Goal: Ask a question: Seek information or help from site administrators or community

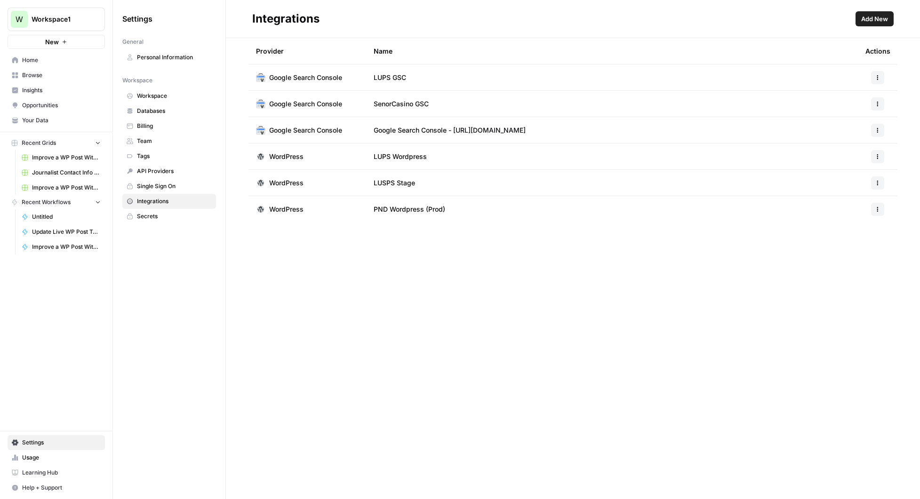
click at [877, 14] on span "Add New" at bounding box center [875, 18] width 27 height 9
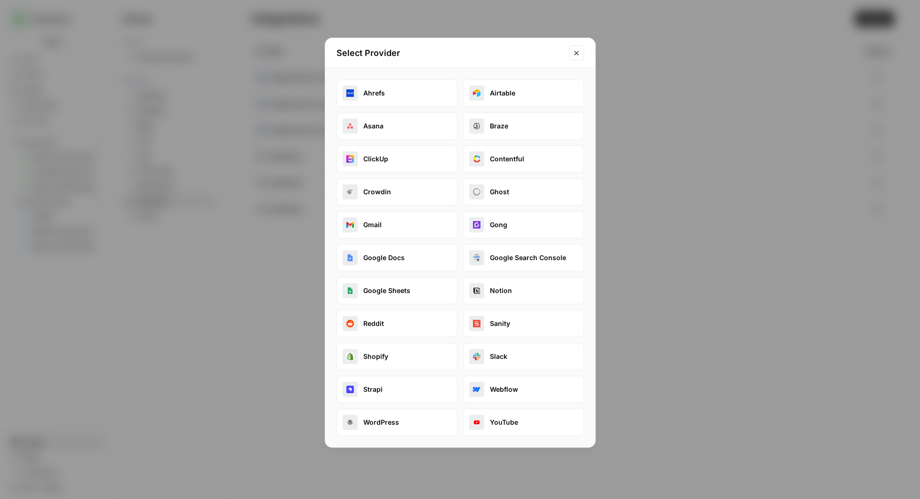
click at [381, 326] on button "Reddit" at bounding box center [397, 323] width 121 height 27
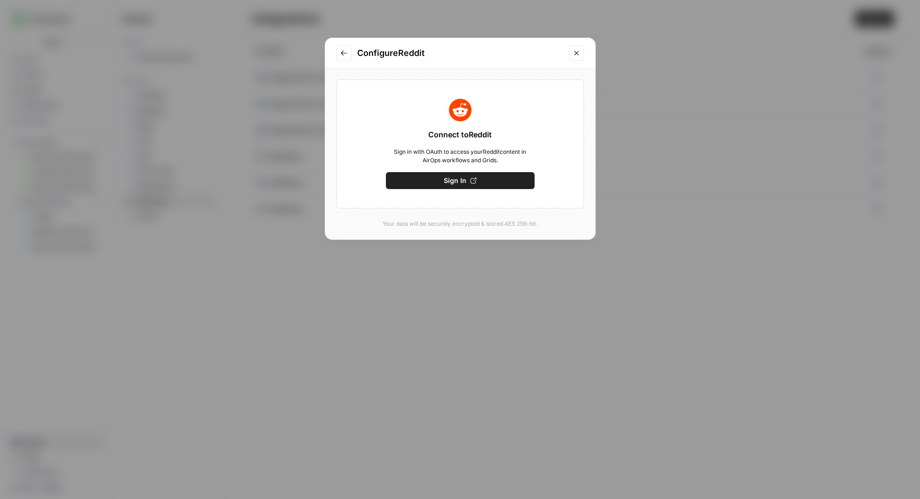
click at [470, 178] on icon "button" at bounding box center [473, 180] width 7 height 7
click at [467, 182] on span "Save" at bounding box center [460, 180] width 16 height 9
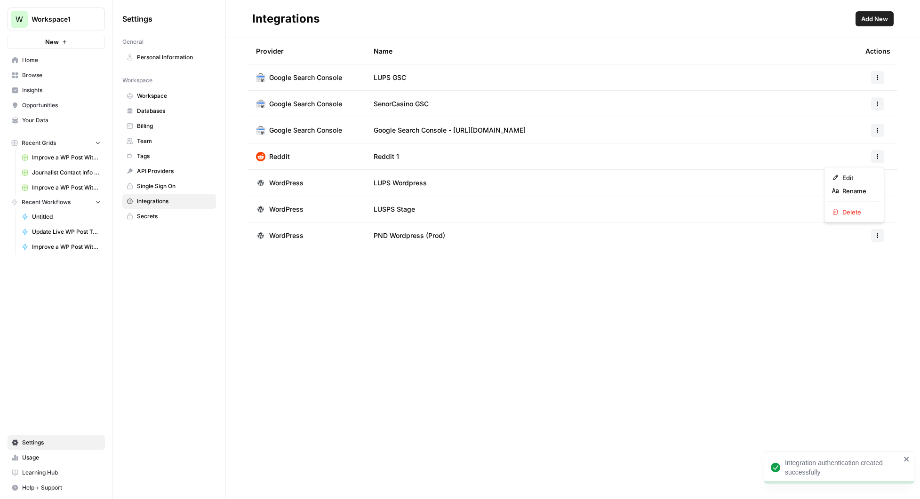
click at [879, 154] on icon "button" at bounding box center [878, 157] width 6 height 6
click at [859, 188] on span "Rename" at bounding box center [858, 190] width 30 height 9
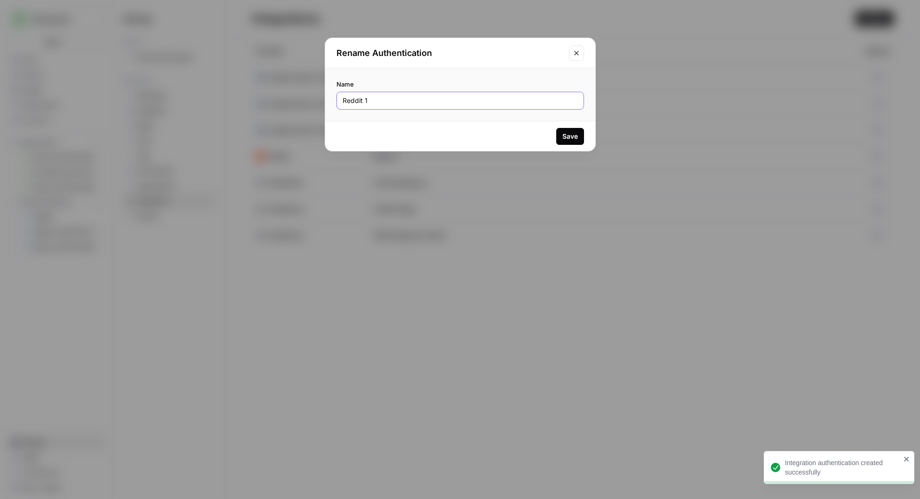
click at [386, 99] on input "Reddit 1" at bounding box center [460, 100] width 235 height 9
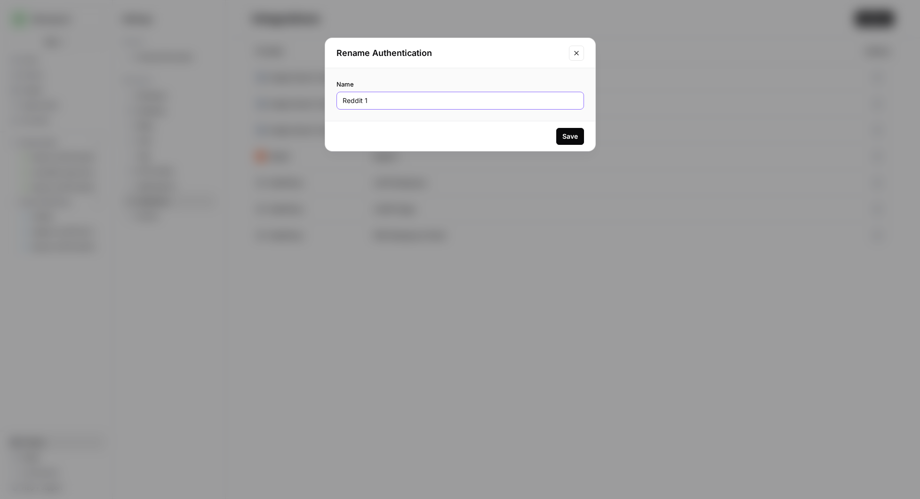
click at [386, 99] on input "Reddit 1" at bounding box center [460, 100] width 235 height 9
type input "Jacob Oleary Reddit Connection"
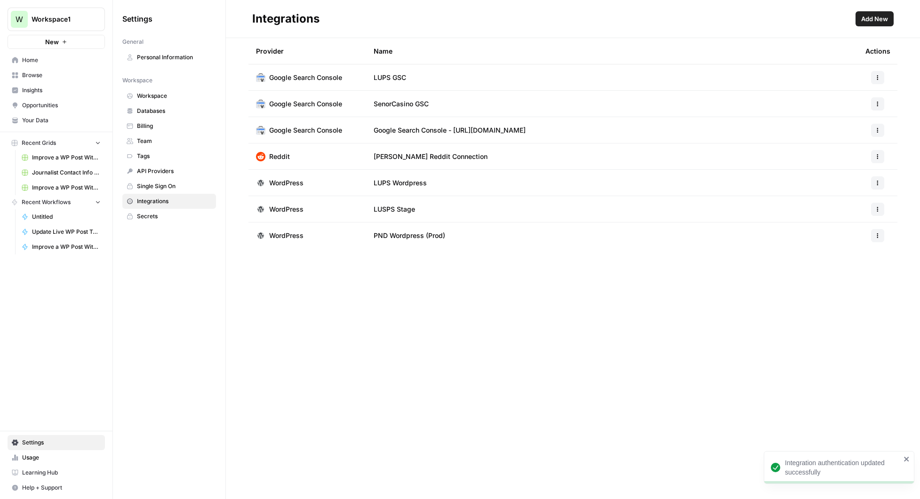
click at [516, 331] on div "Integrations Add New Provider Name Actions Google Search Console LUPS GSC Googl…" at bounding box center [573, 249] width 694 height 499
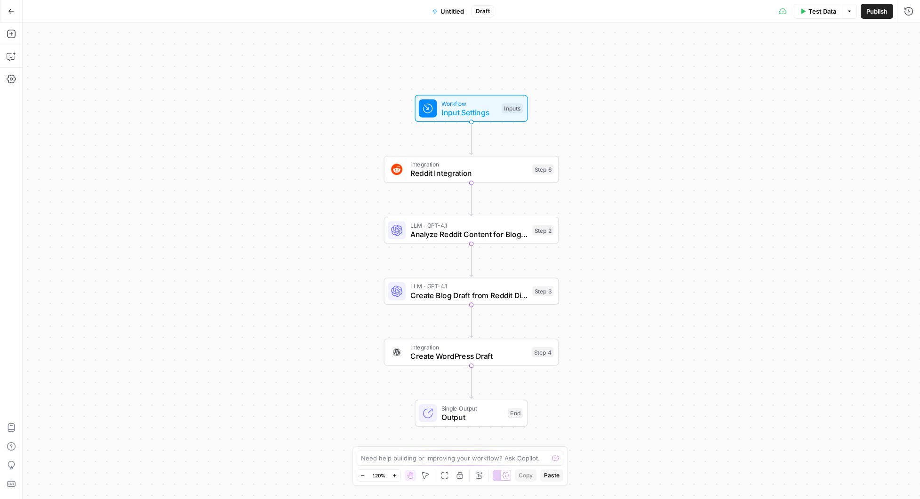
click at [479, 237] on span "Analyze Reddit Content for Blog Potential" at bounding box center [470, 234] width 118 height 11
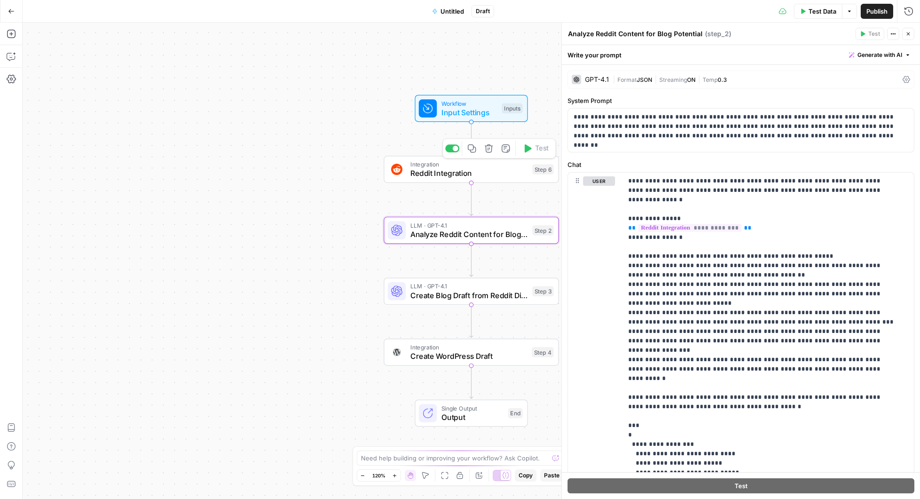
click at [465, 172] on span "Reddit Integration" at bounding box center [470, 173] width 118 height 11
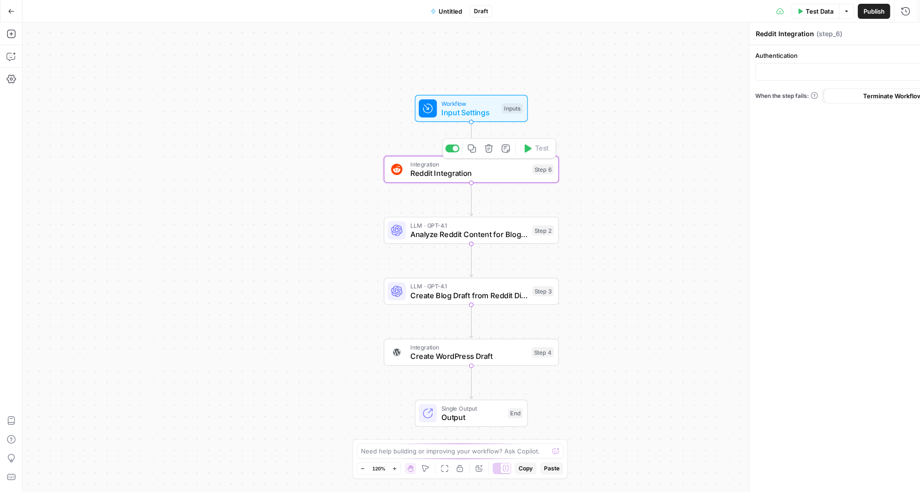
type input "[PERSON_NAME] Reddit Connection"
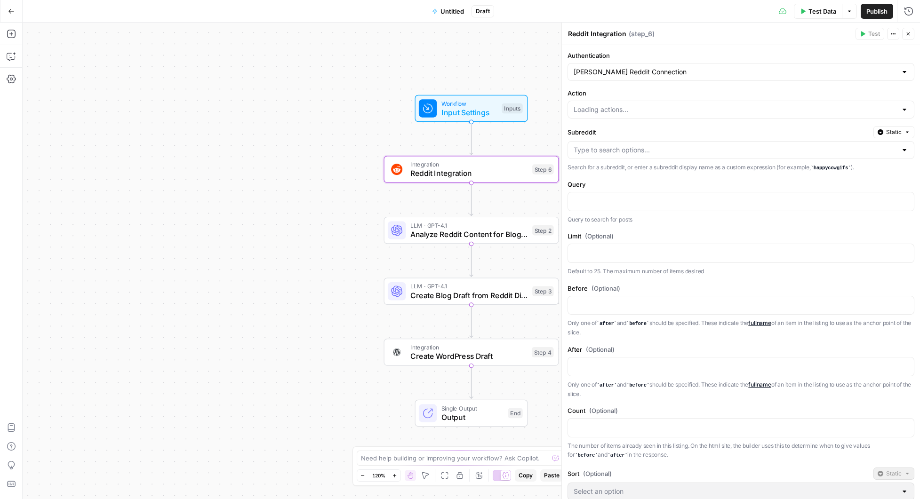
type input "Search Post"
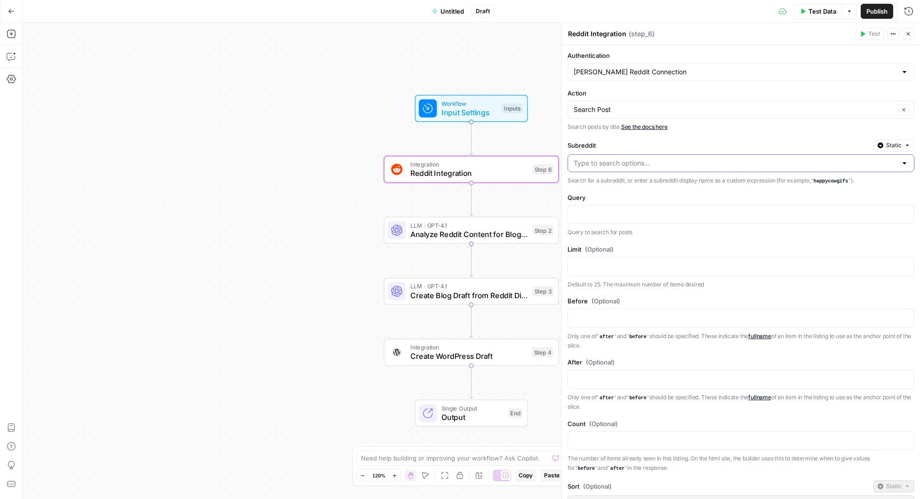
click at [651, 162] on input "Subreddit" at bounding box center [735, 163] width 323 height 9
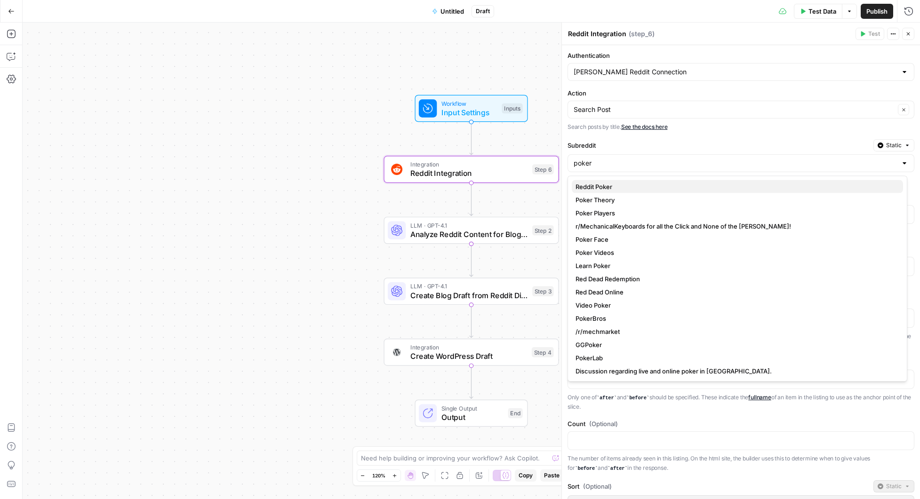
click at [613, 186] on span "Reddit Poker" at bounding box center [736, 186] width 320 height 9
type input "Reddit Poker"
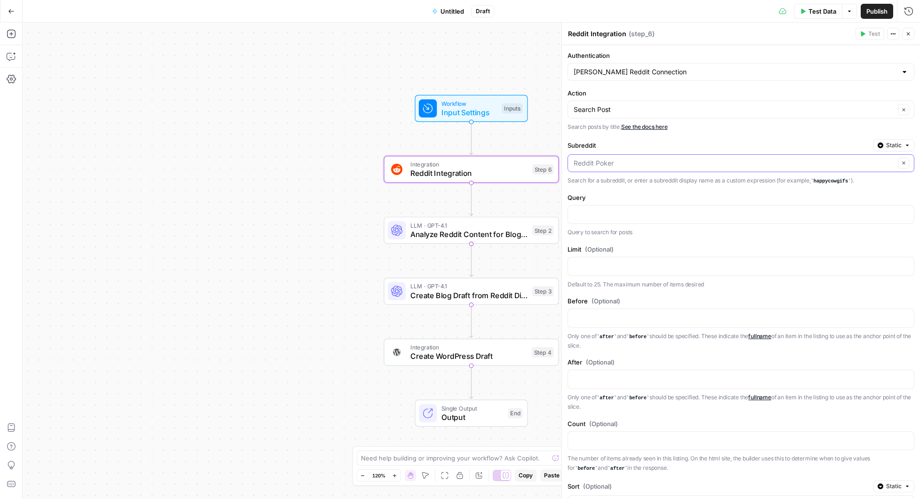
click at [657, 167] on input "Subreddit" at bounding box center [735, 163] width 322 height 9
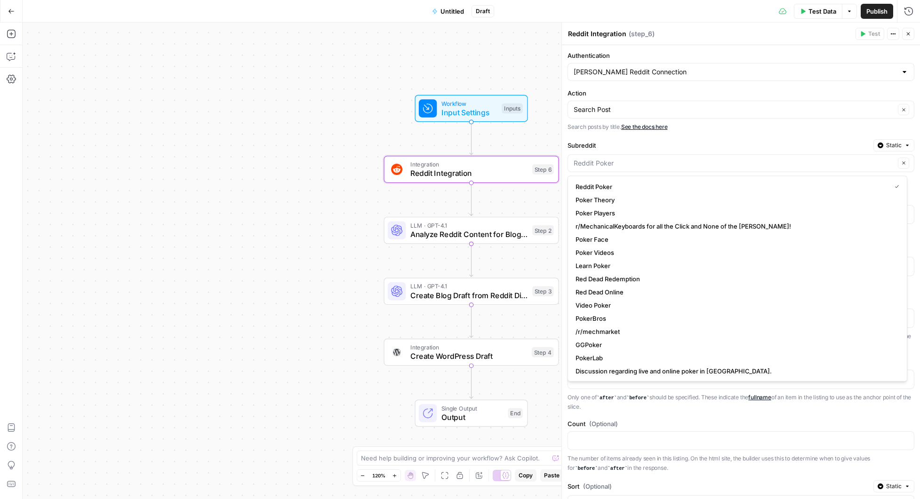
type input "Reddit Poker"
click at [650, 127] on link "See the docs here" at bounding box center [644, 126] width 47 height 7
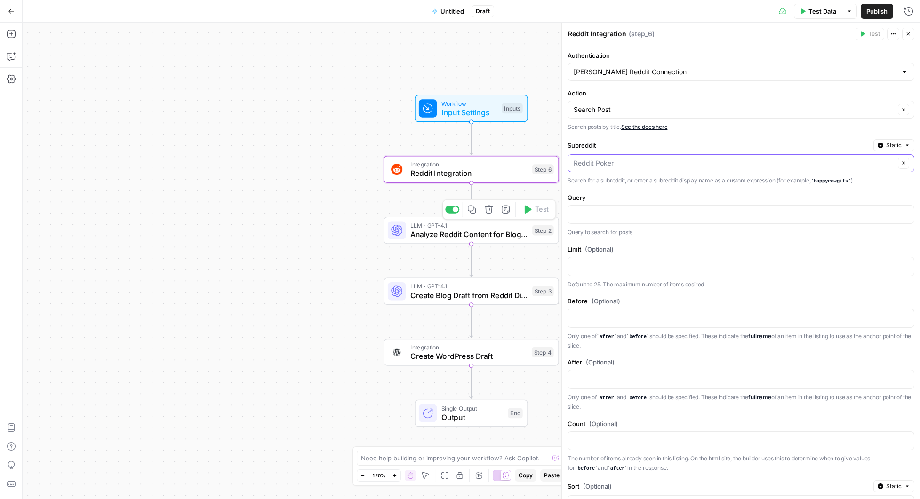
click at [658, 166] on input "Subreddit" at bounding box center [735, 163] width 322 height 9
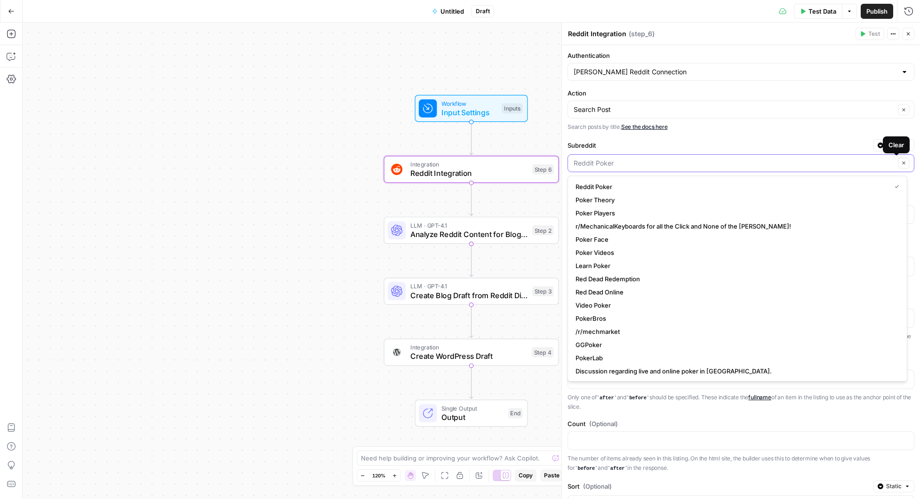
click at [902, 165] on icon "button" at bounding box center [904, 163] width 5 height 5
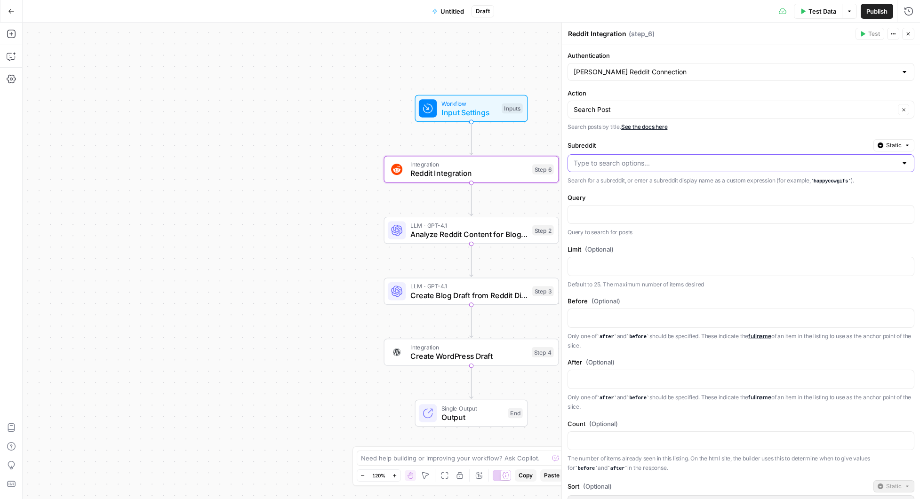
click at [730, 145] on label "Subreddit" at bounding box center [719, 145] width 302 height 9
click at [730, 159] on input "Subreddit" at bounding box center [735, 163] width 323 height 9
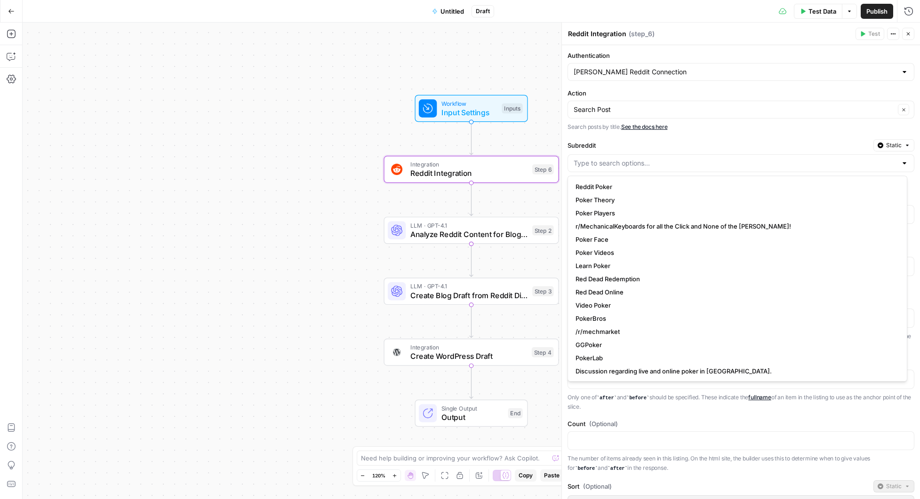
click at [730, 145] on label "Subreddit" at bounding box center [719, 145] width 302 height 9
click at [730, 159] on input "Subreddit" at bounding box center [735, 163] width 323 height 9
click at [775, 128] on p "Search posts by title. See the docs here" at bounding box center [741, 126] width 347 height 9
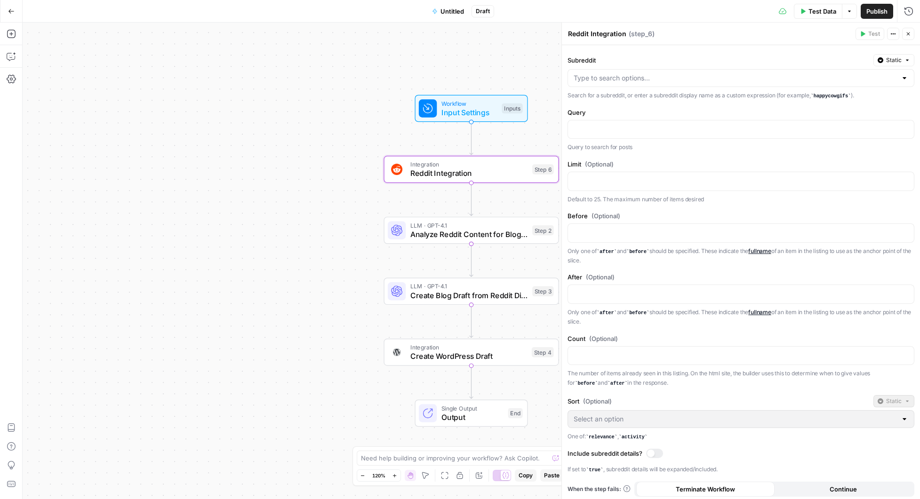
scroll to position [85, 0]
click at [435, 458] on textarea at bounding box center [455, 458] width 188 height 9
type textarea "Can you help me configure step 6 to work for this purpose?"
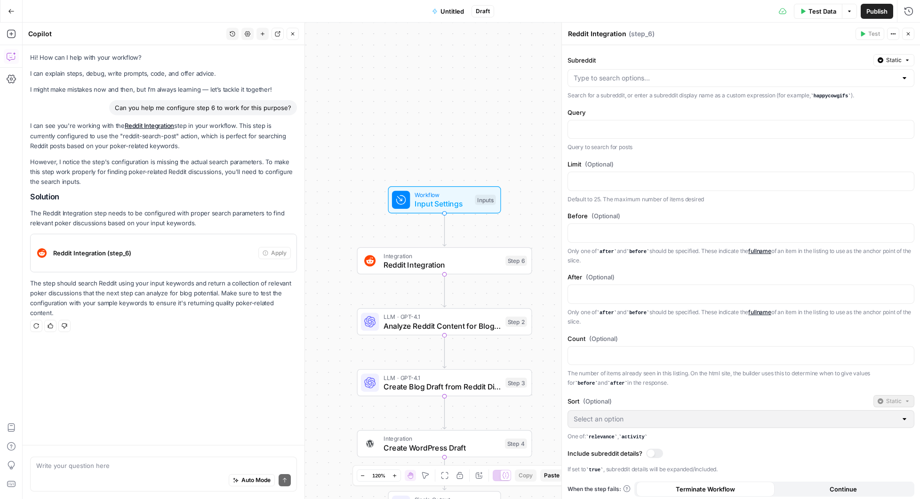
click at [189, 469] on textarea at bounding box center [163, 465] width 255 height 9
type textarea "It says this step cant be automatically updated. Can you tell me exactly what t…"
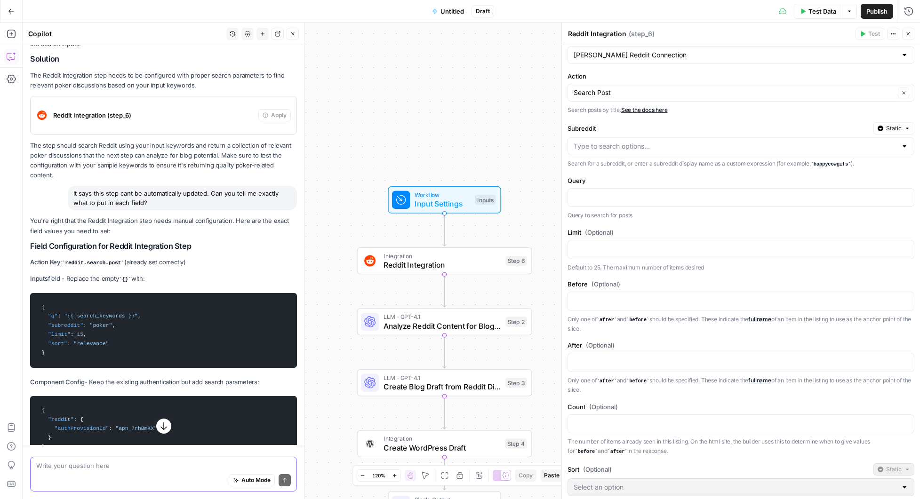
scroll to position [24, 0]
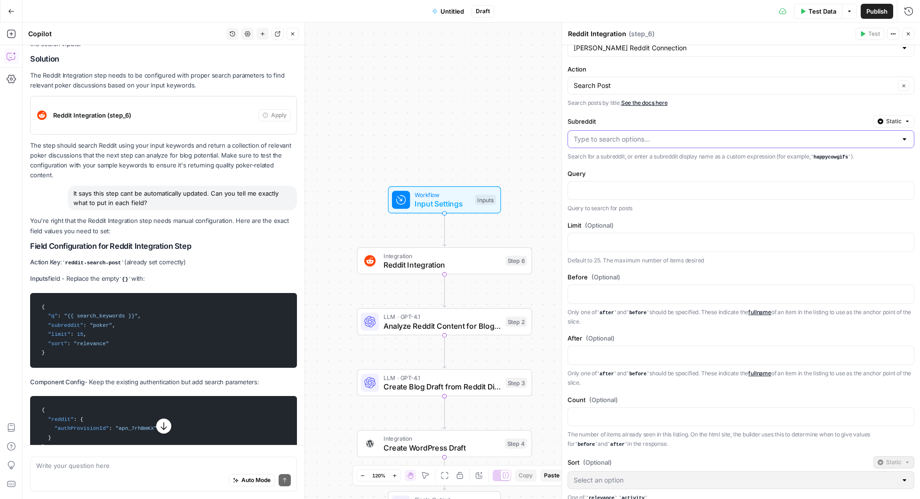
click at [617, 142] on input "Subreddit" at bounding box center [735, 139] width 323 height 9
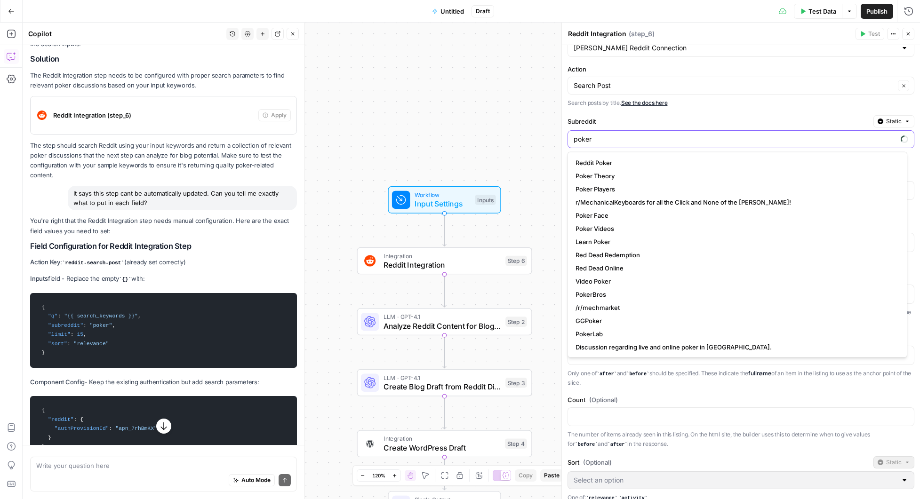
type input "poker"
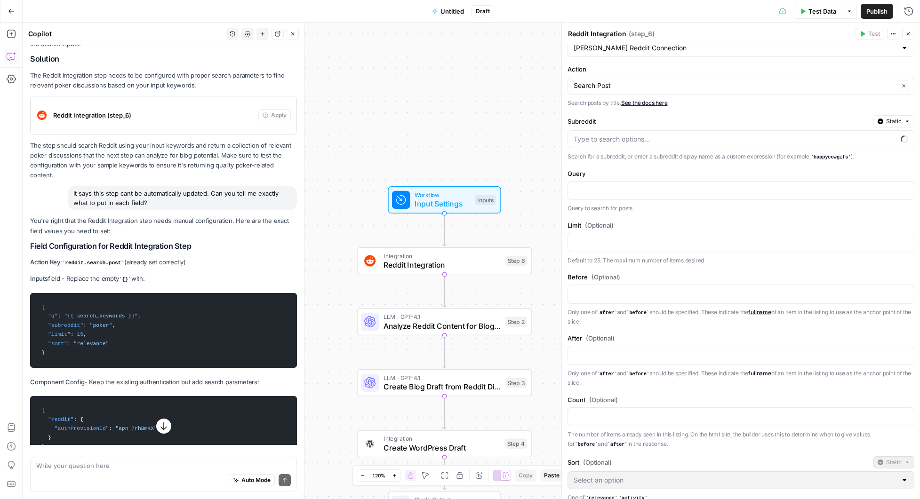
click at [759, 104] on p "Search posts by title. See the docs here" at bounding box center [741, 102] width 347 height 9
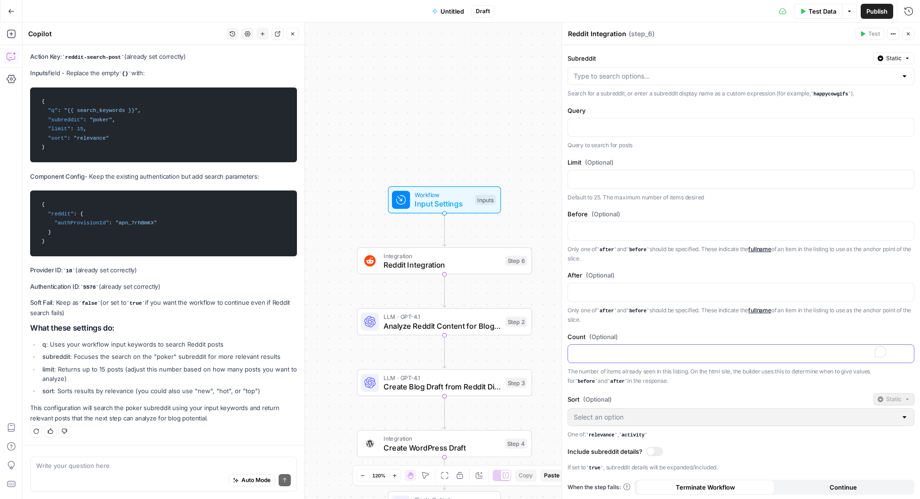
scroll to position [0, 0]
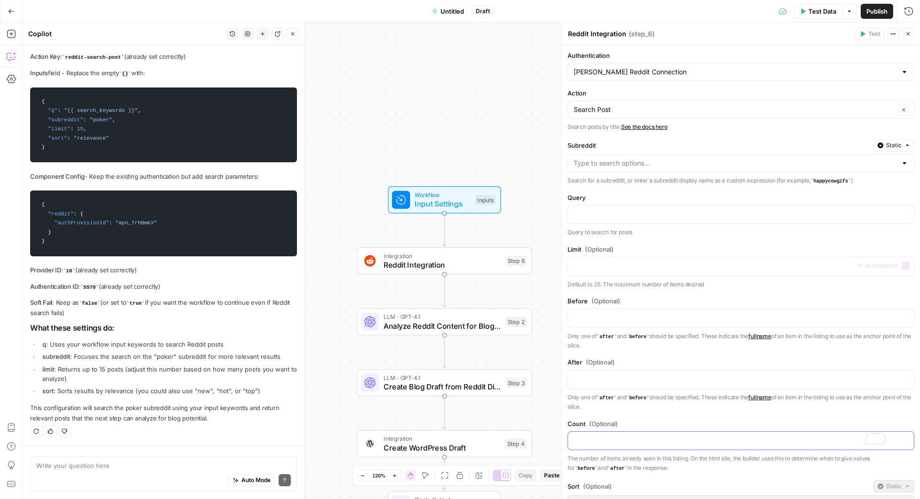
drag, startPoint x: 901, startPoint y: 483, endPoint x: 584, endPoint y: 79, distance: 513.0
click at [586, 83] on form "Authentication [PERSON_NAME] Reddit Connection Action Search Post Clear Search …" at bounding box center [741, 272] width 358 height 454
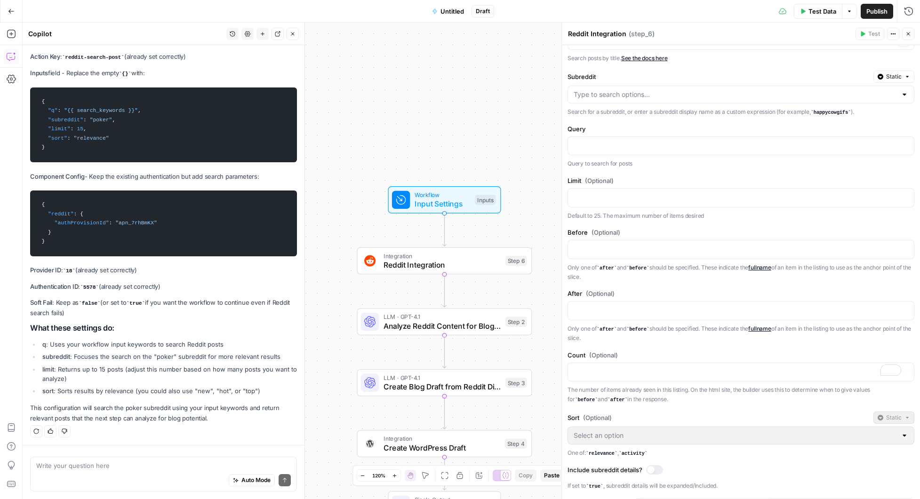
scroll to position [87, 0]
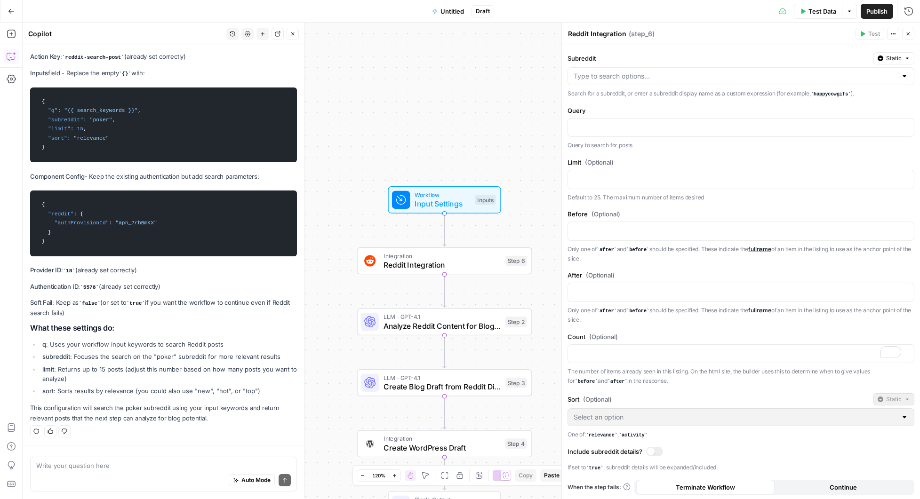
drag, startPoint x: 569, startPoint y: 54, endPoint x: 727, endPoint y: 467, distance: 443.2
click at [727, 467] on form "Authentication [PERSON_NAME] Reddit Connection Action Search Post Clear Search …" at bounding box center [741, 272] width 358 height 454
copy form "Authentication Action Clear Search posts by title. See the docs here Subreddit …"
click at [110, 475] on div "Auto Mode Send" at bounding box center [163, 481] width 255 height 21
type textarea "Those fields dont exist in many cases, This is what I see."
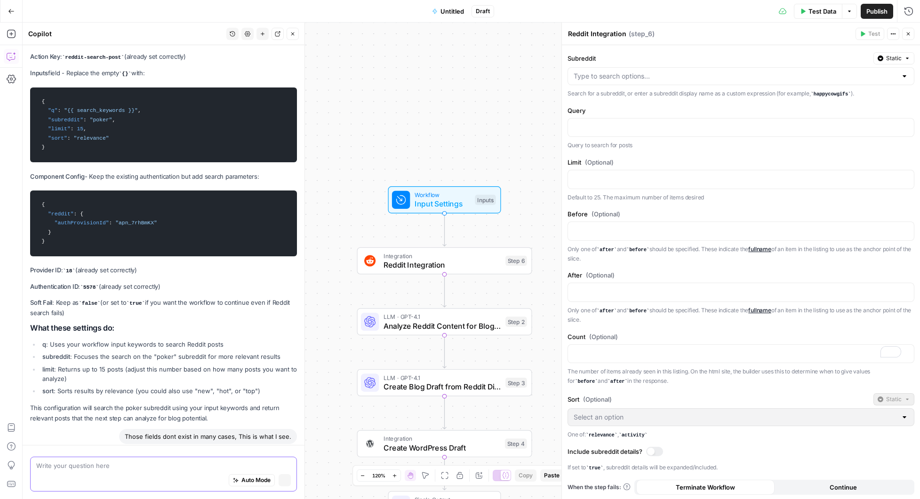
scroll to position [364, 0]
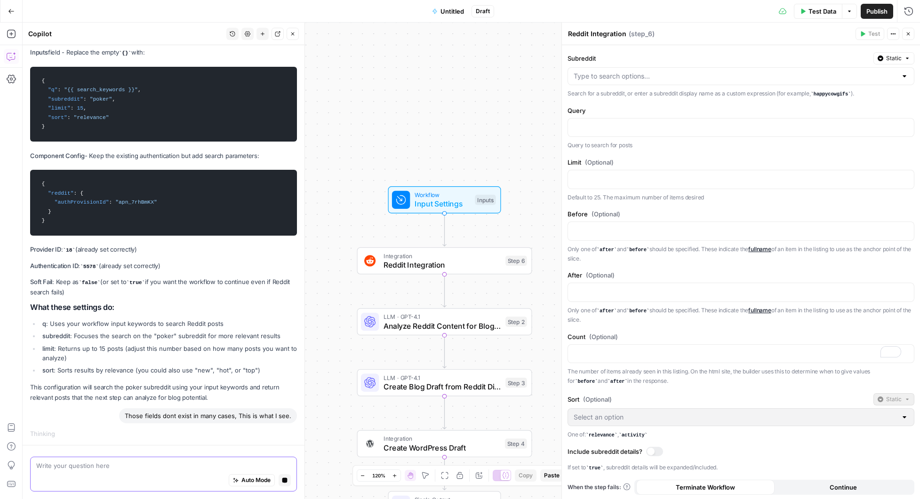
paste textarea "Authentication [PERSON_NAME] Reddit Connection Action Search Post Search posts …"
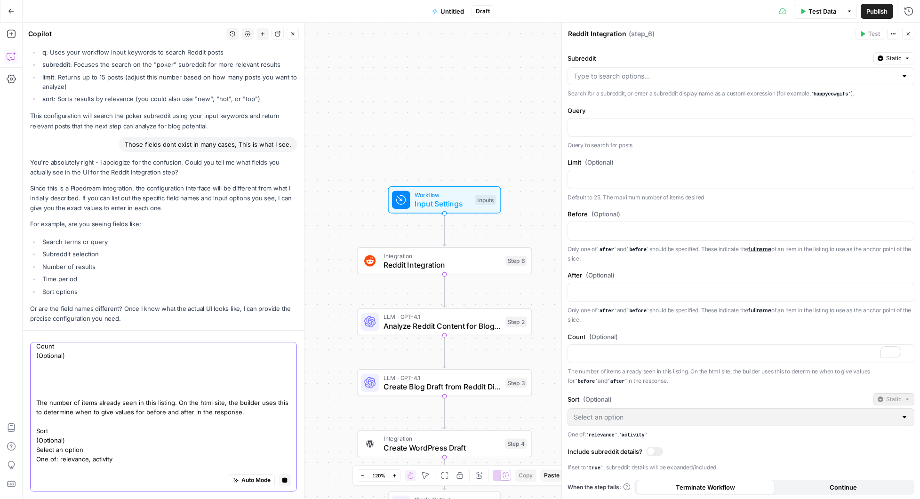
scroll to position [651, 0]
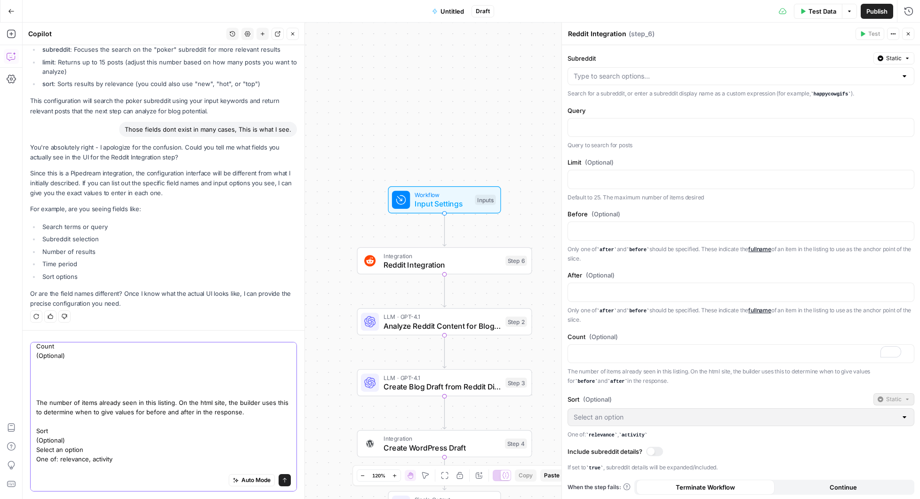
type textarea "Authentication [PERSON_NAME] Reddit Connection Action Search Post Search posts …"
click at [282, 480] on icon "submit" at bounding box center [285, 481] width 6 height 6
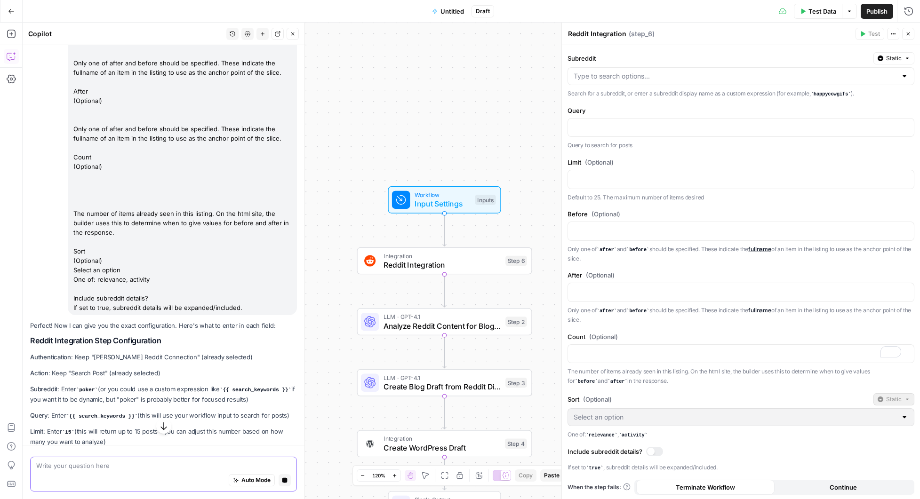
scroll to position [1189, 0]
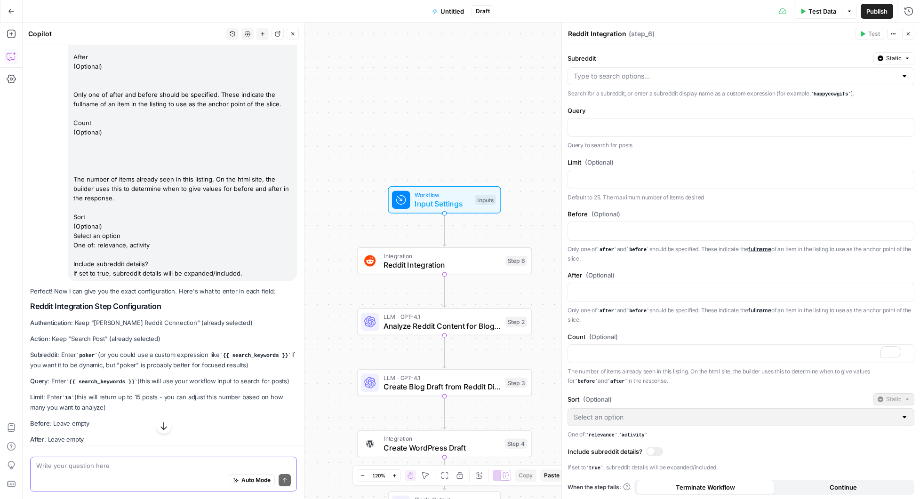
drag, startPoint x: 225, startPoint y: 354, endPoint x: 36, endPoint y: 366, distance: 188.6
click at [220, 359] on code "{{ search_keywords }}" at bounding box center [256, 356] width 72 height 6
copy code "{{ search_keywords }}"
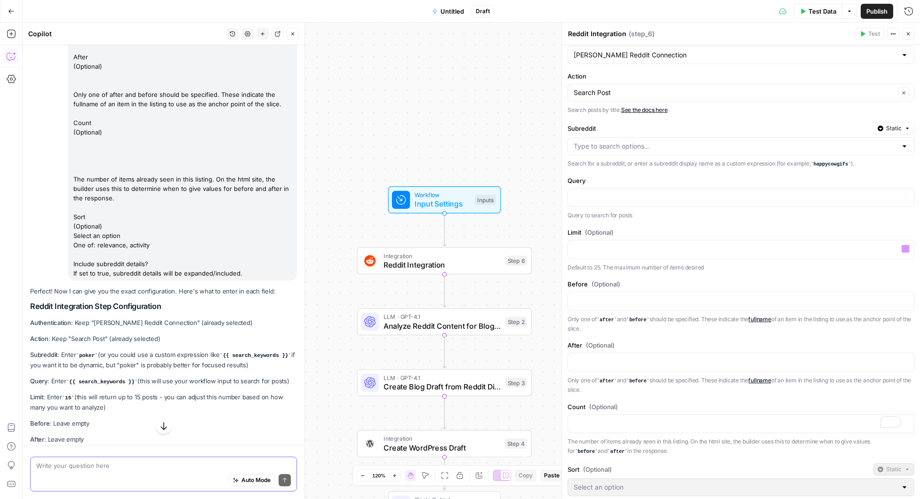
scroll to position [0, 0]
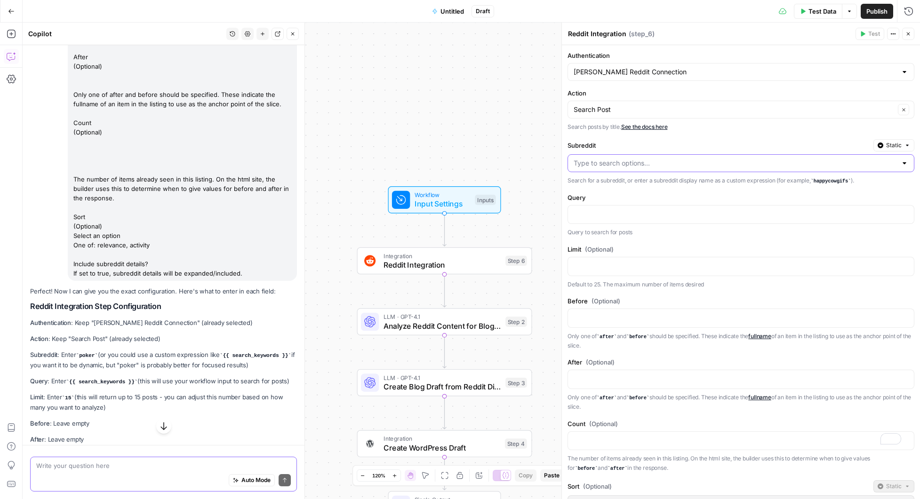
click at [636, 164] on input "Subreddit" at bounding box center [735, 163] width 323 height 9
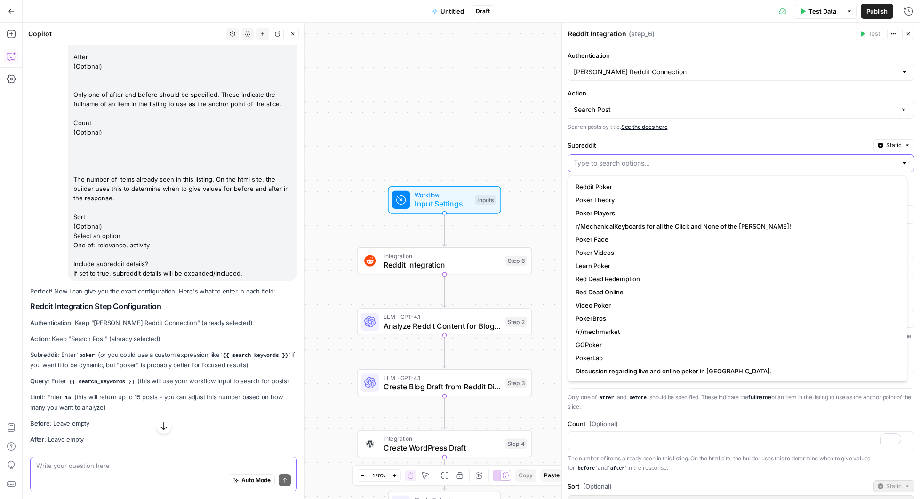
paste input "{{ search_keywords }}"
type input "{{ search_keywords }}"
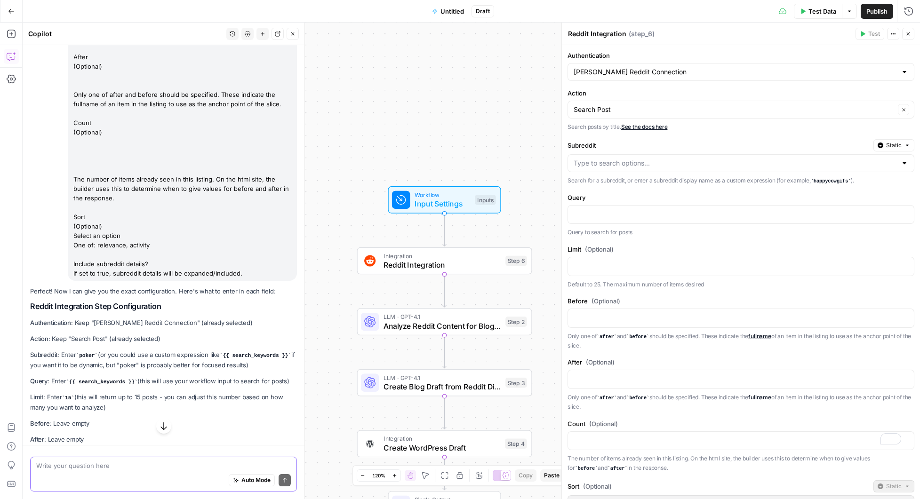
click at [778, 129] on p "Search posts by title. See the docs here" at bounding box center [741, 126] width 347 height 9
click at [595, 216] on p at bounding box center [734, 213] width 320 height 9
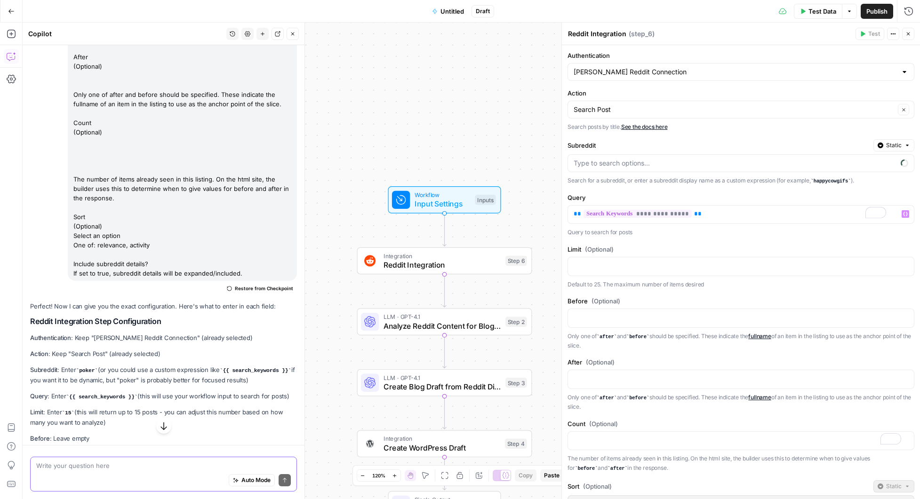
click at [737, 238] on form "**********" at bounding box center [741, 272] width 358 height 454
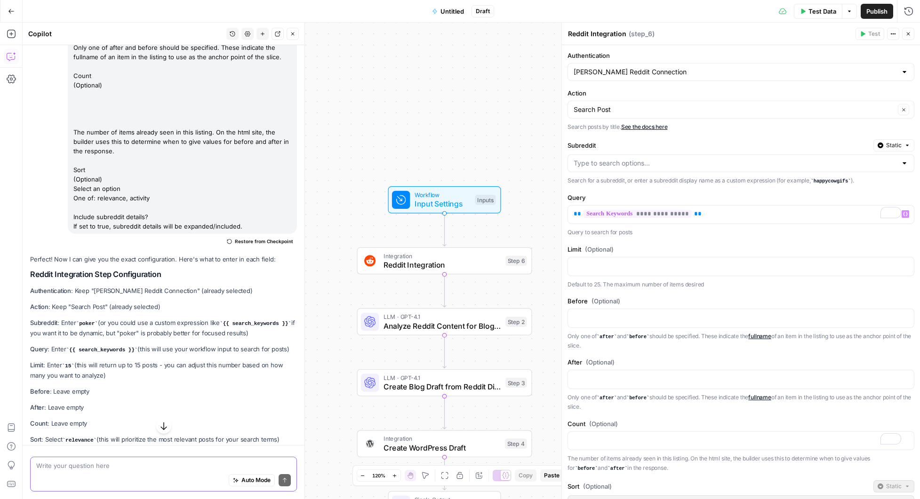
scroll to position [1297, 0]
click at [615, 265] on p "To enrich screen reader interactions, please activate Accessibility in Grammarl…" at bounding box center [734, 265] width 320 height 9
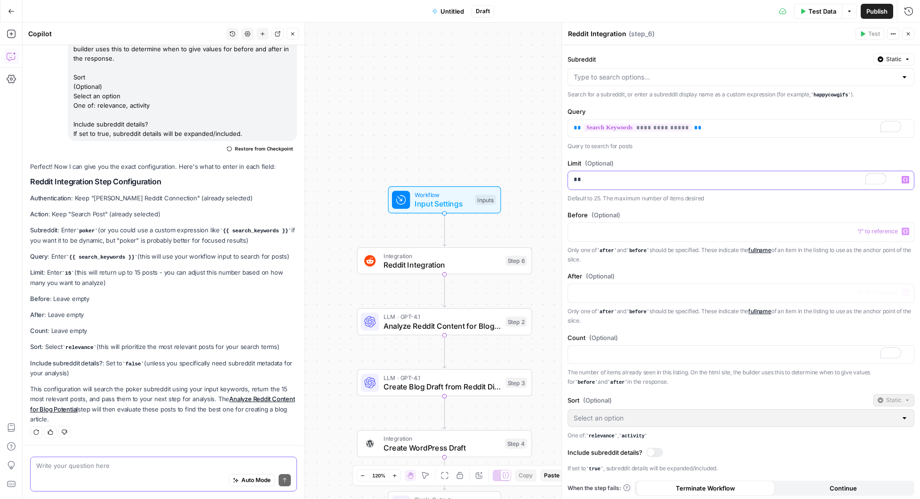
scroll to position [0, 0]
click at [654, 449] on div at bounding box center [651, 452] width 8 height 8
click at [657, 451] on div at bounding box center [659, 452] width 8 height 8
click at [657, 451] on div at bounding box center [654, 451] width 17 height 9
click at [657, 451] on div at bounding box center [659, 452] width 8 height 8
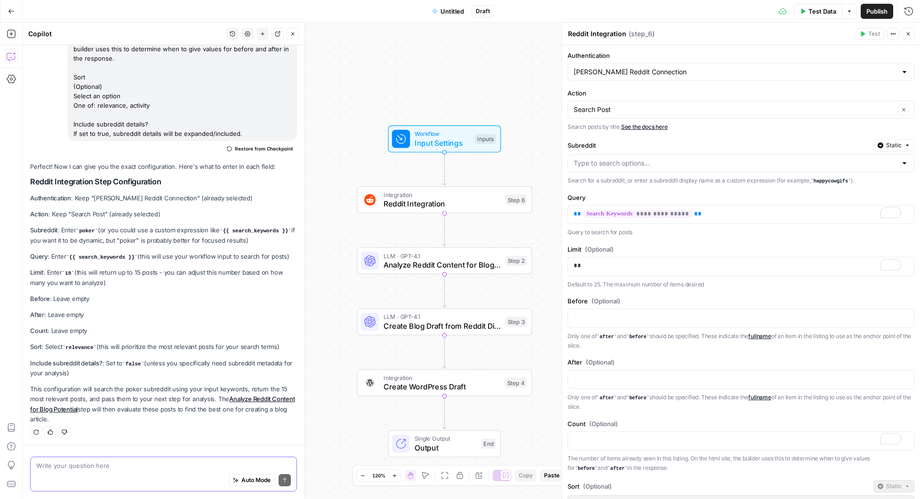
click at [102, 466] on textarea at bounding box center [163, 465] width 255 height 9
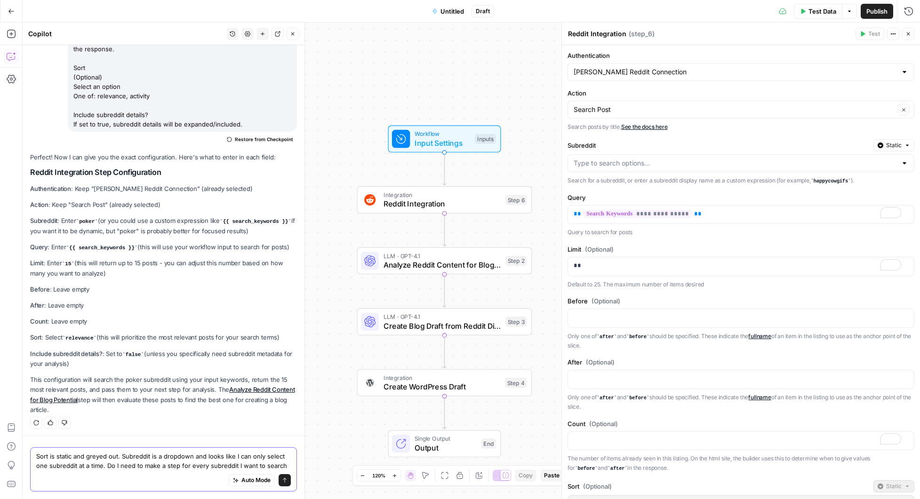
type textarea "Sort is static and greyed out. Subreddit is a dropdown and looks like I can onl…"
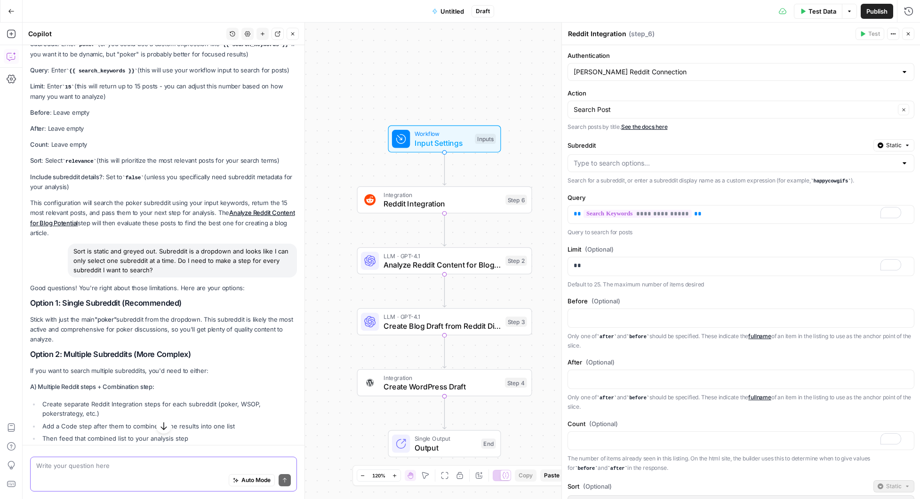
scroll to position [1651, 0]
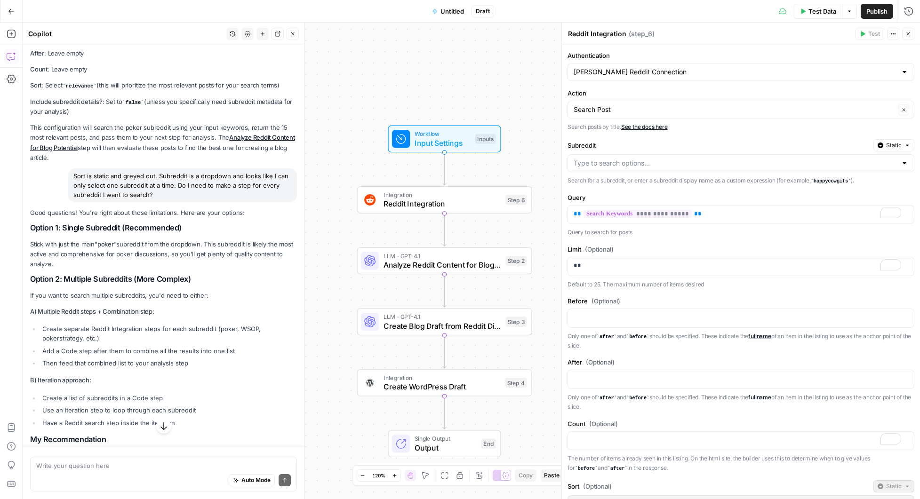
click at [590, 170] on div at bounding box center [741, 163] width 347 height 18
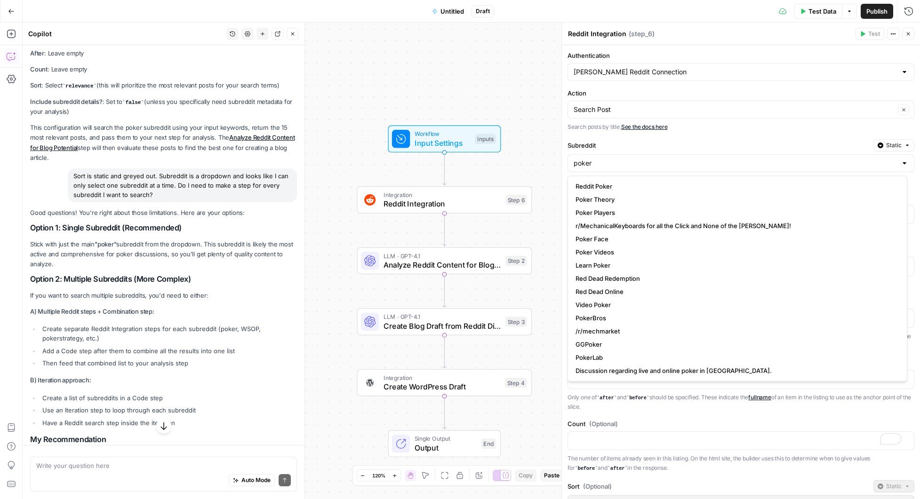
scroll to position [0, 0]
click at [605, 184] on span "Reddit Poker" at bounding box center [736, 186] width 320 height 9
type input "Reddit Poker"
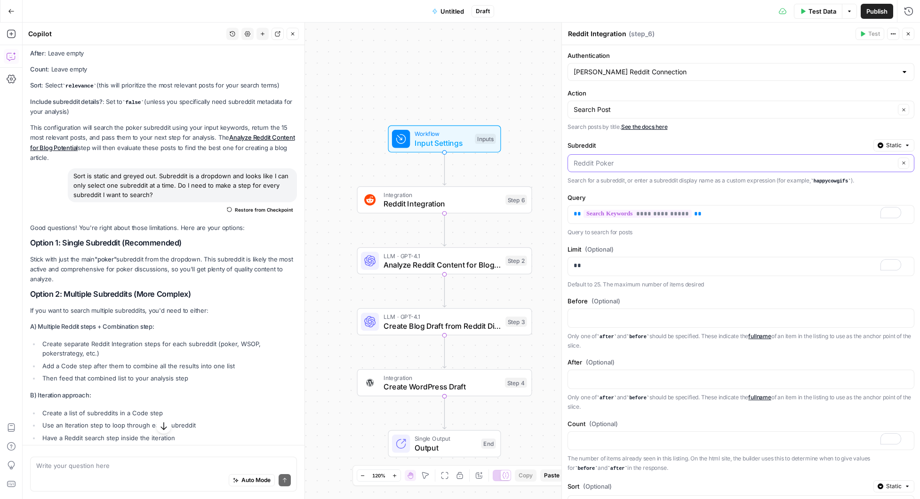
click at [635, 161] on input "Subreddit" at bounding box center [735, 163] width 322 height 9
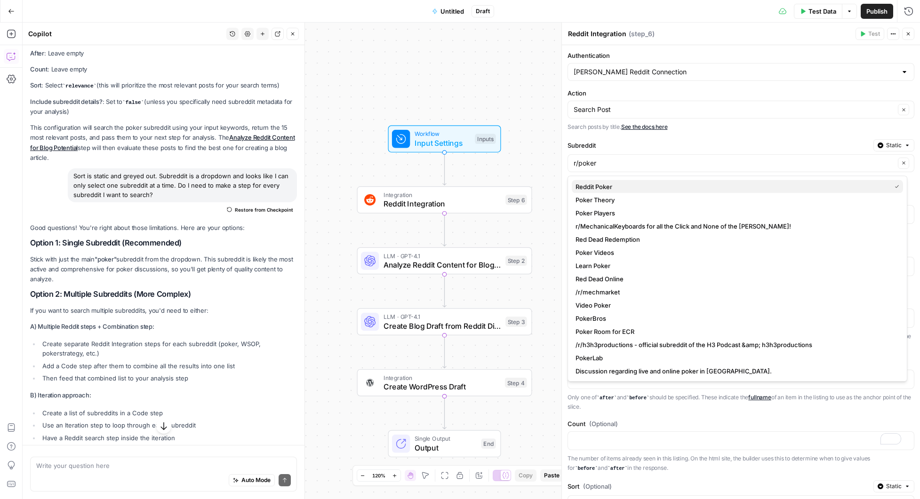
click at [594, 186] on span "Reddit Poker" at bounding box center [732, 186] width 312 height 9
type input "Reddit Poker"
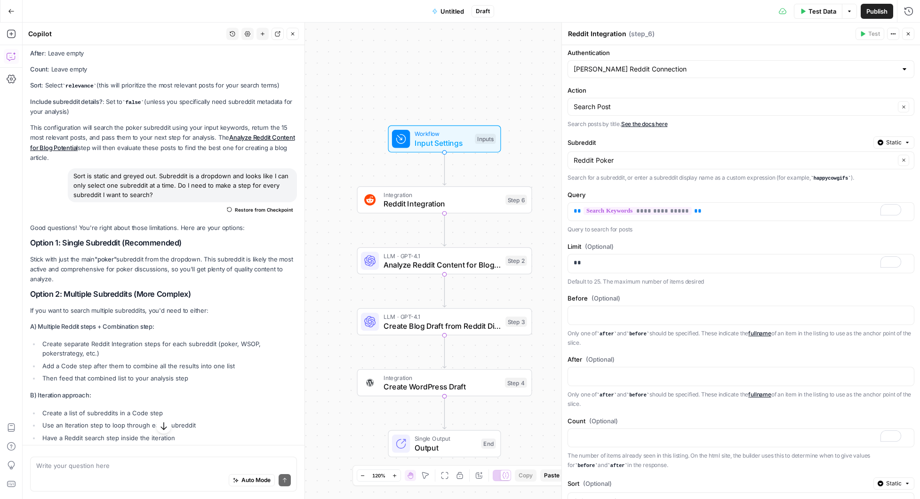
scroll to position [11, 0]
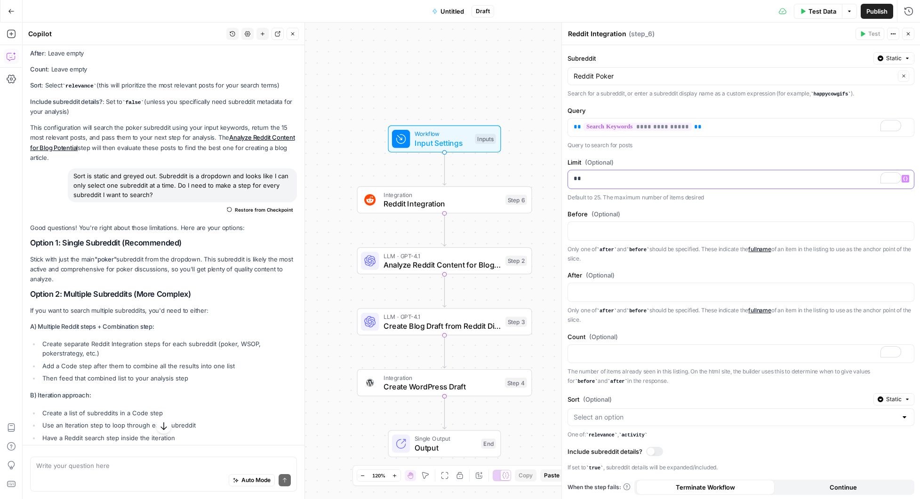
click at [590, 180] on p "**" at bounding box center [738, 178] width 328 height 9
click at [552, 192] on div "Workflow Input Settings Inputs Integration Reddit Integration Step 6 LLM · GPT-…" at bounding box center [472, 261] width 898 height 477
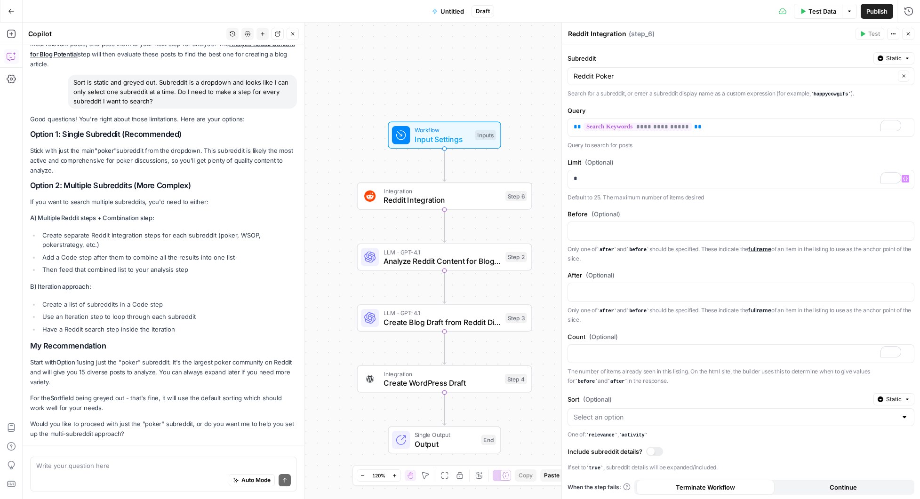
scroll to position [1775, 0]
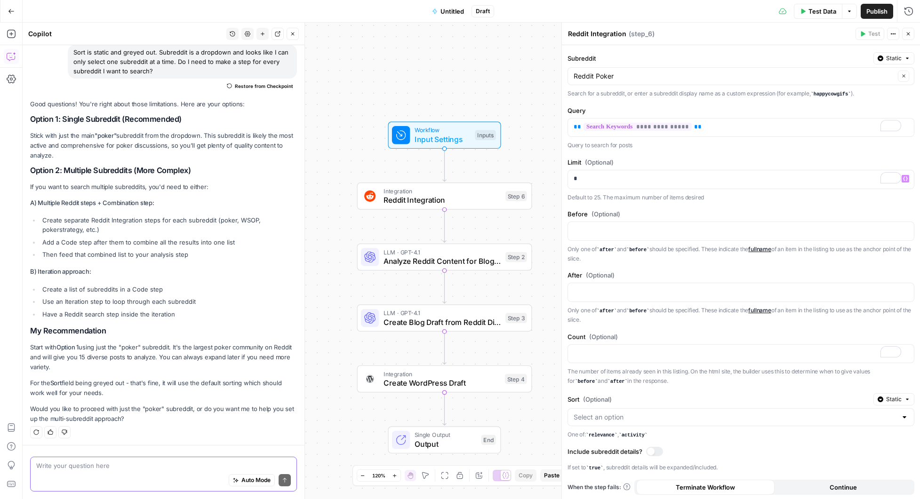
click at [180, 469] on textarea at bounding box center [163, 465] width 255 height 9
click at [586, 178] on p "*" at bounding box center [738, 178] width 328 height 9
click at [203, 467] on textarea "Ok I'm going to use one subreddit and only return" at bounding box center [163, 465] width 255 height 9
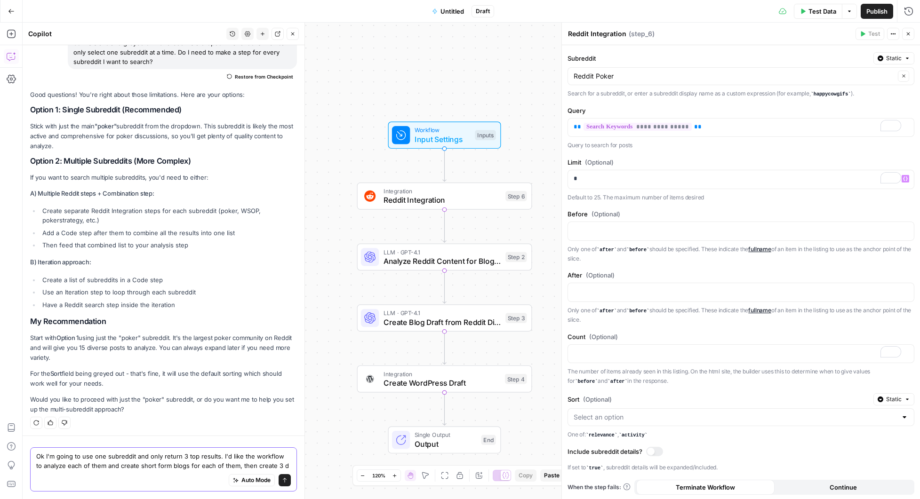
scroll to position [1794, 0]
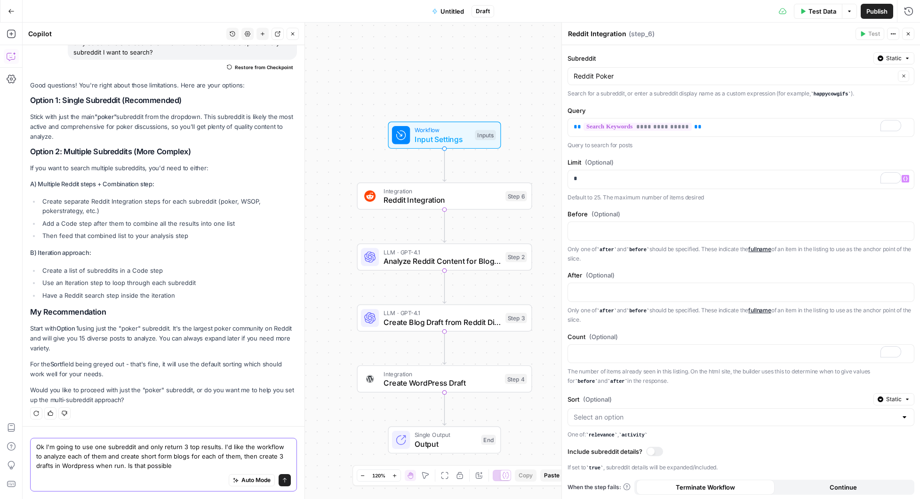
type textarea "Ok I'm going to use one subreddit and only return 3 top results. I'd like the w…"
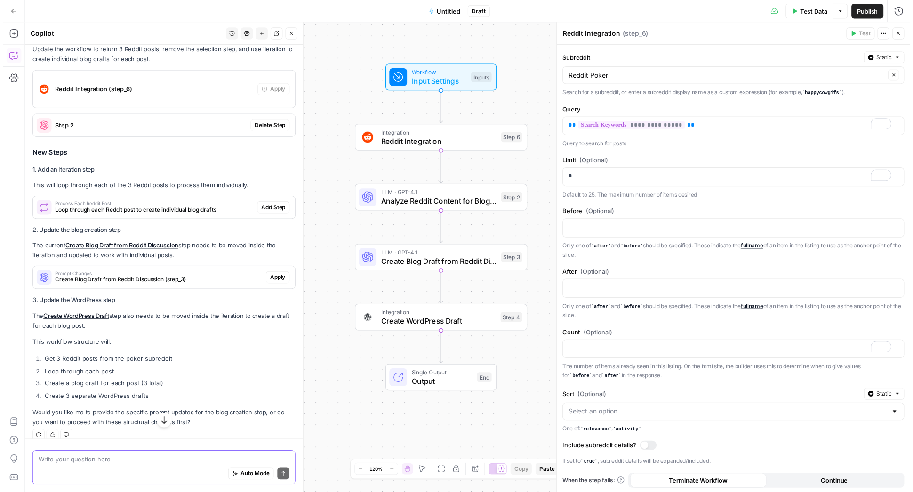
scroll to position [2259, 0]
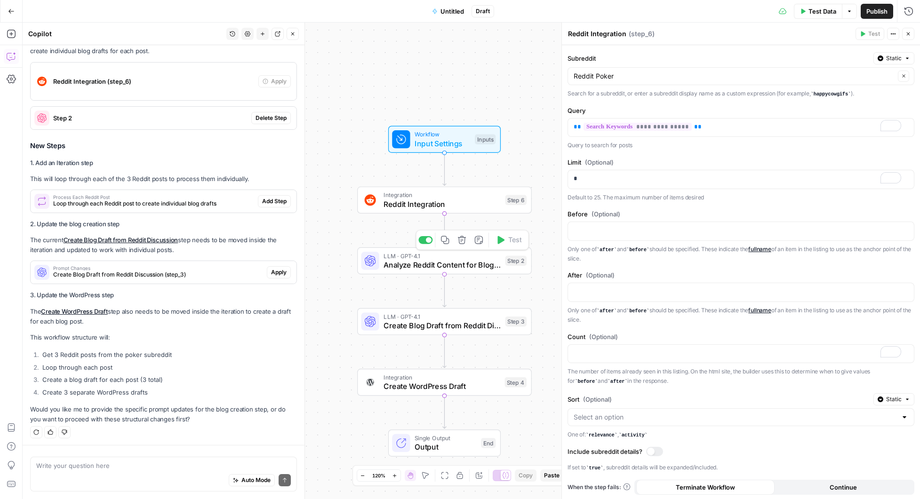
click at [438, 266] on span "Analyze Reddit Content for Blog Potential" at bounding box center [442, 264] width 117 height 11
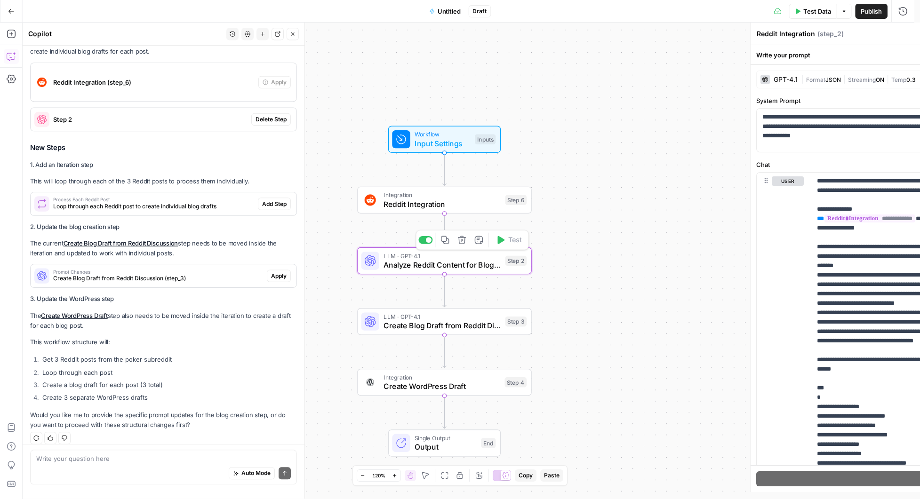
type textarea "Analyze Reddit Content for Blog Potential"
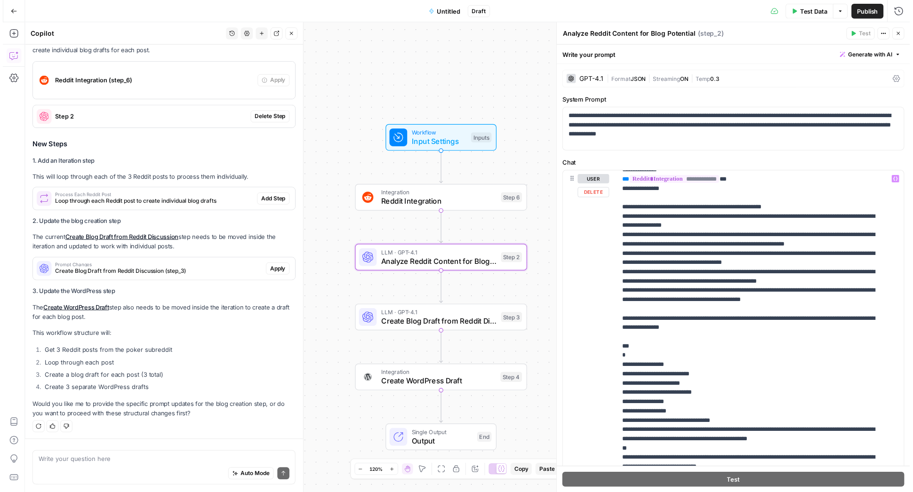
scroll to position [48, 0]
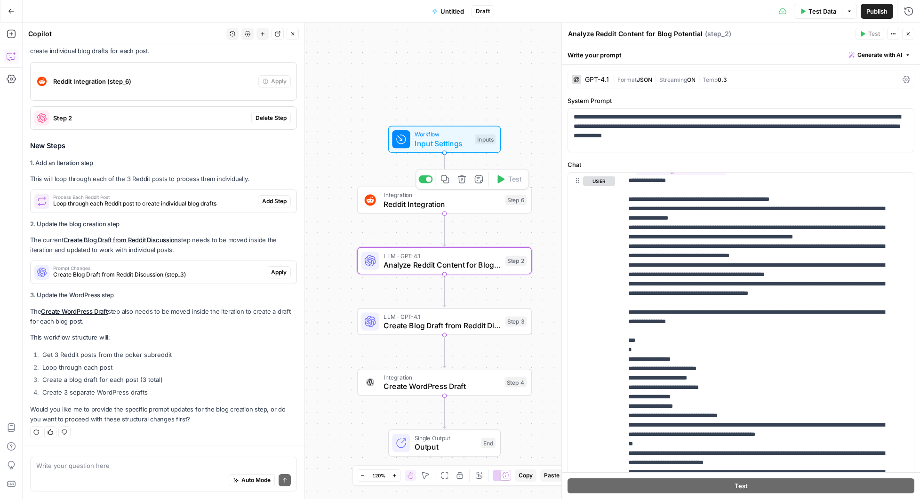
click at [457, 199] on span "Reddit Integration" at bounding box center [442, 204] width 117 height 11
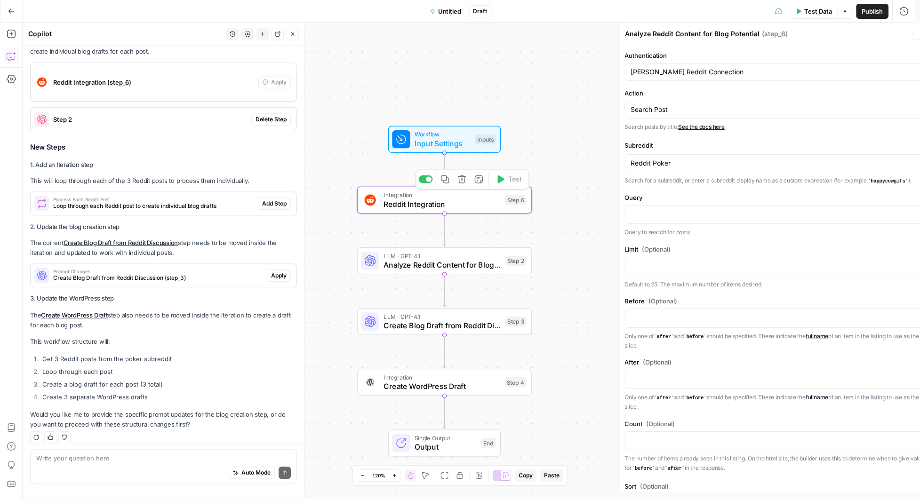
type textarea "Reddit Integration"
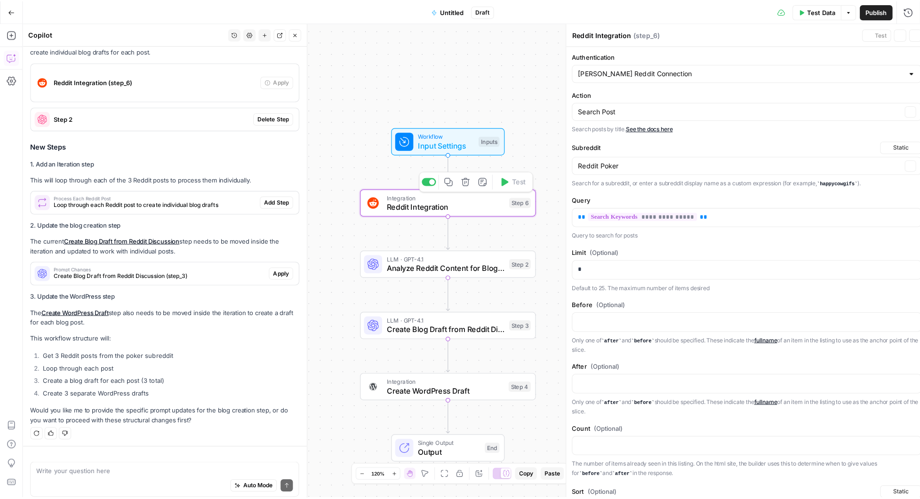
scroll to position [2259, 0]
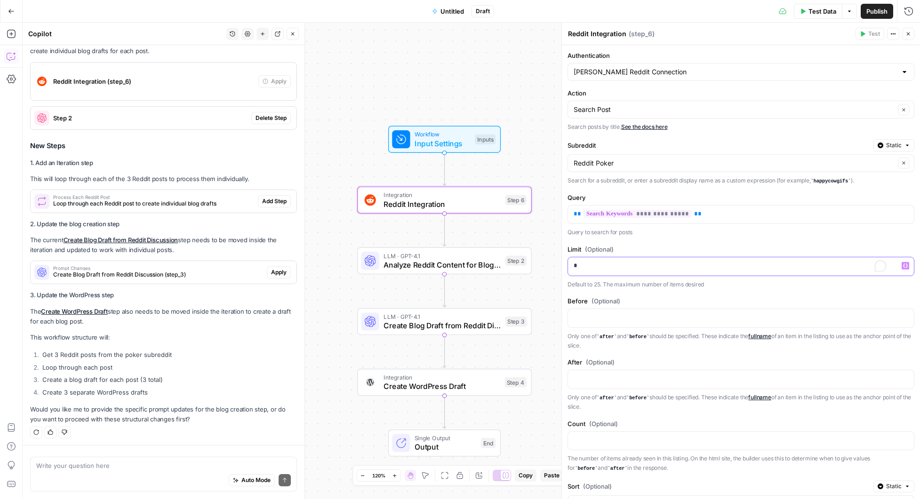
click at [600, 264] on p "*" at bounding box center [730, 265] width 313 height 9
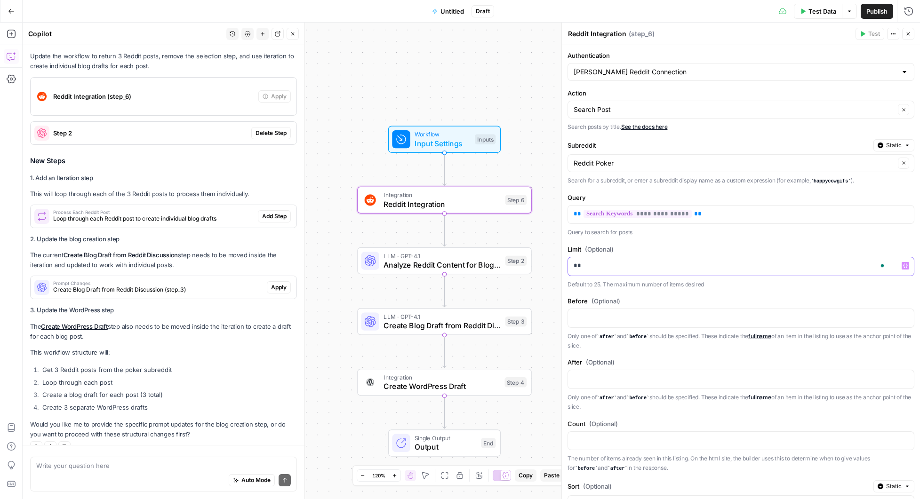
scroll to position [2274, 0]
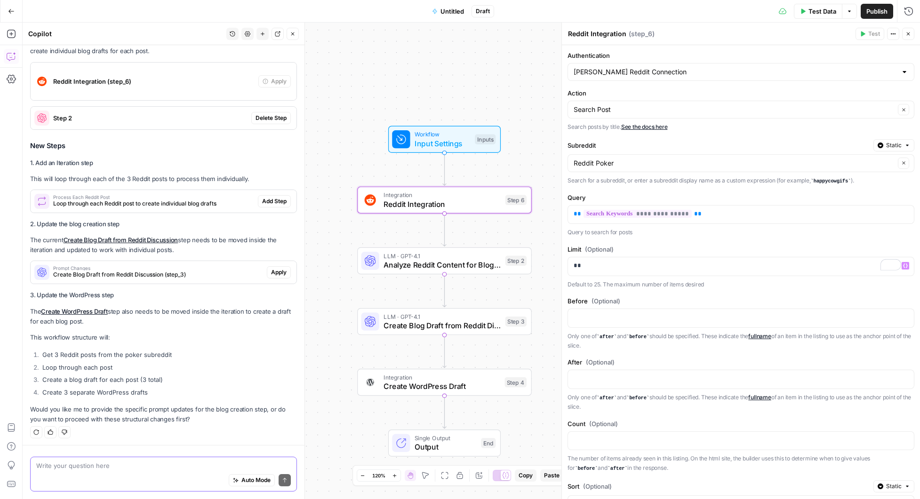
click at [143, 470] on textarea at bounding box center [163, 465] width 255 height 9
type textarea "Never mind I'm going to skip that for now. I could always run it in bulk on a g…"
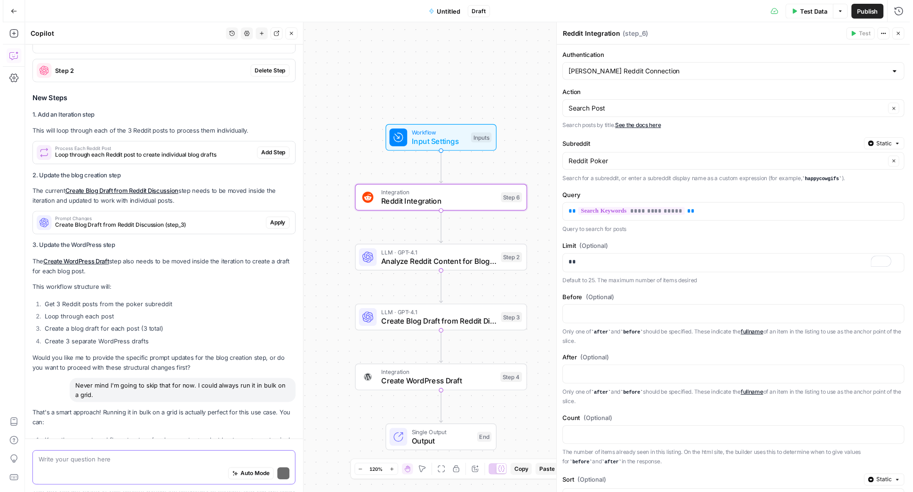
scroll to position [2445, 0]
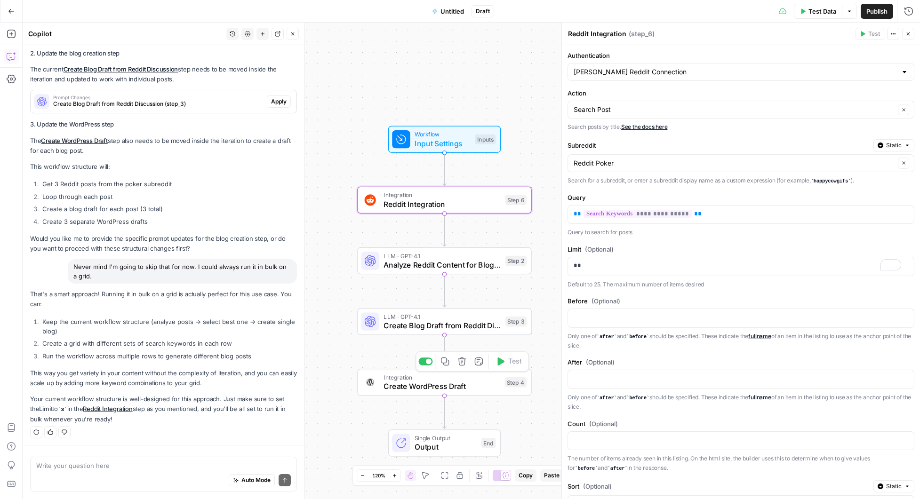
click at [451, 386] on span "Create WordPress Draft" at bounding box center [442, 386] width 117 height 11
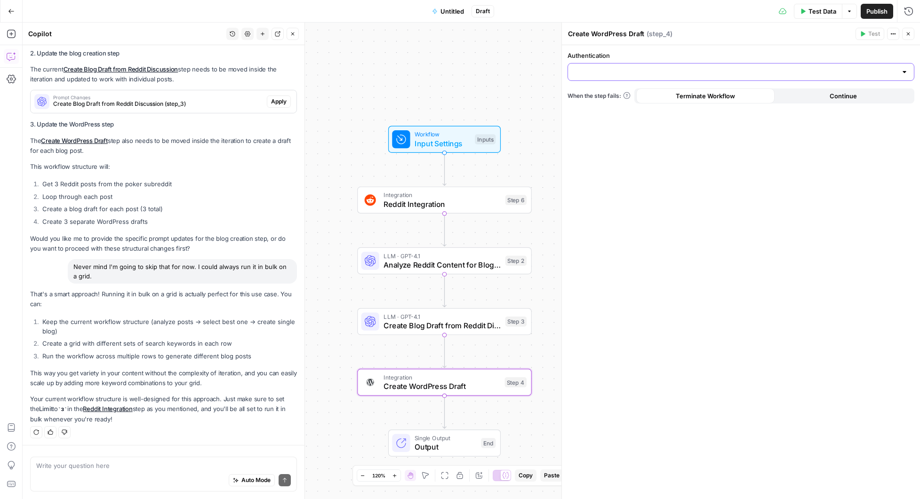
click at [752, 74] on input "Authentication" at bounding box center [735, 71] width 323 height 9
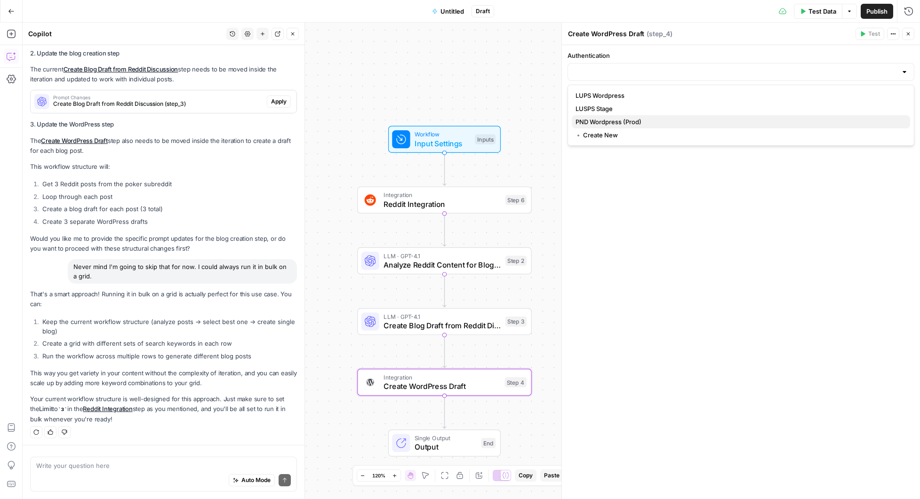
click at [614, 124] on span "PND Wordpress (Prod)" at bounding box center [739, 121] width 327 height 9
type input "PND Wordpress (Prod)"
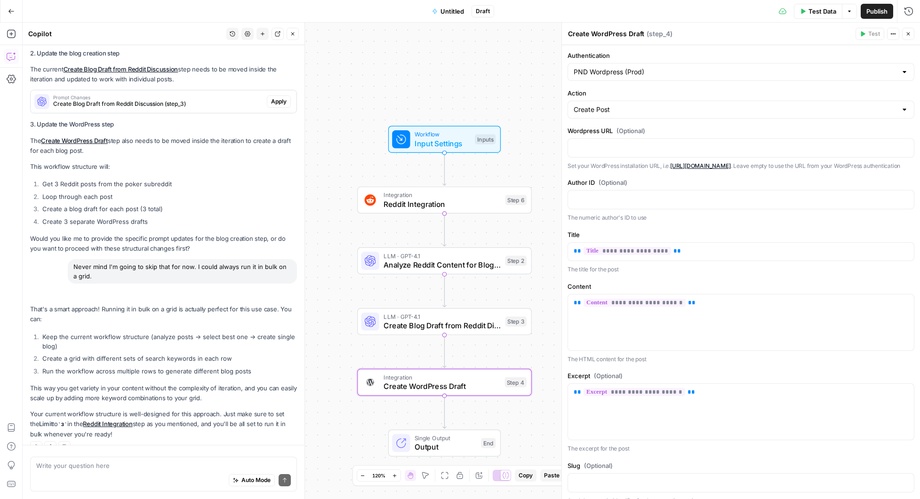
scroll to position [2460, 0]
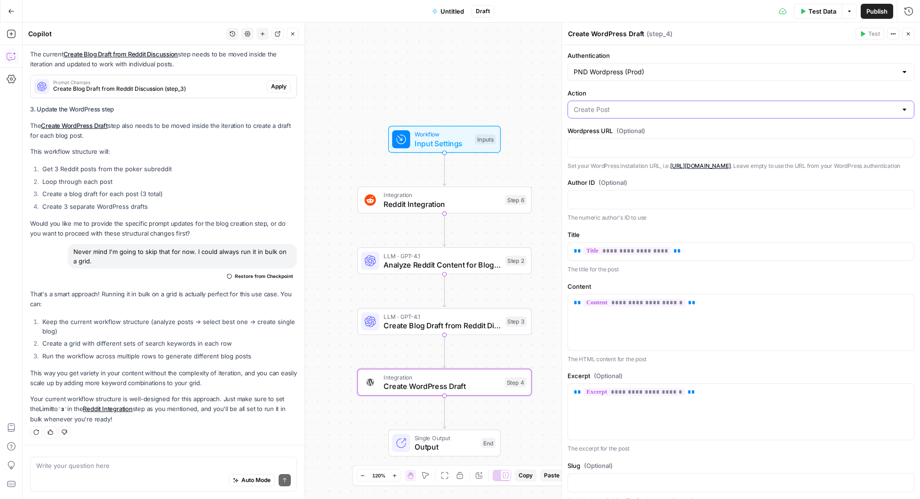
click at [653, 112] on input "Action" at bounding box center [735, 109] width 323 height 9
type input "Create Post"
click at [746, 223] on p "The numeric author's ID to use" at bounding box center [741, 217] width 347 height 9
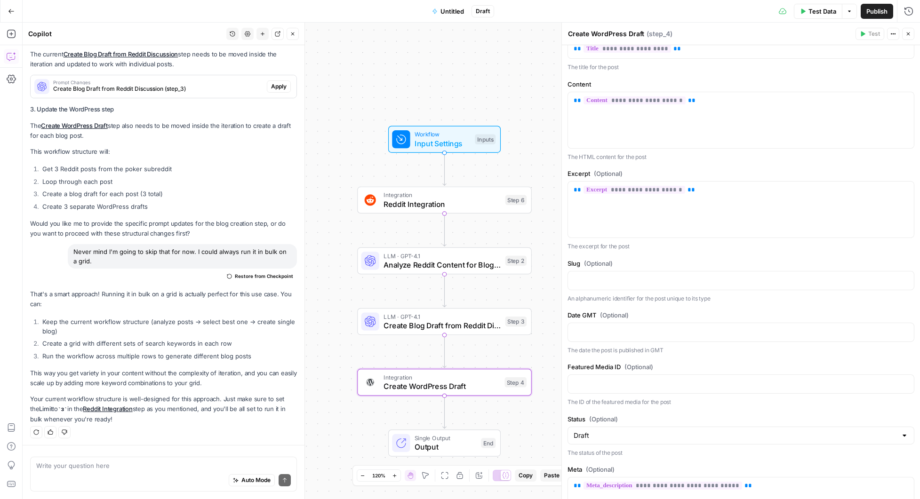
scroll to position [202, 0]
click at [112, 463] on textarea at bounding box center [163, 465] width 255 height 9
type textarea "What is the liquid code for current time and date that the workflow is run?"
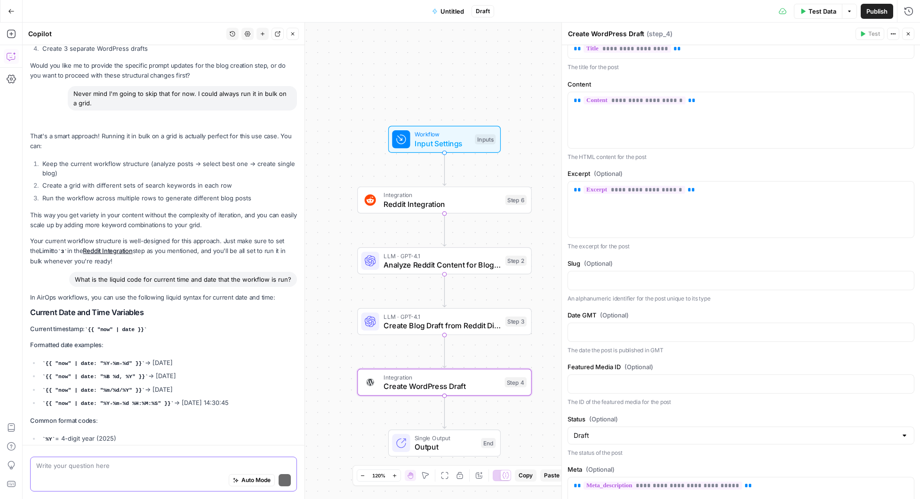
scroll to position [2757, 0]
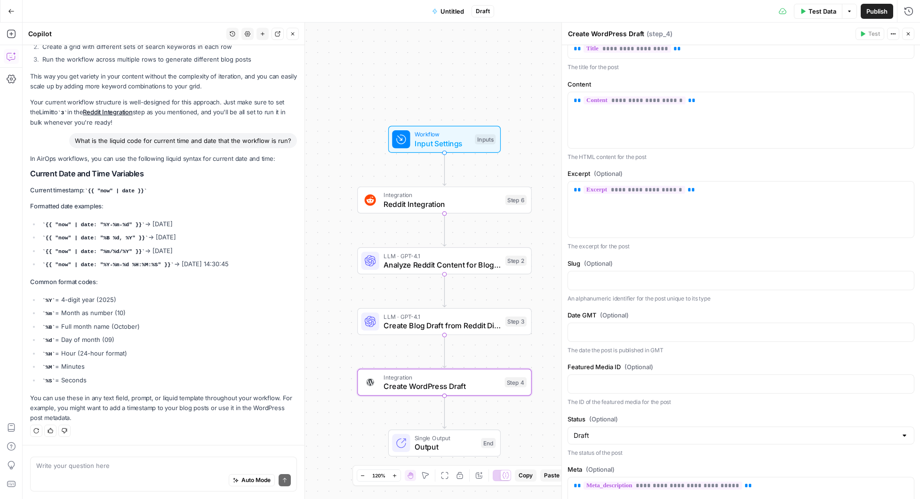
click at [244, 270] on li "{{ "now" | date: "%Y-%m-%d %H:%M:%S" }} → [DATE] 14:30:45" at bounding box center [168, 264] width 257 height 10
drag, startPoint x: 244, startPoint y: 270, endPoint x: 42, endPoint y: 272, distance: 202.0
click at [42, 270] on li "{{ "now" | date: "%Y-%m-%d %H:%M:%S" }} → [DATE] 14:30:45" at bounding box center [168, 264] width 257 height 10
click at [143, 268] on code "{{ "now" | date: "%Y-%m-%d %H:%M:%S" }}" at bounding box center [108, 265] width 132 height 6
drag, startPoint x: 170, startPoint y: 269, endPoint x: 47, endPoint y: 272, distance: 123.8
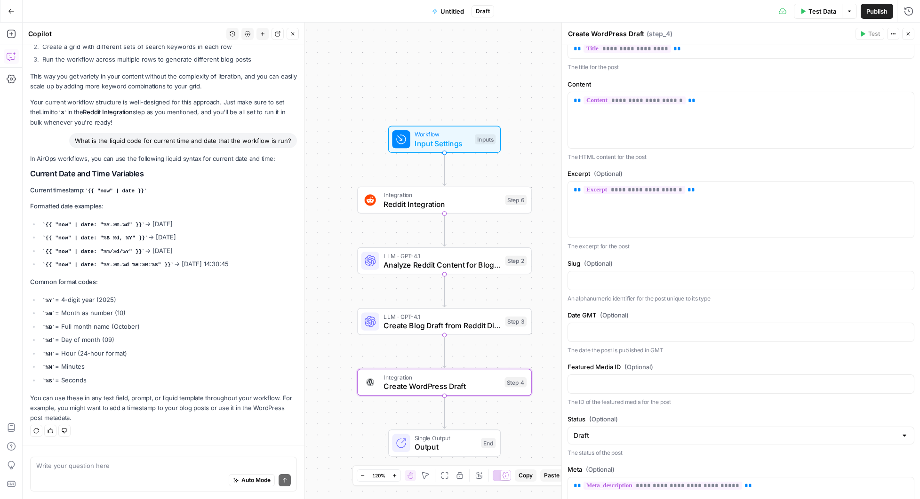
click at [47, 268] on code "{{ "now" | date: "%Y-%m-%d %H:%M:%S" }}" at bounding box center [108, 265] width 132 height 6
copy code "{{ "now" | date: "%Y-%m-%d %H:%M:%S" }}"
click at [645, 337] on p at bounding box center [741, 331] width 335 height 9
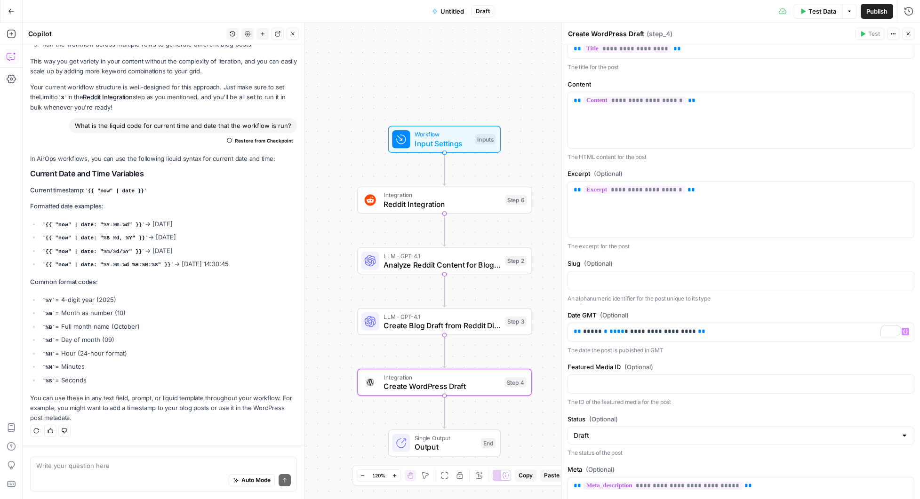
click at [519, 95] on div "Workflow Input Settings Inputs Integration Reddit Integration Step 6 LLM · GPT-…" at bounding box center [472, 261] width 898 height 477
click at [462, 320] on span "Create Blog Draft from Reddit Discussion" at bounding box center [442, 325] width 117 height 11
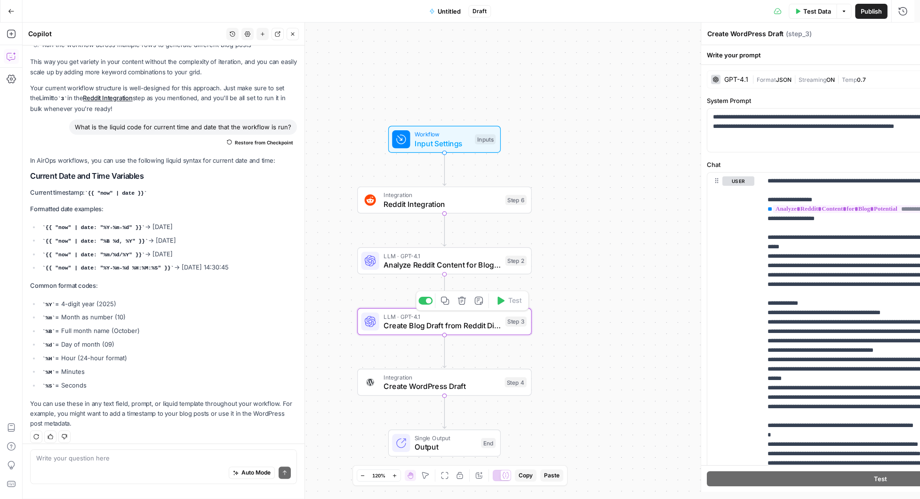
type textarea "Create Blog Draft from Reddit Discussion"
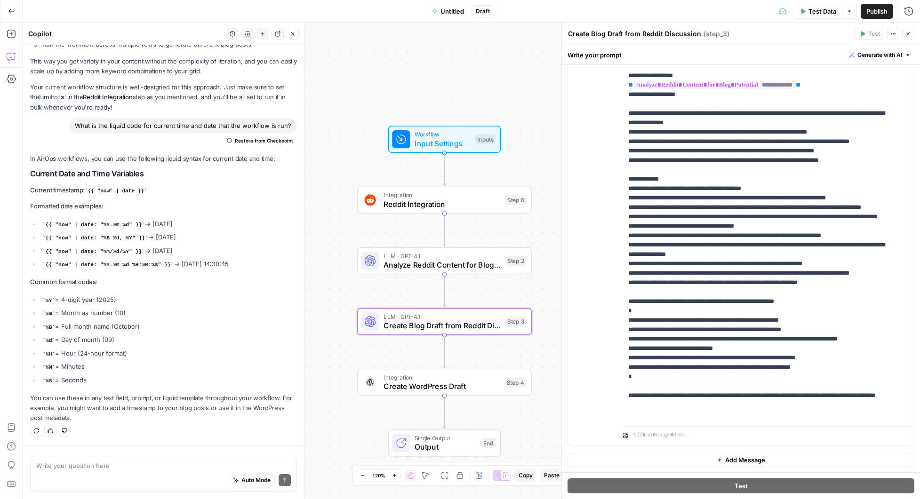
click at [159, 473] on div "Auto Mode Send" at bounding box center [163, 481] width 255 height 21
type textarea "C"
type textarea "If I pause step 3 to test will I still be able to see the blog post I get from …"
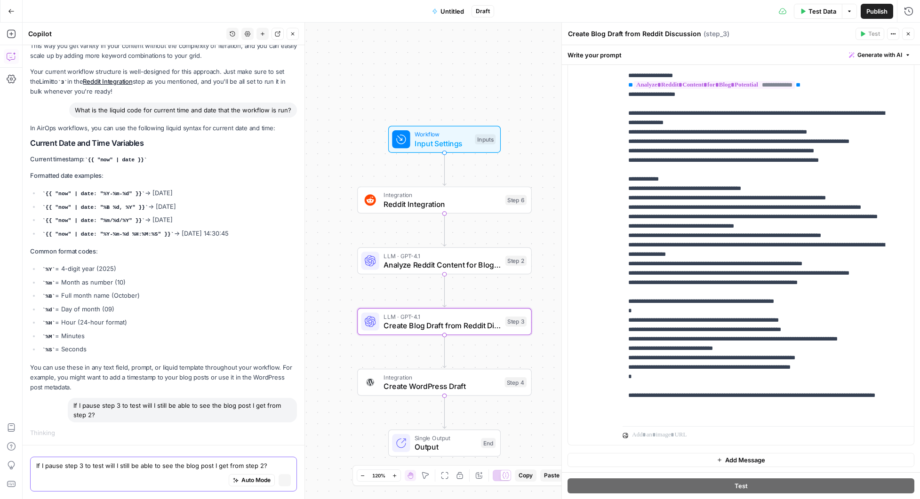
scroll to position [2663, 0]
click at [282, 479] on icon "button" at bounding box center [284, 480] width 5 height 5
click at [282, 482] on icon "button" at bounding box center [284, 480] width 5 height 5
click at [152, 469] on textarea "If I pause step 3 to test will I still be able to see the blog post I get from …" at bounding box center [163, 465] width 255 height 9
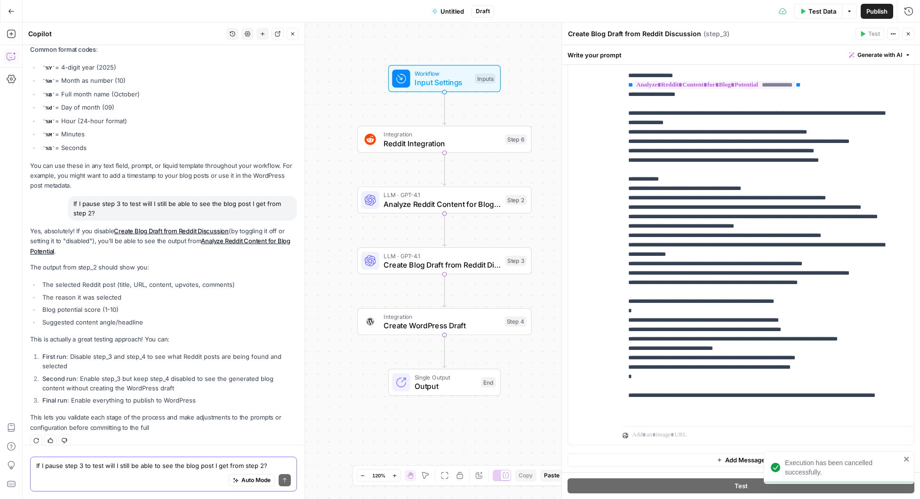
scroll to position [3014, 0]
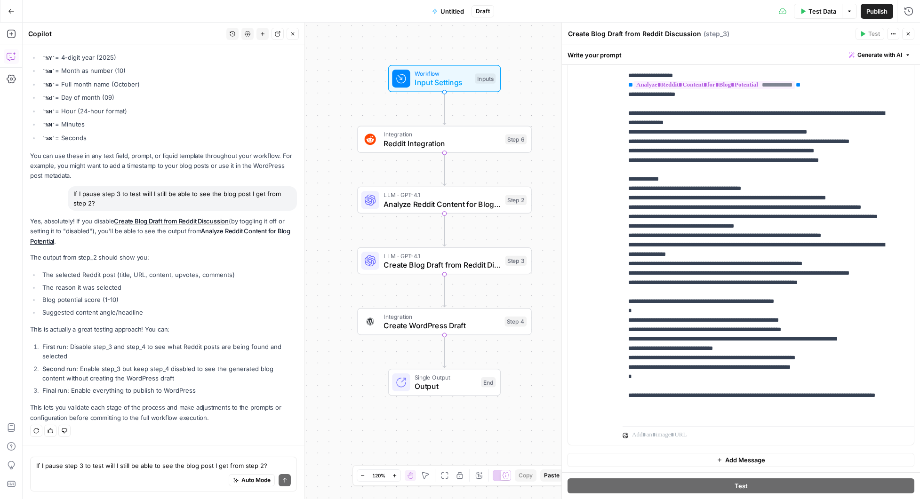
click at [136, 474] on div "Auto Mode Send" at bounding box center [163, 481] width 255 height 21
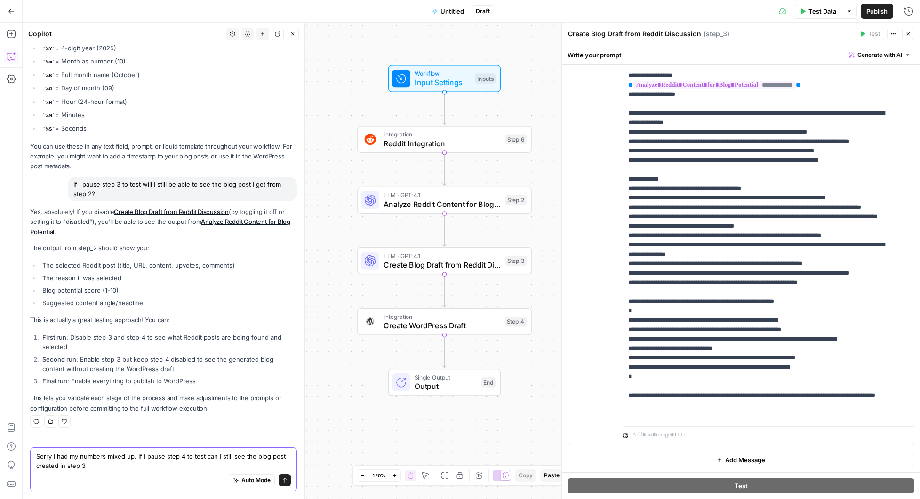
type textarea "Sorry I had my numbers mixed up. If I pause step 4 to test can I still see the …"
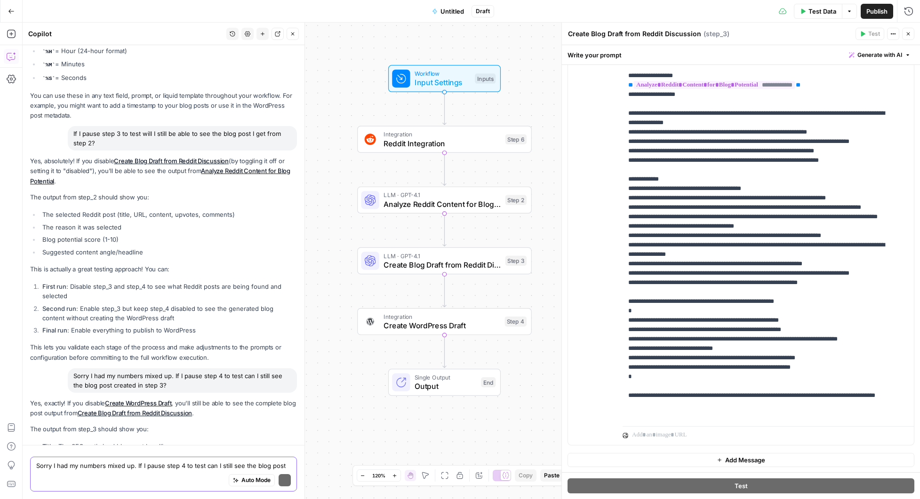
scroll to position [3229, 0]
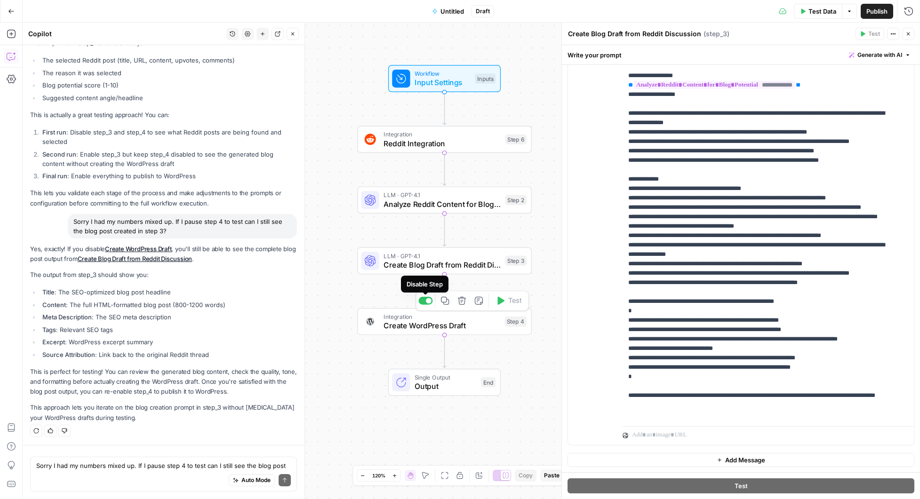
click at [428, 303] on div at bounding box center [429, 301] width 6 height 6
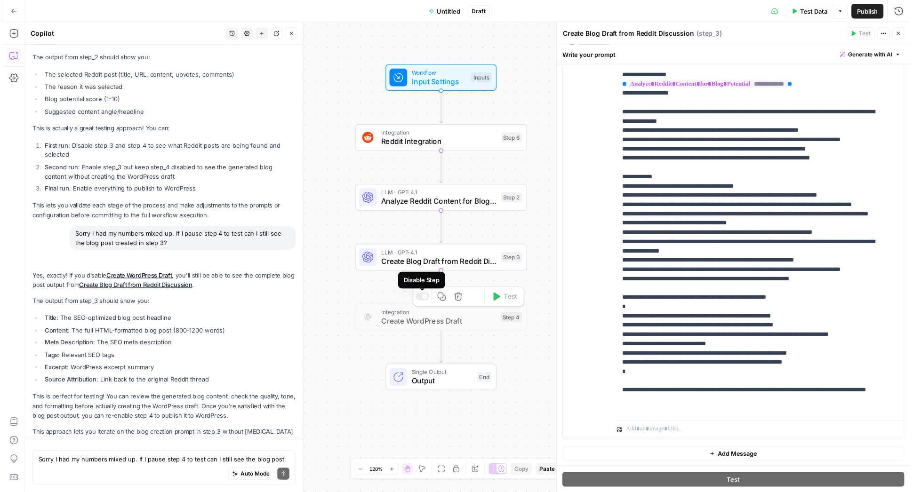
scroll to position [3259, 0]
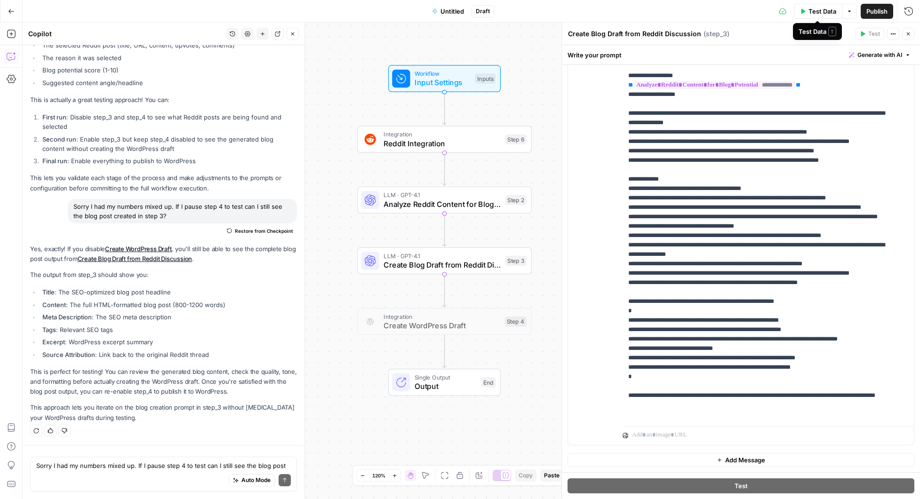
click at [825, 13] on span "Test Data" at bounding box center [823, 11] width 28 height 9
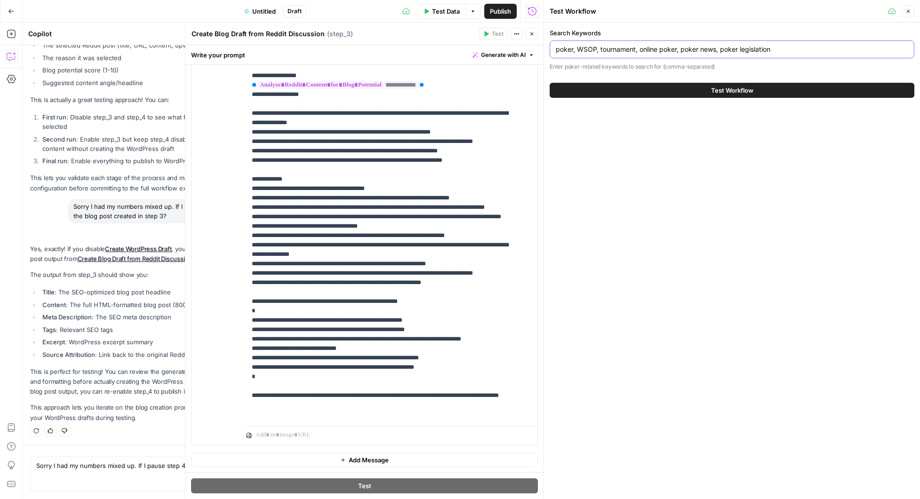
drag, startPoint x: 600, startPoint y: 50, endPoint x: 580, endPoint y: 48, distance: 20.4
click at [580, 48] on input "poker, WSOP, tournament, online poker, poker news, poker legislation" at bounding box center [732, 49] width 353 height 9
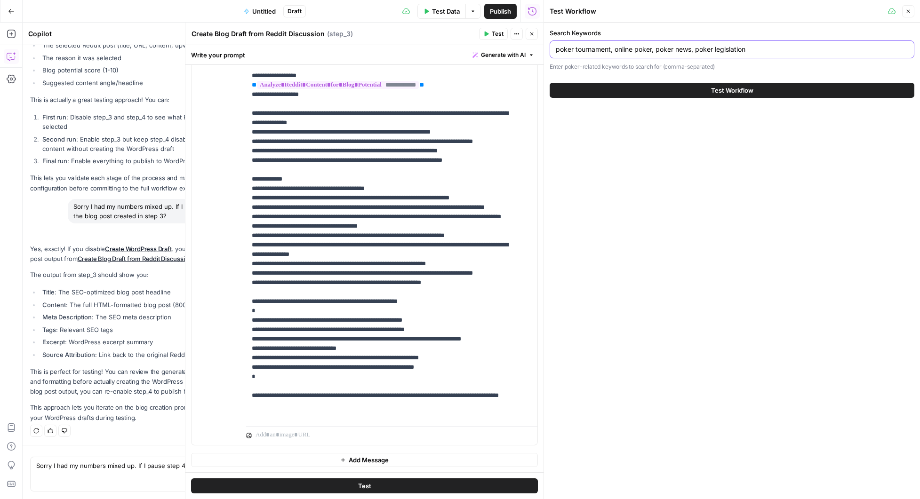
drag, startPoint x: 652, startPoint y: 53, endPoint x: 749, endPoint y: 49, distance: 96.6
click at [749, 49] on input "poker tournament, online poker, poker news, poker legislation" at bounding box center [732, 49] width 353 height 9
click at [754, 51] on input "poker tournament, online poker, poker news, poker legislation" at bounding box center [732, 49] width 353 height 9
drag, startPoint x: 749, startPoint y: 48, endPoint x: 612, endPoint y: 49, distance: 137.0
click at [612, 49] on input "poker tournament, online poker, poker news, poker legislation" at bounding box center [732, 49] width 353 height 9
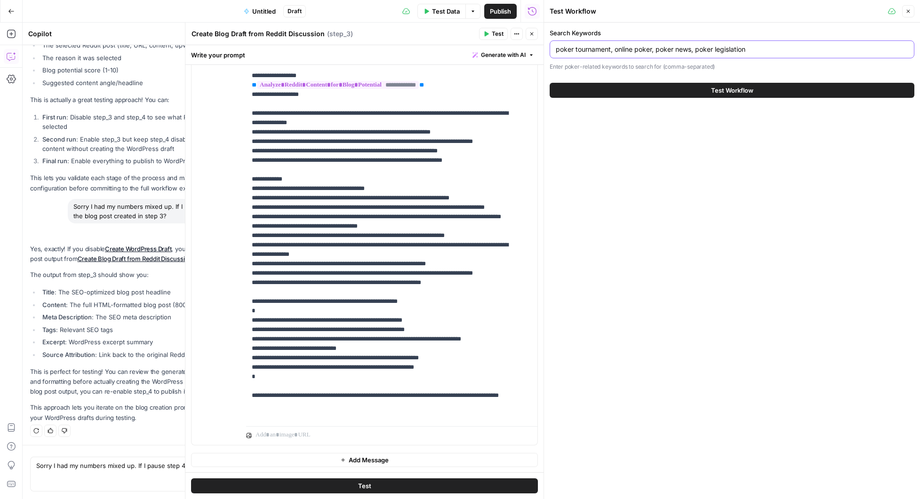
click at [660, 48] on input "poker tournament, online poker, poker news, poker legislation" at bounding box center [732, 49] width 353 height 9
drag, startPoint x: 616, startPoint y: 51, endPoint x: 555, endPoint y: 49, distance: 60.7
click at [555, 49] on div "poker tournament, online poker, poker news, poker legislation" at bounding box center [732, 49] width 365 height 18
drag, startPoint x: 595, startPoint y: 48, endPoint x: 688, endPoint y: 50, distance: 93.7
click at [686, 50] on input "online poker, poker news, poker legislation" at bounding box center [732, 49] width 353 height 9
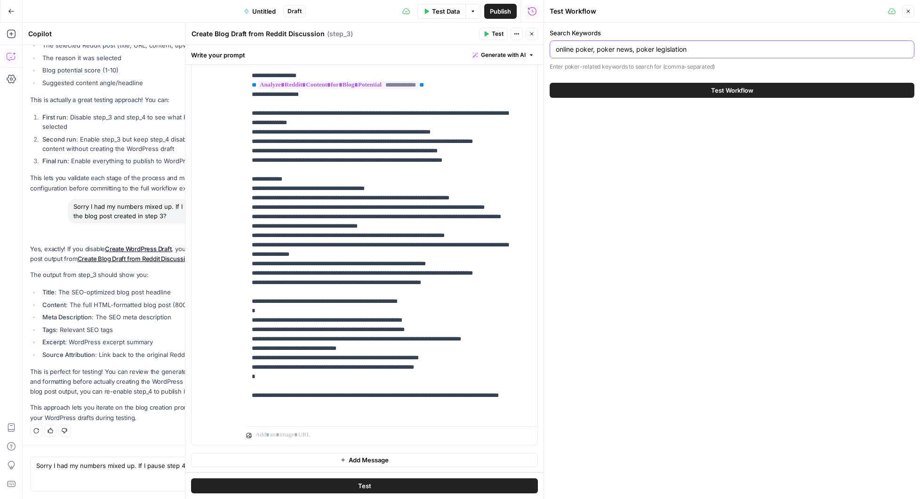
drag, startPoint x: 693, startPoint y: 51, endPoint x: 593, endPoint y: 49, distance: 99.3
click at [593, 49] on input "online poker, poker news, poker legislation" at bounding box center [732, 49] width 353 height 9
type input "online poker"
click at [708, 90] on button "Test Workflow" at bounding box center [732, 90] width 365 height 15
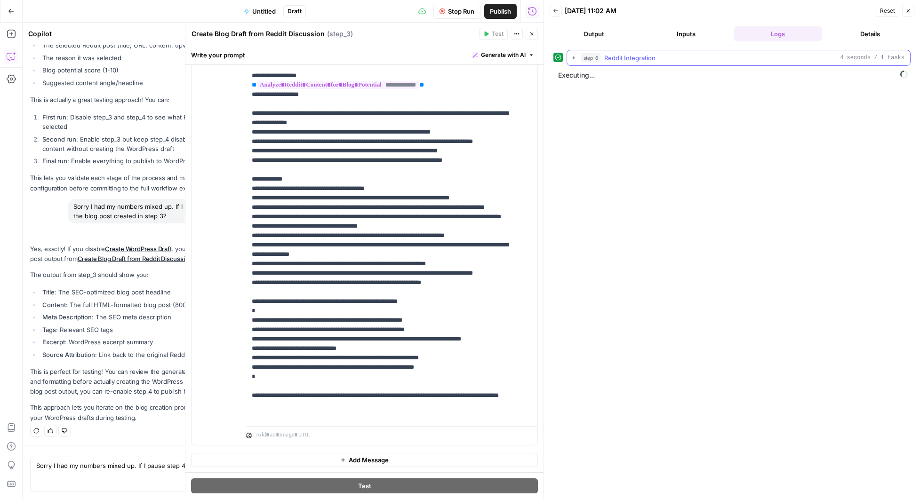
click at [575, 60] on icon "button" at bounding box center [574, 58] width 8 height 8
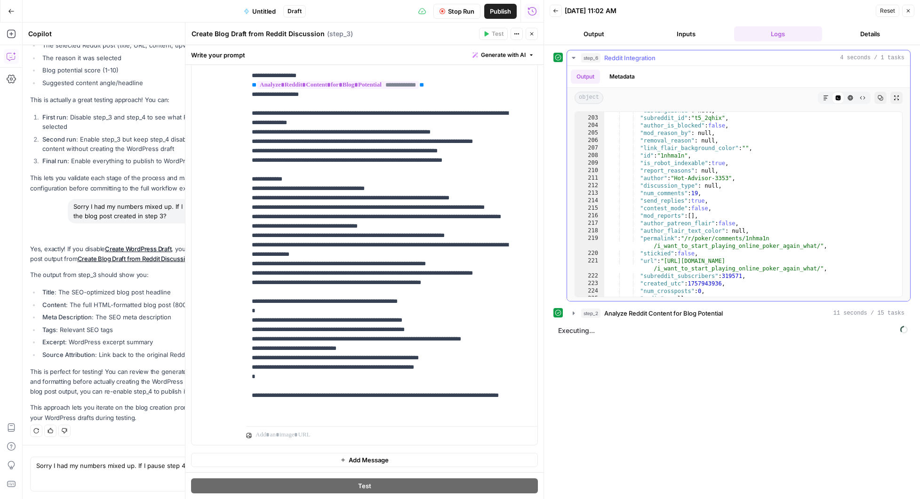
scroll to position [1557, 0]
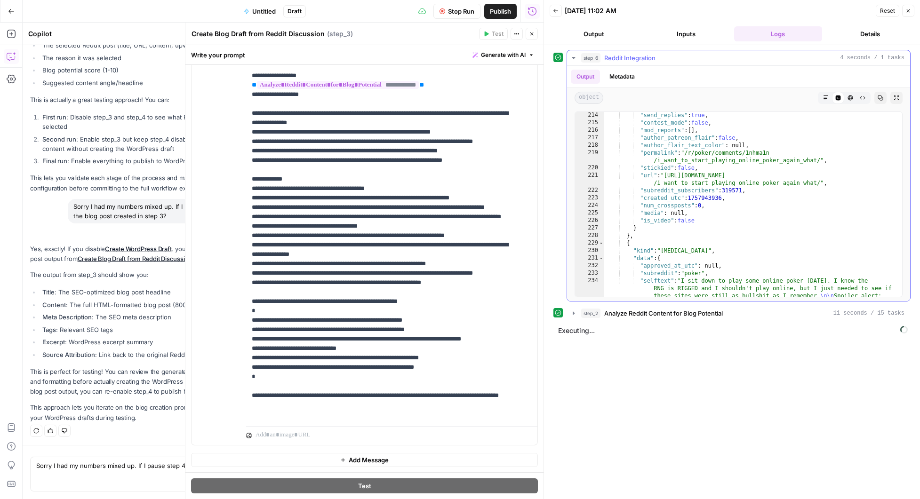
click at [574, 54] on icon "button" at bounding box center [574, 58] width 8 height 8
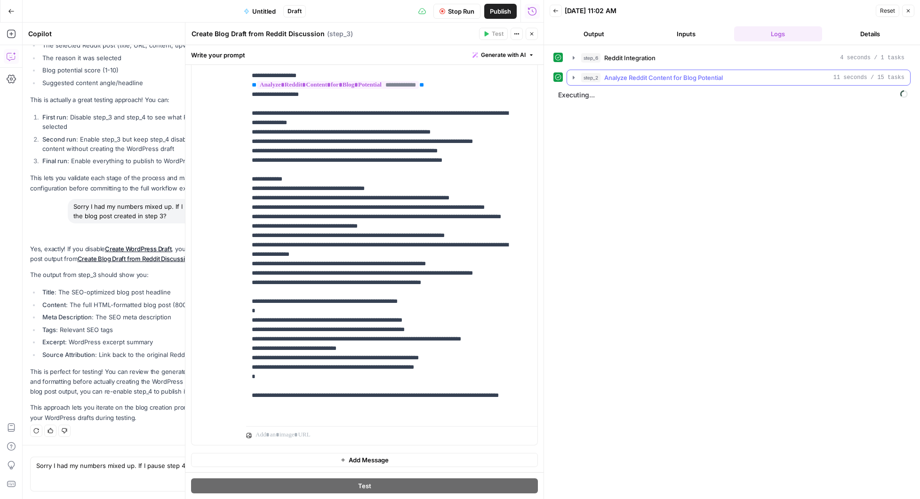
click at [573, 78] on icon "button" at bounding box center [574, 77] width 2 height 3
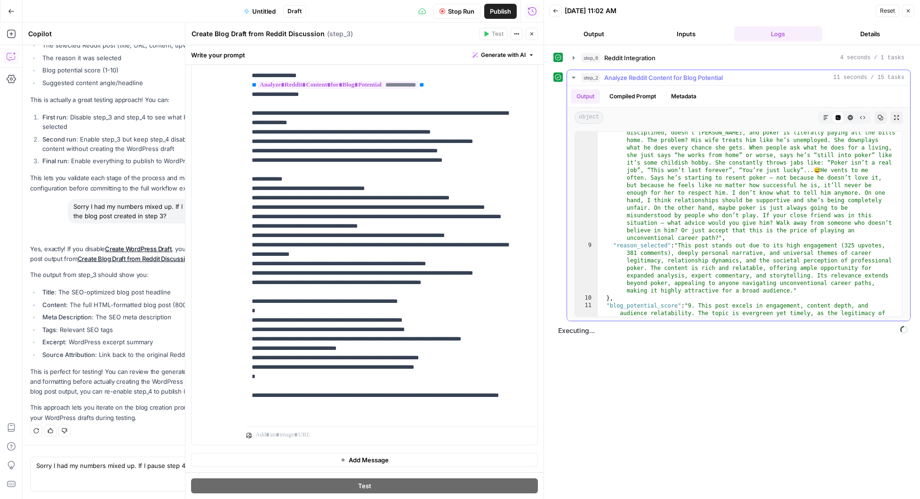
scroll to position [74, 0]
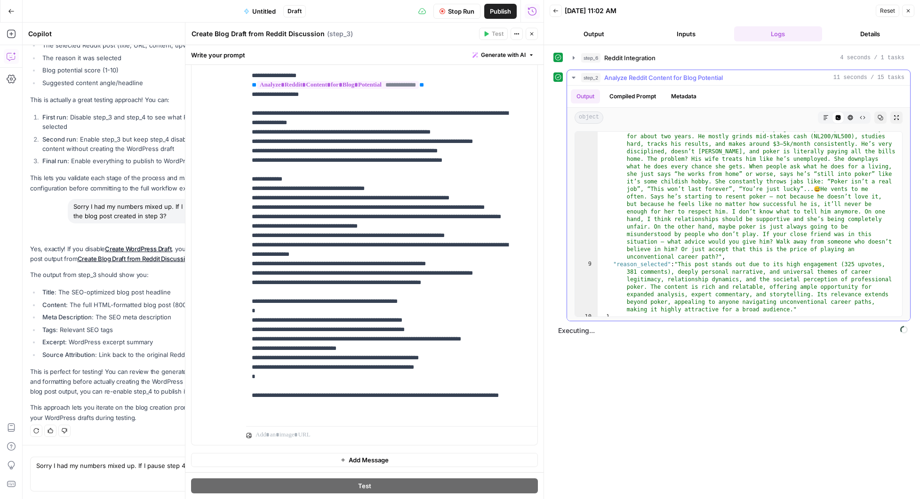
click at [572, 77] on icon "button" at bounding box center [573, 78] width 3 height 2
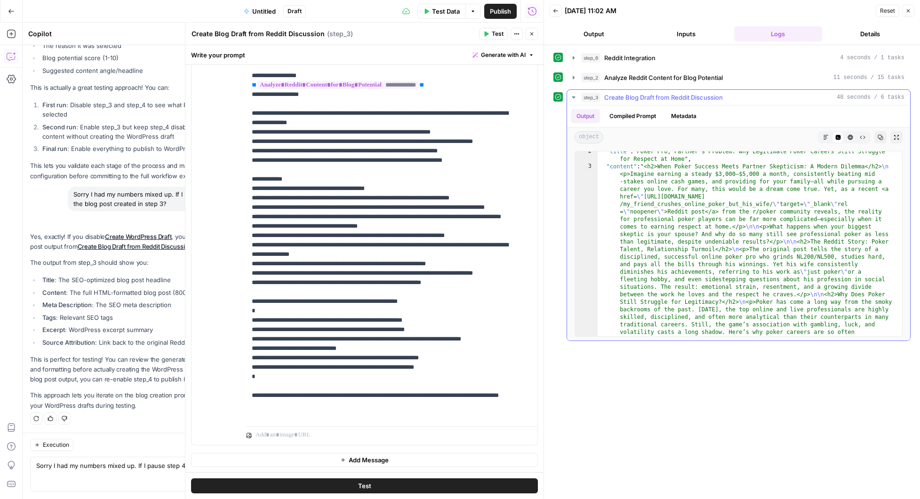
scroll to position [12, 0]
click at [827, 137] on icon "button" at bounding box center [826, 137] width 5 height 5
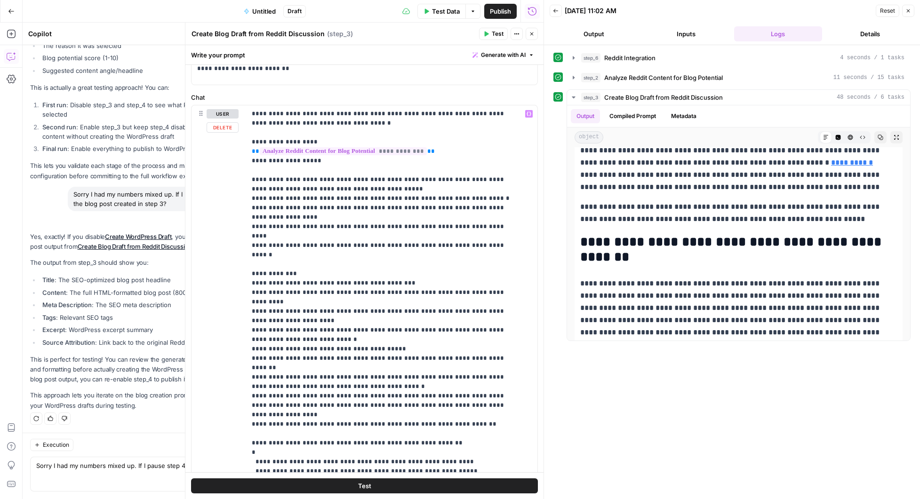
scroll to position [66, 0]
click at [531, 36] on icon "button" at bounding box center [532, 34] width 6 height 6
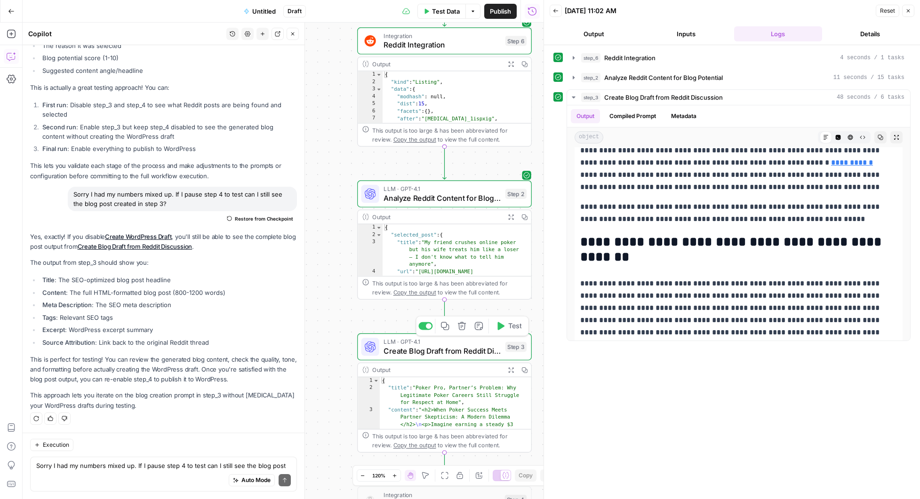
click at [466, 346] on span "Create Blog Draft from Reddit Discussion" at bounding box center [442, 351] width 117 height 11
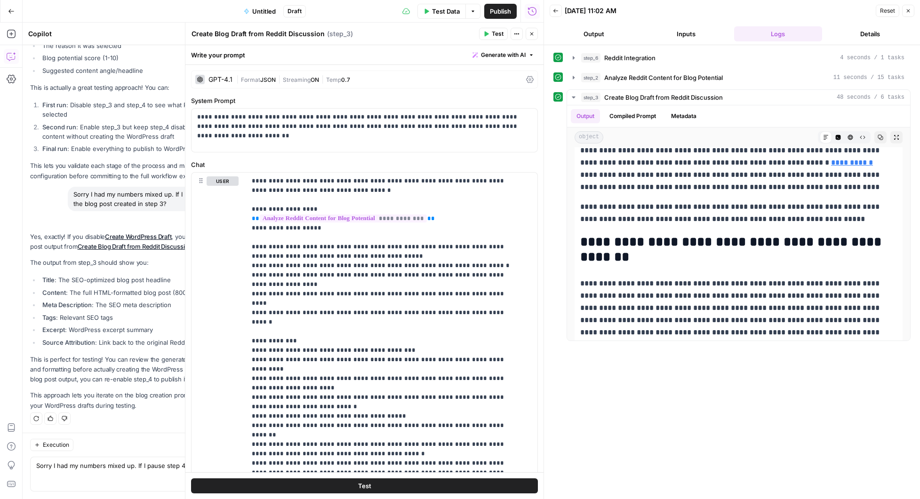
click at [306, 77] on span "Streaming" at bounding box center [297, 79] width 28 height 7
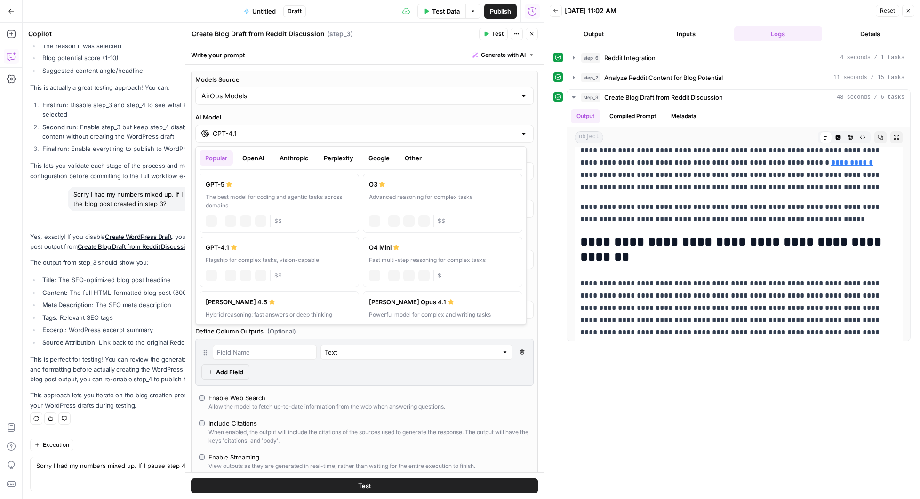
click at [295, 132] on input "GPT-4.1" at bounding box center [365, 133] width 304 height 9
click at [290, 156] on button "Anthropic" at bounding box center [294, 158] width 40 height 15
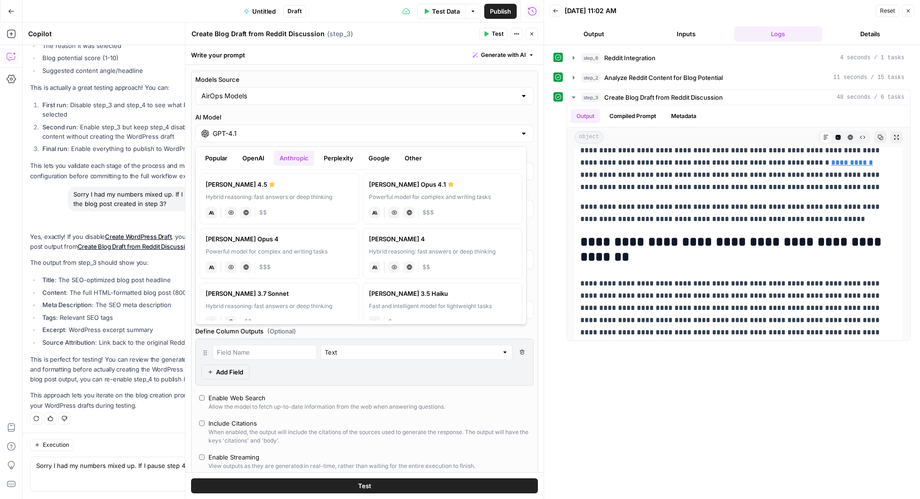
click at [435, 193] on div "Powerful model for complex and writing tasks" at bounding box center [442, 197] width 147 height 8
type input "Claude Opus 4.1"
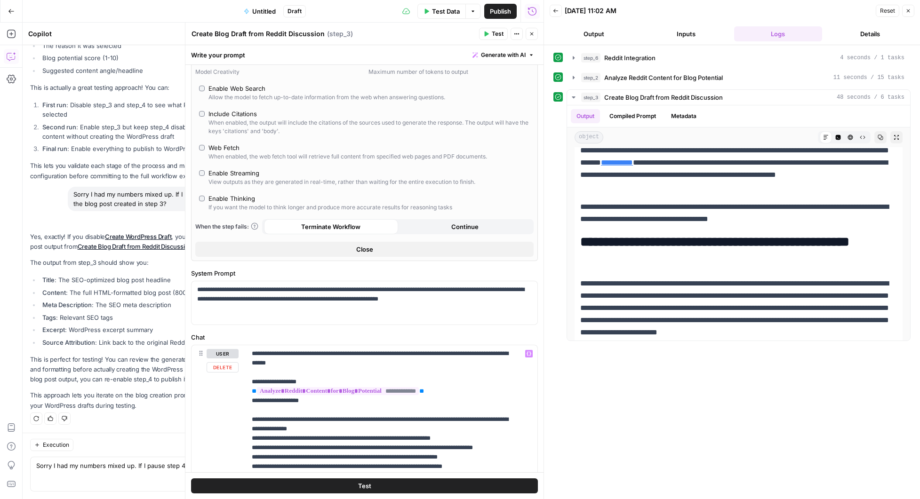
scroll to position [0, 0]
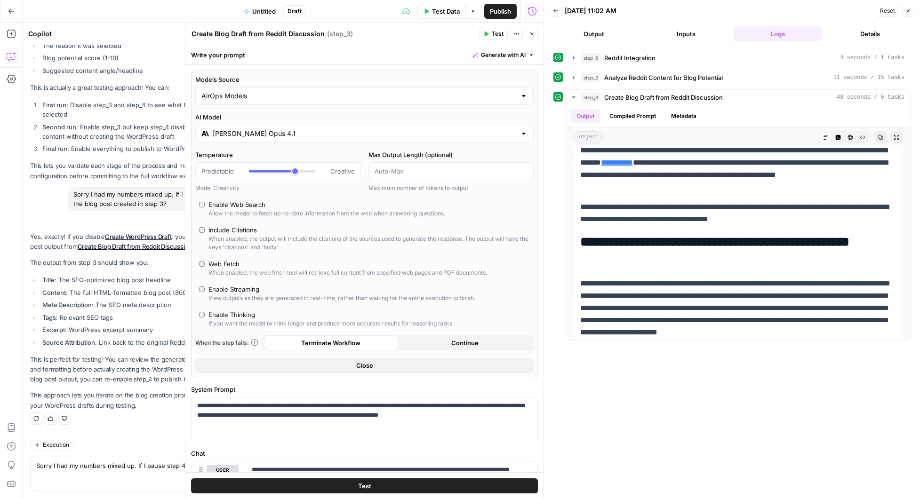
click at [493, 32] on span "Test" at bounding box center [498, 34] width 12 height 8
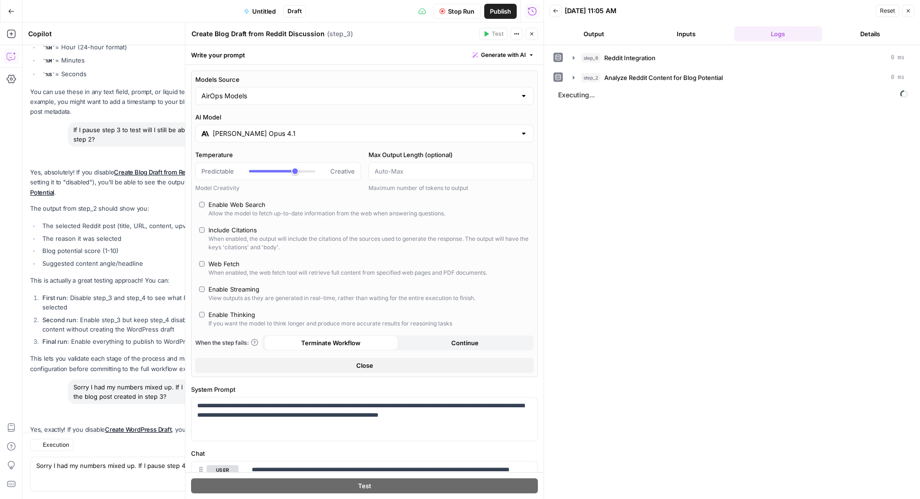
scroll to position [3271, 0]
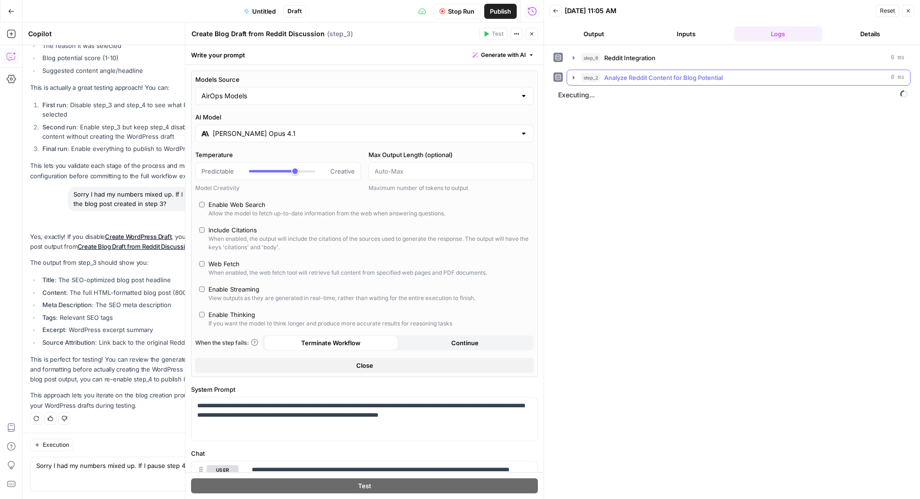
click at [576, 78] on icon "button" at bounding box center [574, 78] width 8 height 8
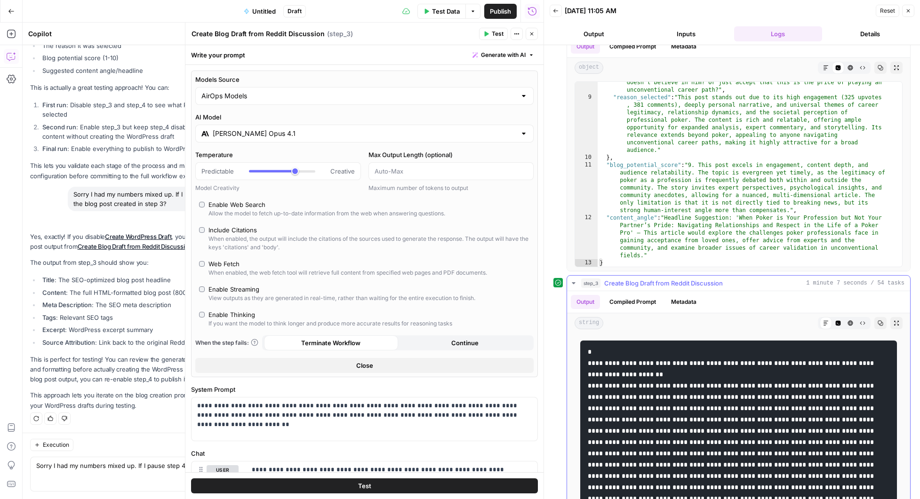
click at [824, 324] on icon at bounding box center [826, 323] width 5 height 5
click at [820, 322] on div "Markdown" at bounding box center [826, 323] width 12 height 12
click at [832, 327] on button "Code Editor" at bounding box center [838, 323] width 12 height 12
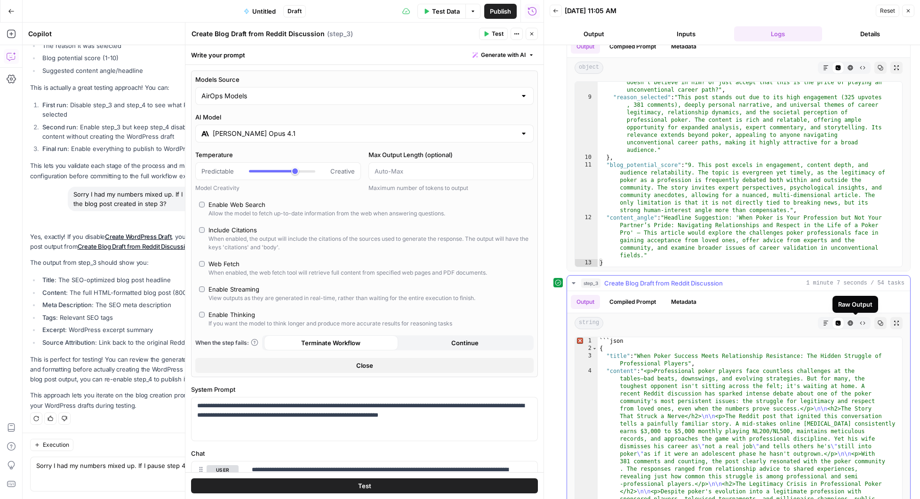
click at [848, 324] on button "HTML Viewer" at bounding box center [851, 323] width 12 height 12
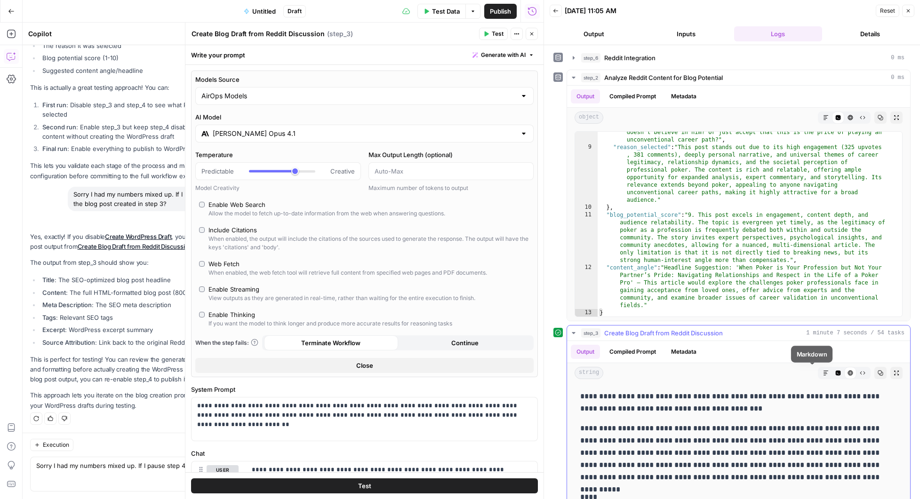
click at [823, 372] on icon "button" at bounding box center [826, 373] width 6 height 6
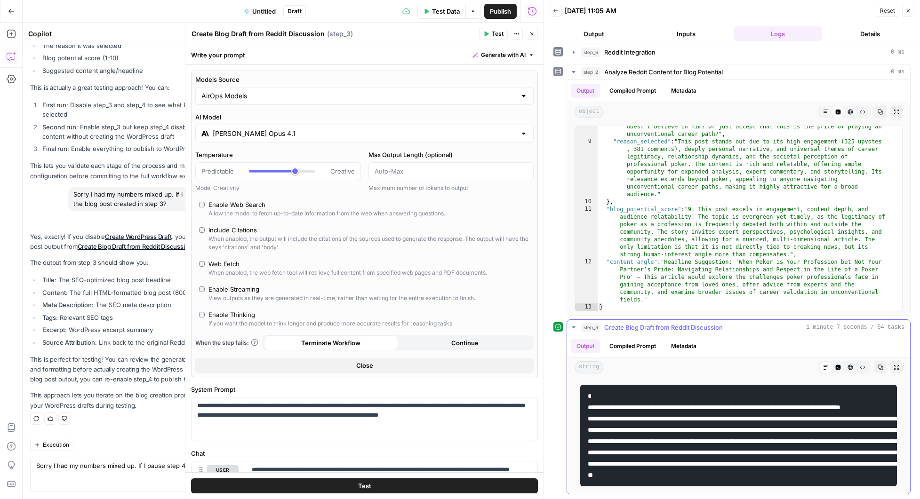
scroll to position [24, 0]
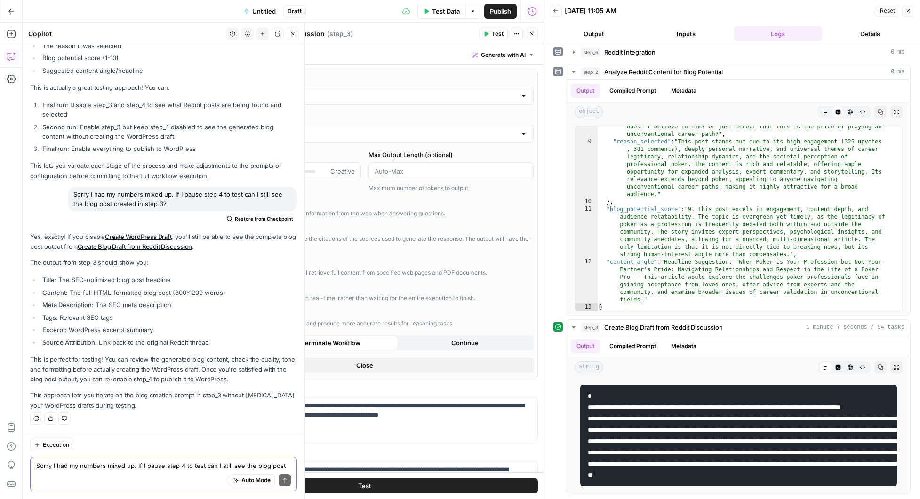
click at [120, 463] on textarea "Sorry I had my numbers mixed up. If I pause step 4 to test can I still see the …" at bounding box center [163, 465] width 255 height 9
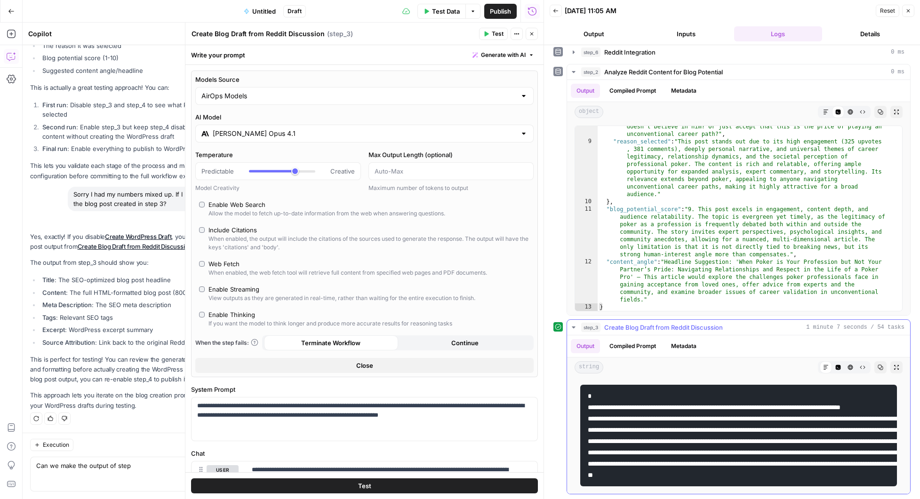
click at [860, 365] on icon "button" at bounding box center [863, 368] width 6 height 6
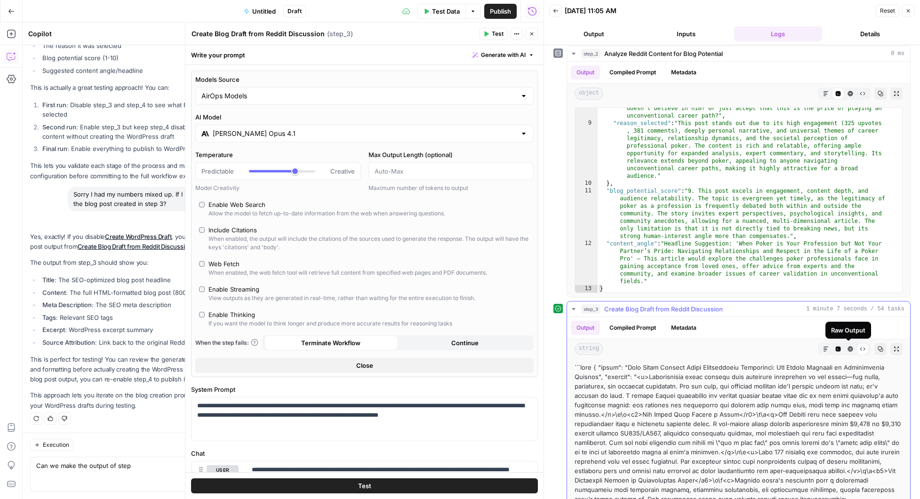
click at [848, 349] on icon "button" at bounding box center [850, 349] width 5 height 5
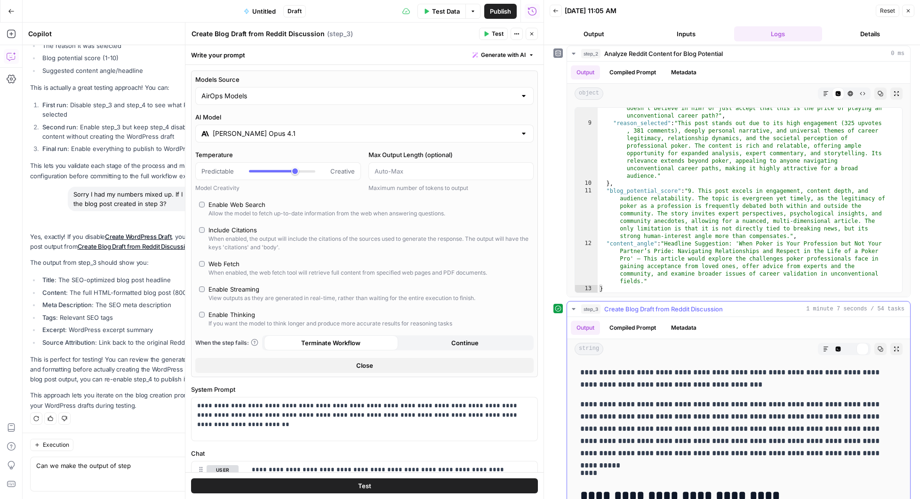
scroll to position [0, 0]
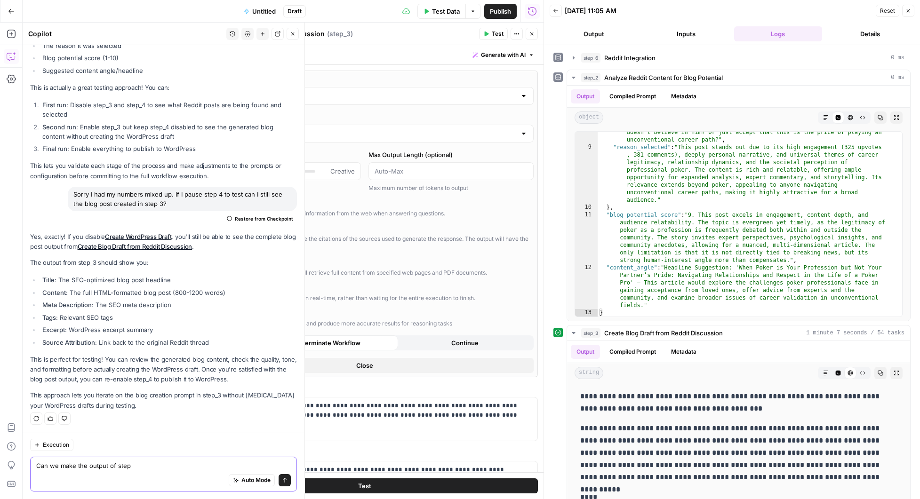
click at [141, 469] on textarea "Can we make the output of step" at bounding box center [163, 465] width 255 height 9
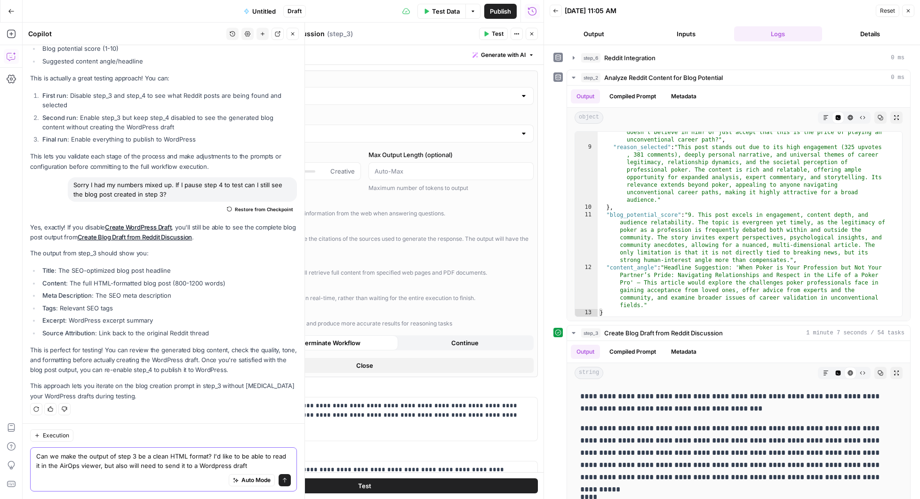
type textarea "Can we make the output of step 3 be a clean HTML format? I'd like to be able to…"
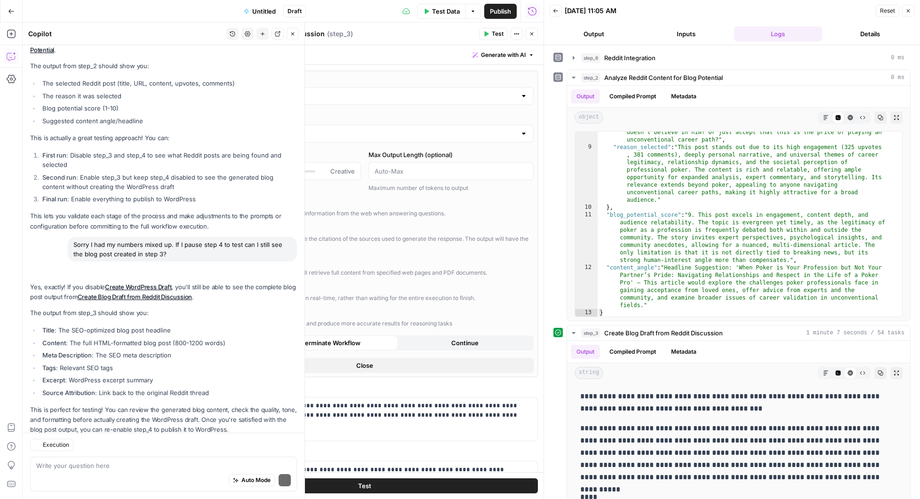
scroll to position [3417, 0]
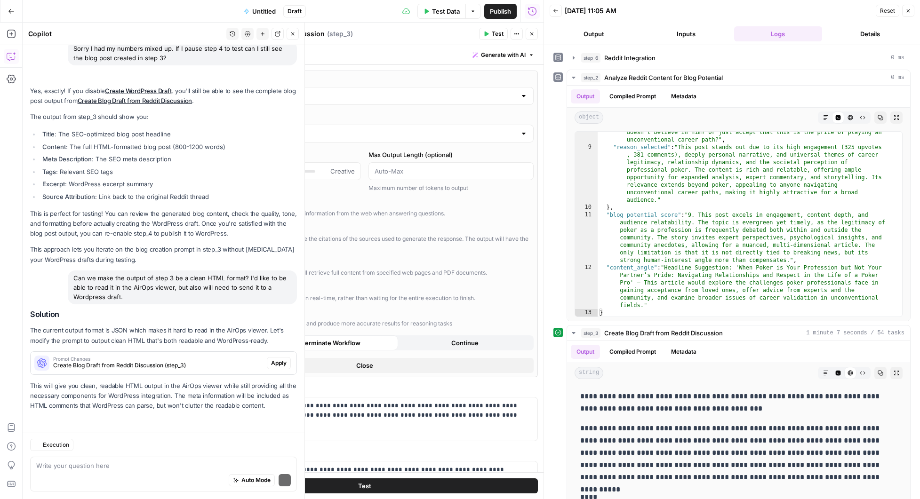
click at [274, 389] on p "This will give you clean, readable HTML output in the AirOps viewer while still…" at bounding box center [163, 396] width 267 height 30
click at [277, 362] on span "Apply" at bounding box center [279, 363] width 16 height 8
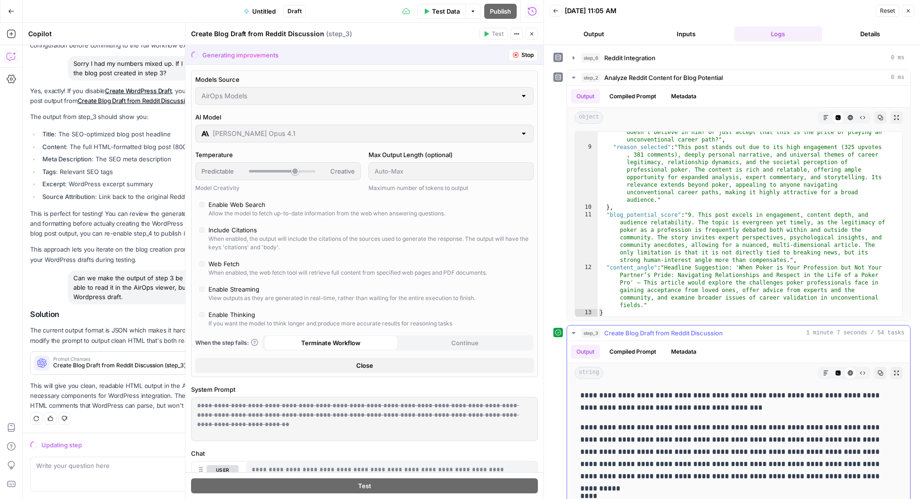
scroll to position [0, 0]
click at [574, 75] on icon "button" at bounding box center [574, 78] width 8 height 8
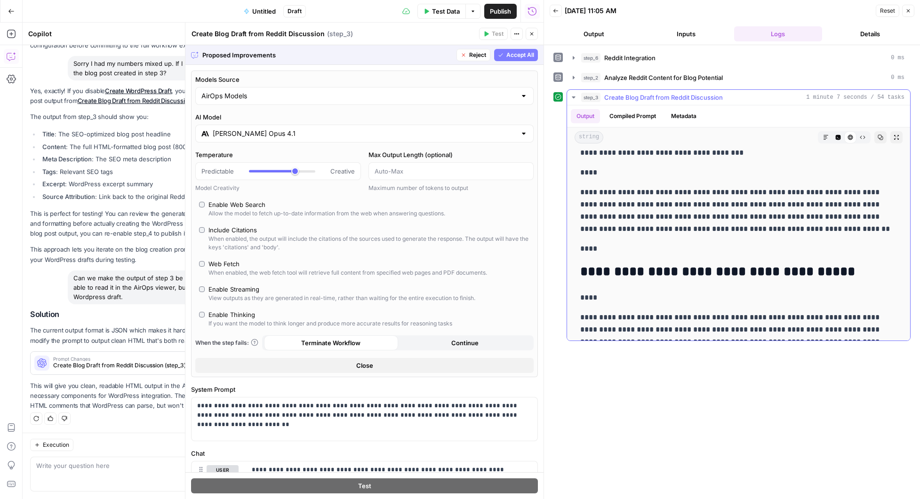
scroll to position [797, 0]
click at [512, 56] on span "Accept All" at bounding box center [521, 55] width 28 height 8
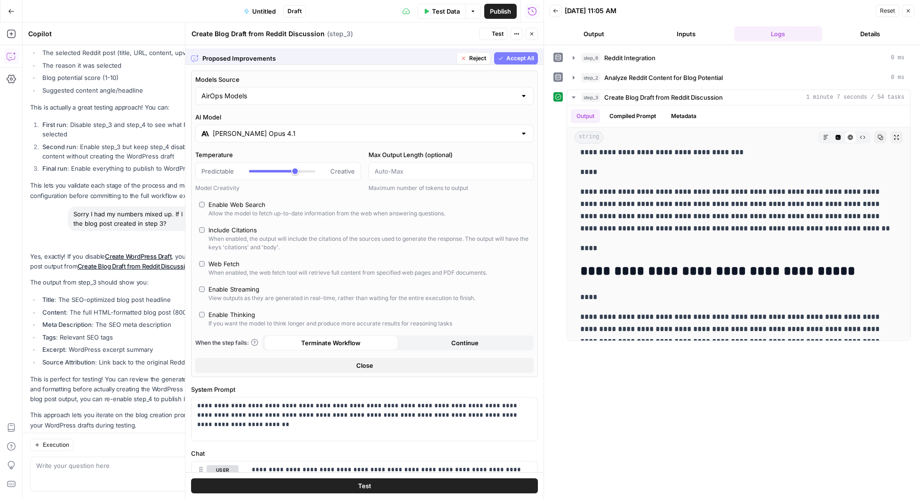
scroll to position [0, 0]
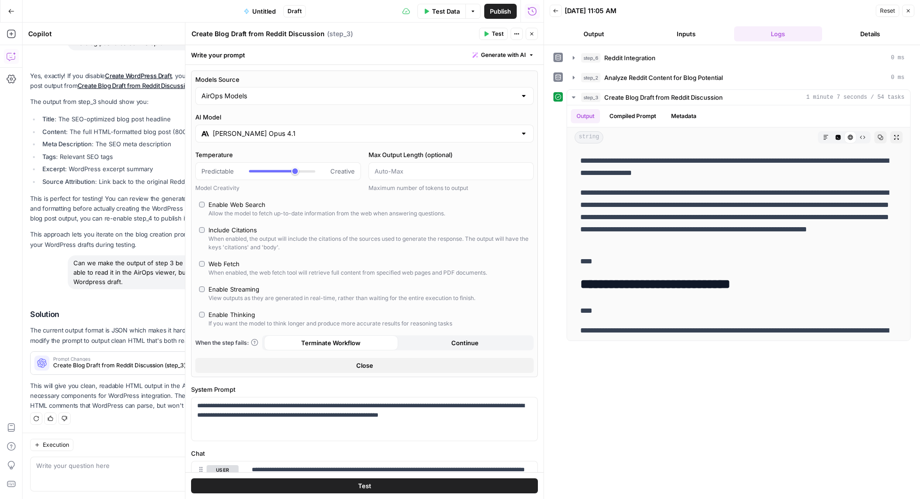
click at [488, 35] on icon "button" at bounding box center [486, 34] width 6 height 6
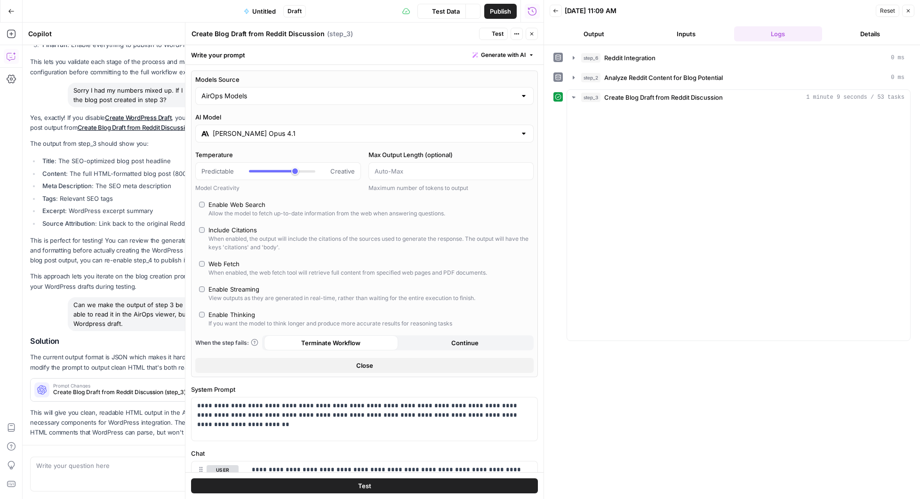
scroll to position [3432, 0]
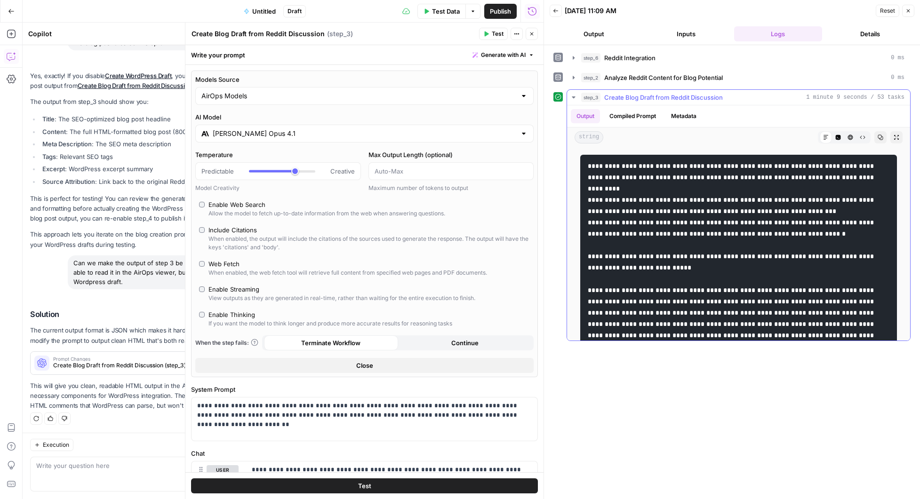
click at [823, 137] on icon at bounding box center [826, 138] width 6 height 6
click at [836, 138] on icon "button" at bounding box center [838, 137] width 5 height 5
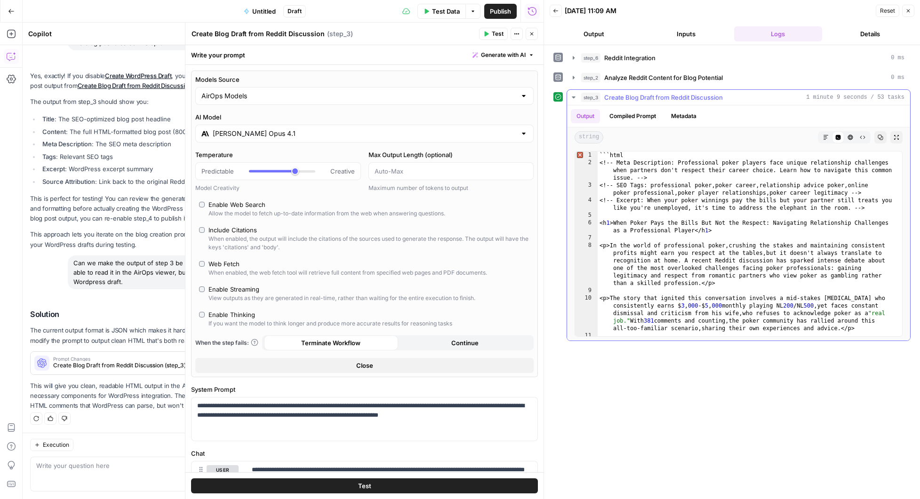
click at [854, 140] on button "HTML Viewer" at bounding box center [851, 137] width 12 height 12
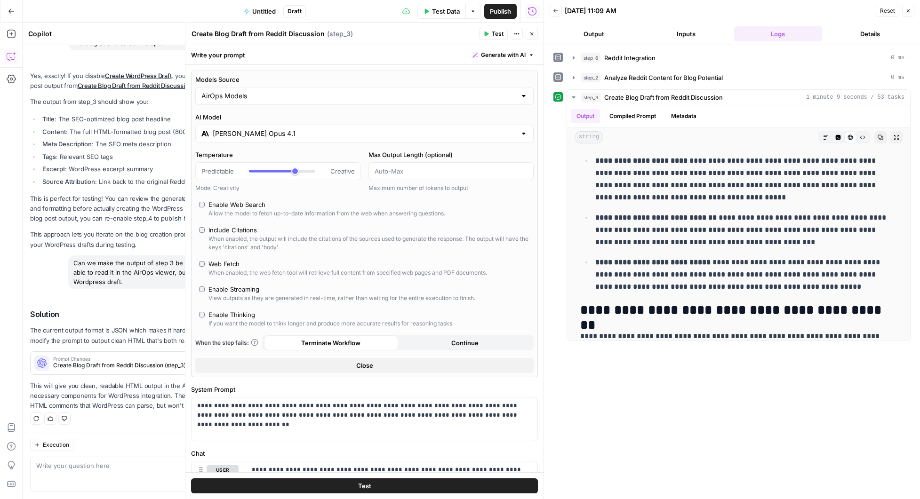
scroll to position [852, 0]
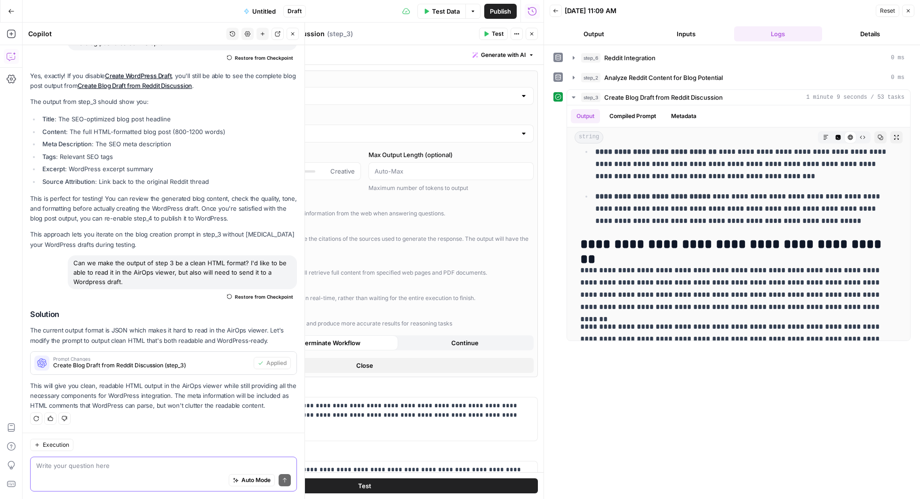
click at [119, 465] on textarea at bounding box center [163, 465] width 255 height 9
type textarea "Does the reddit integration have timeline settings?"
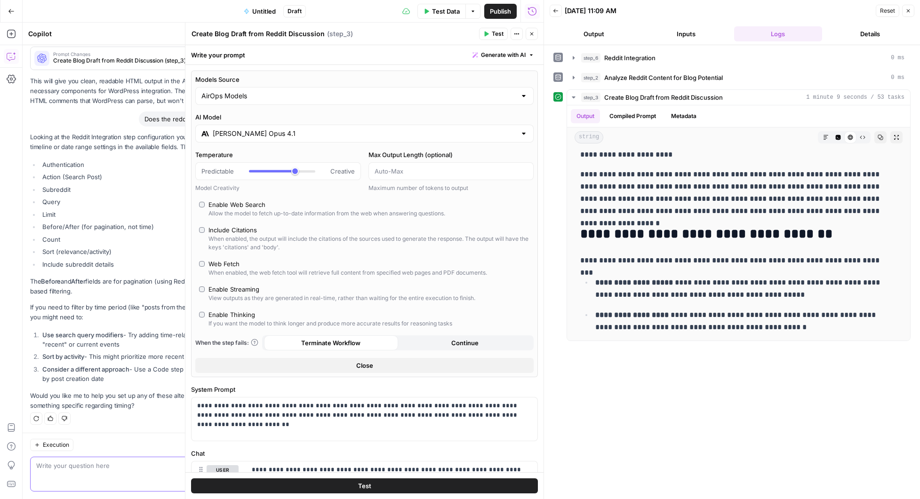
scroll to position [1101, 0]
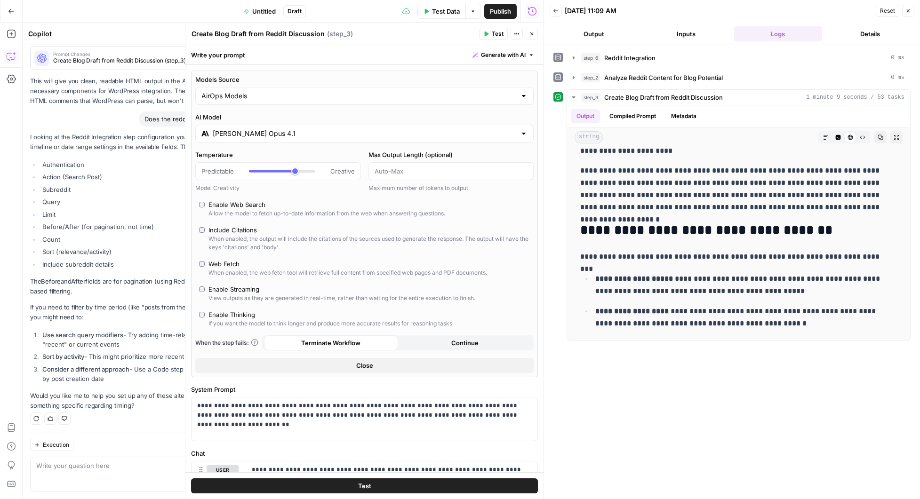
click at [265, 8] on span "Untitled" at bounding box center [264, 11] width 24 height 9
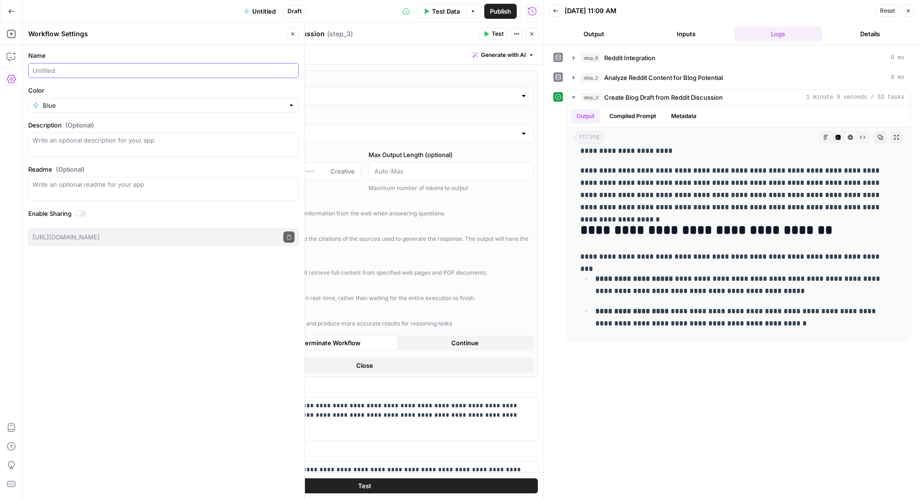
click at [55, 69] on input "Name" at bounding box center [163, 70] width 262 height 9
click at [136, 71] on input "Search r/Poker for Target Query" at bounding box center [163, 70] width 262 height 9
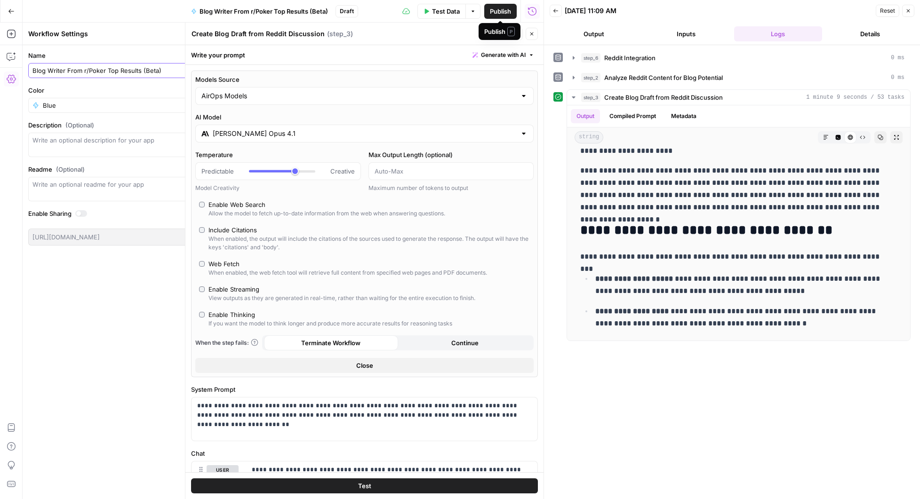
type input "Blog Writer From r/Poker Top Results (Beta)"
click at [500, 11] on span "Publish" at bounding box center [500, 11] width 21 height 9
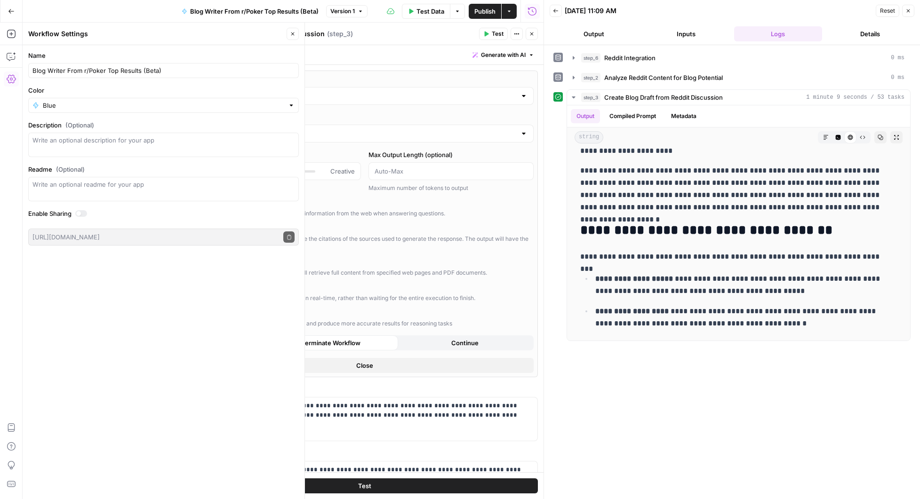
click at [9, 7] on button "Go Back" at bounding box center [11, 11] width 17 height 17
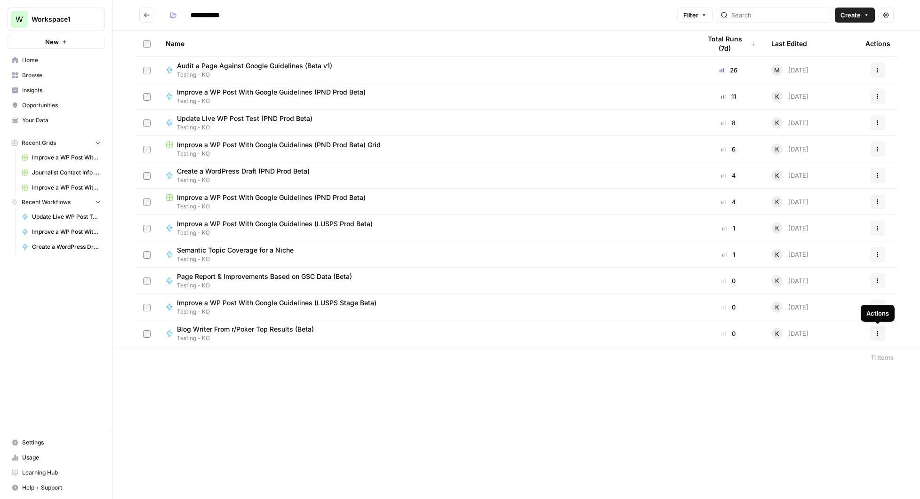
click at [881, 336] on button "Actions" at bounding box center [877, 333] width 15 height 15
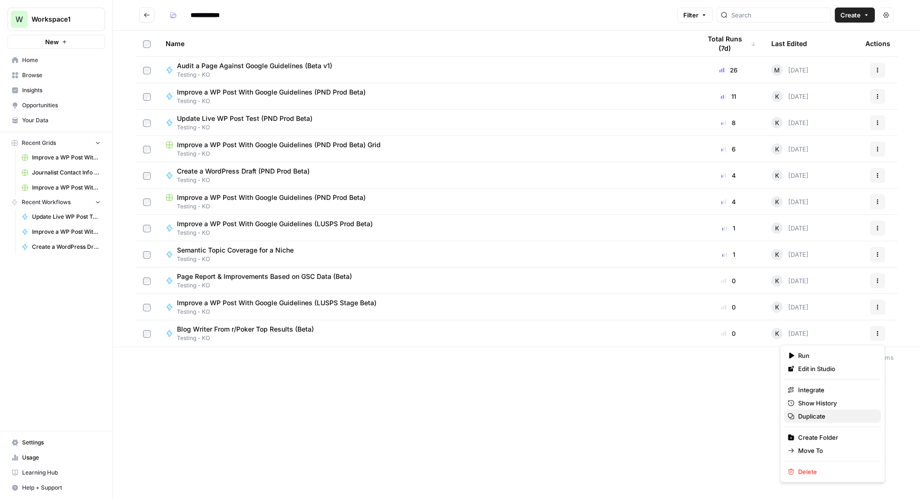
click at [820, 417] on span "Duplicate" at bounding box center [835, 416] width 75 height 9
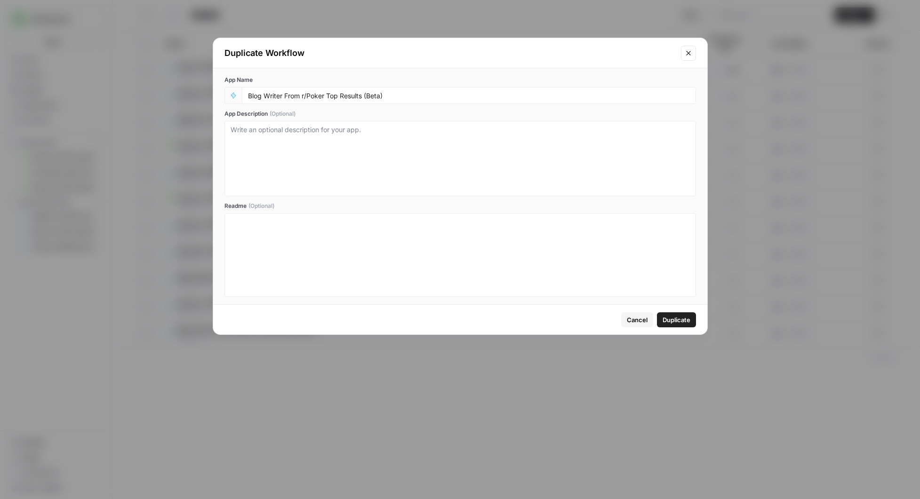
click at [674, 318] on span "Duplicate" at bounding box center [677, 319] width 28 height 9
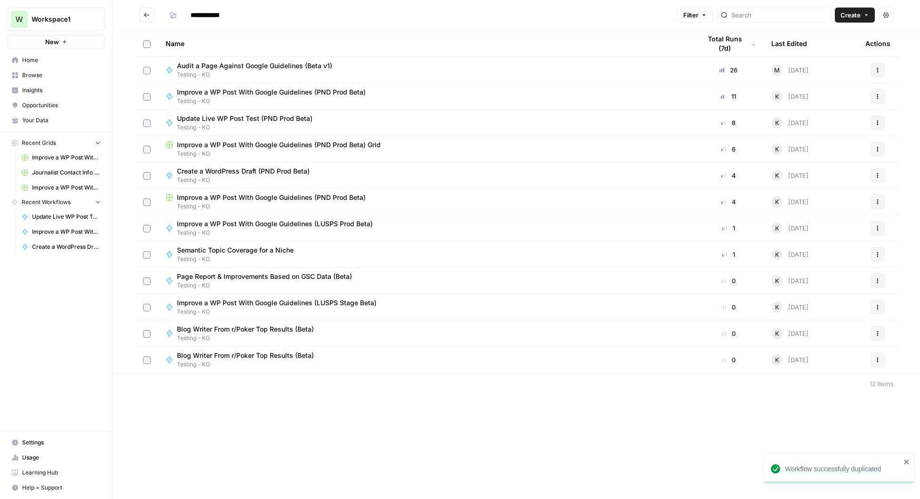
click at [281, 358] on span "Blog Writer From r/Poker Top Results (Beta)" at bounding box center [245, 355] width 137 height 9
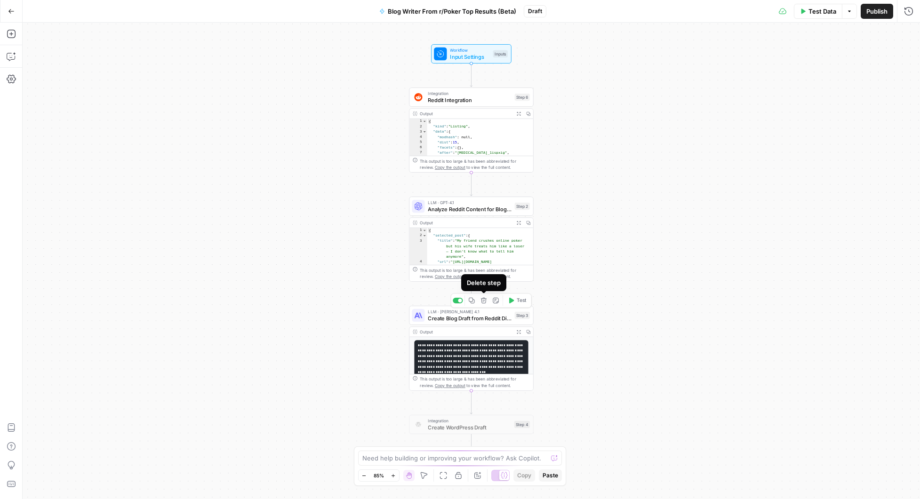
click at [485, 302] on icon "button" at bounding box center [484, 301] width 6 height 6
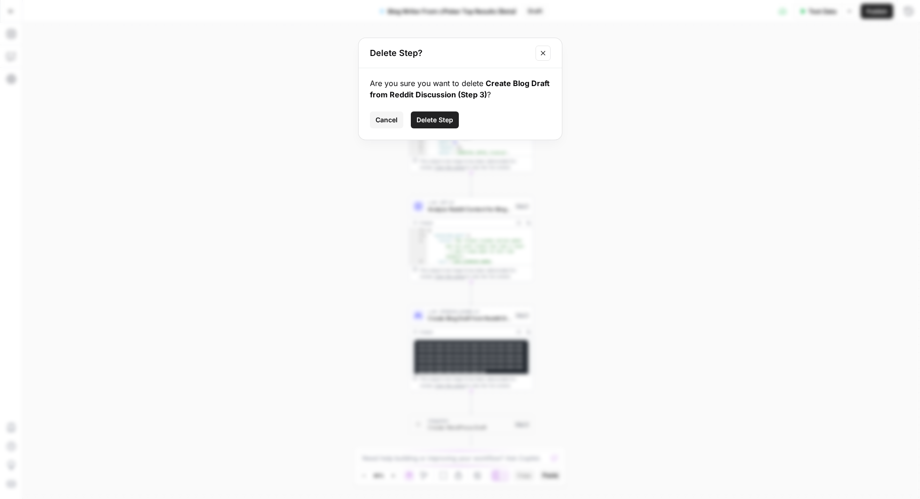
click at [440, 116] on span "Delete Step" at bounding box center [435, 119] width 37 height 9
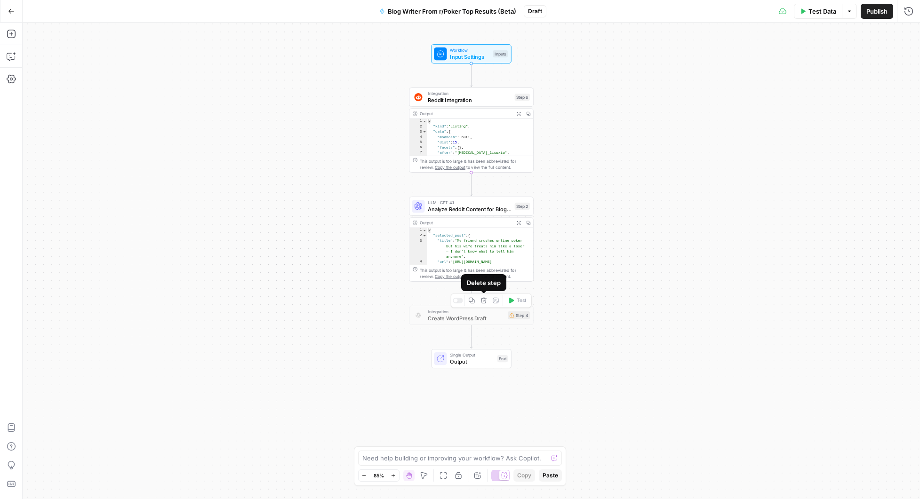
click at [486, 303] on icon "button" at bounding box center [484, 301] width 7 height 7
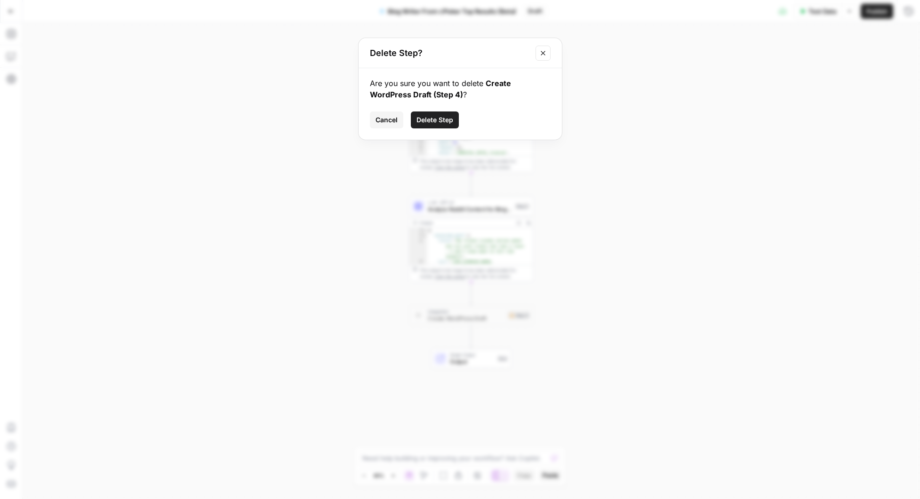
click at [440, 119] on span "Delete Step" at bounding box center [435, 119] width 37 height 9
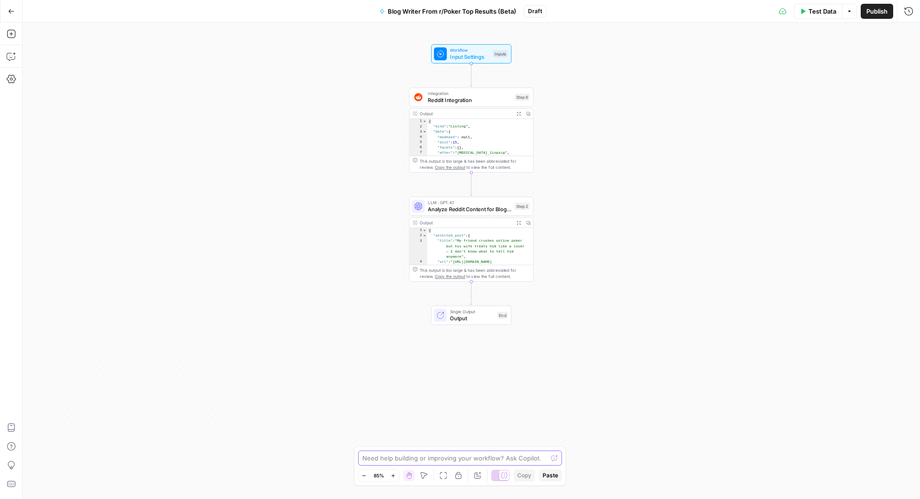
click at [467, 457] on textarea at bounding box center [454, 458] width 185 height 9
click at [464, 458] on textarea "I'd like this to return multiple topic ideas from the 15 posts discovered in St…" at bounding box center [451, 453] width 181 height 19
click at [520, 223] on icon "button" at bounding box center [518, 223] width 4 height 4
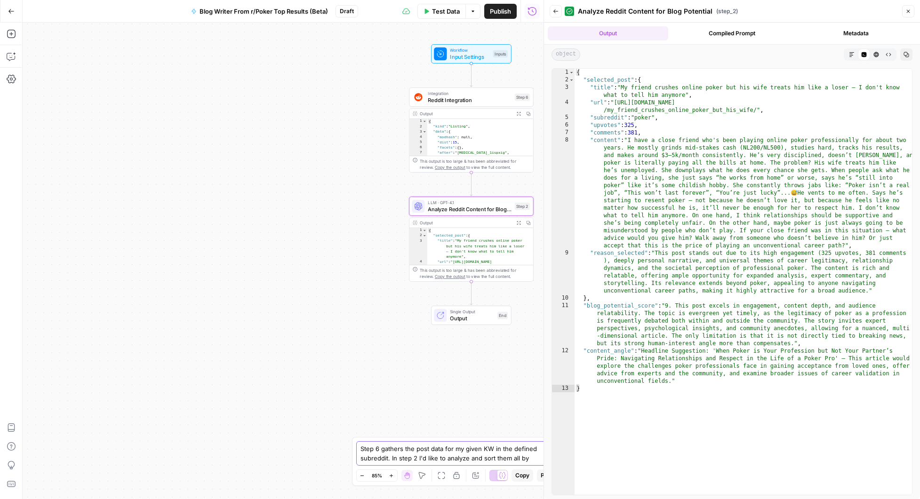
click at [529, 457] on textarea "Step 6 gathers the post data for my given KW in the defined subreddit. In step …" at bounding box center [451, 453] width 181 height 19
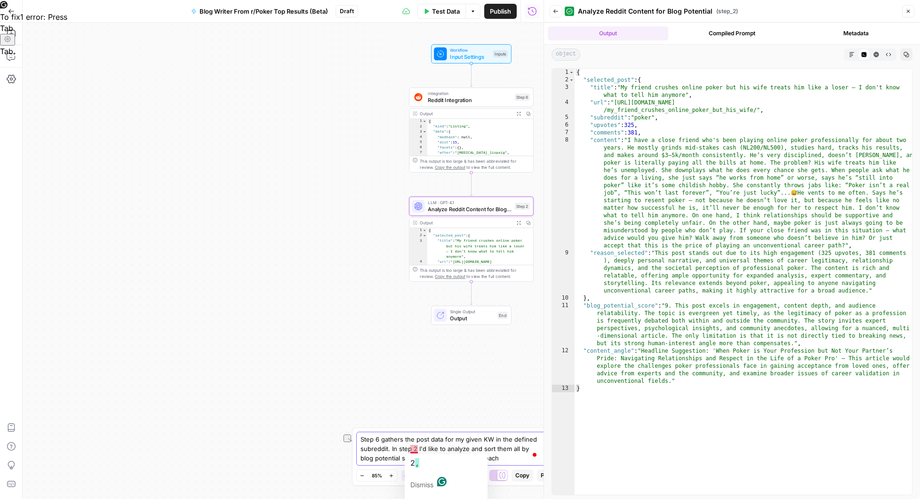
drag, startPoint x: 390, startPoint y: 450, endPoint x: 417, endPoint y: 448, distance: 26.4
click at [417, 448] on textarea "Step 6 gathers the post data for my given KW in the defined subreddit. In step …" at bounding box center [451, 449] width 181 height 28
click at [486, 460] on textarea "Step 6 gathers the post data for my given KW in the defined subreddit. I'd like…" at bounding box center [451, 449] width 181 height 28
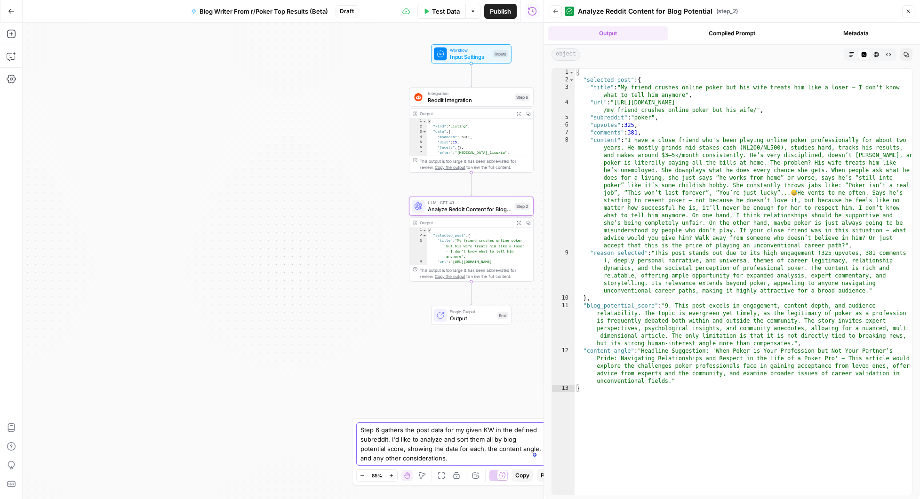
type textarea "Step 6 gathers the post data for my given KW in the defined subreddit. I'd like…"
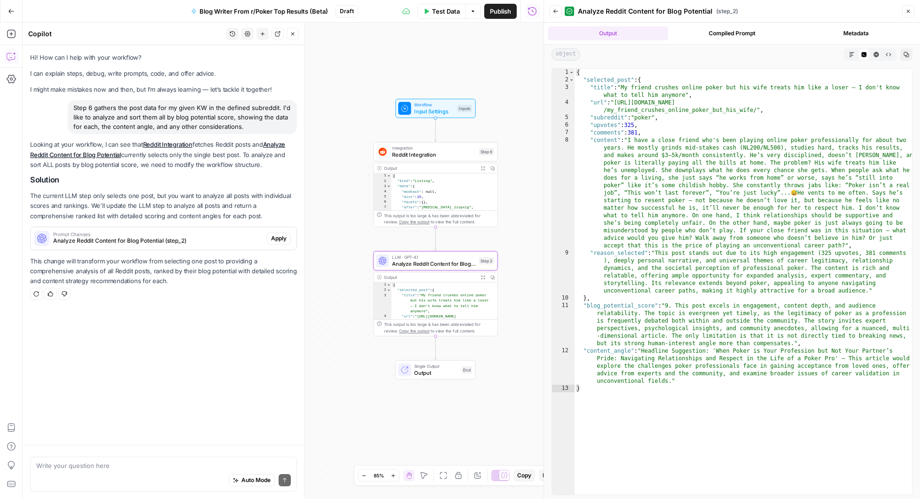
click at [279, 238] on span "Apply" at bounding box center [279, 238] width 16 height 8
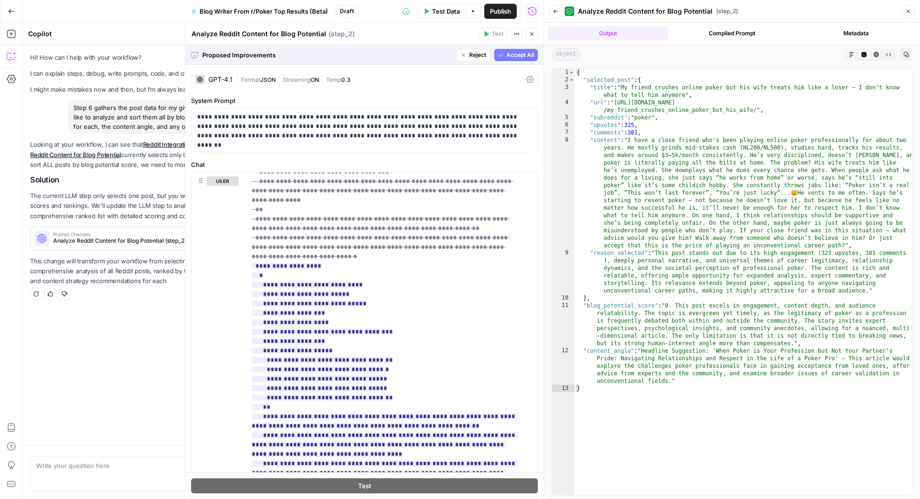
scroll to position [377, 0]
click at [511, 55] on span "Accept All" at bounding box center [521, 55] width 28 height 8
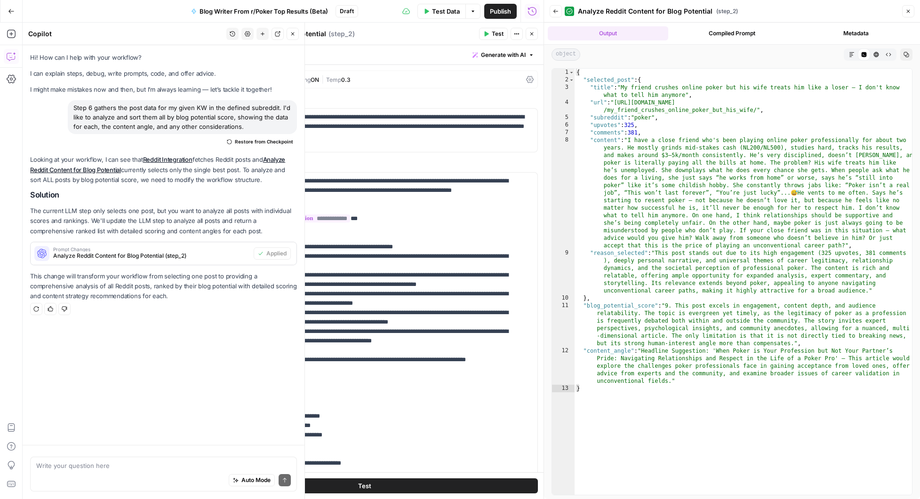
click at [155, 473] on div "Auto Mode Send" at bounding box center [163, 481] width 255 height 21
type textarea "Can we make sure the output is in a nicely formatted and organized html report …"
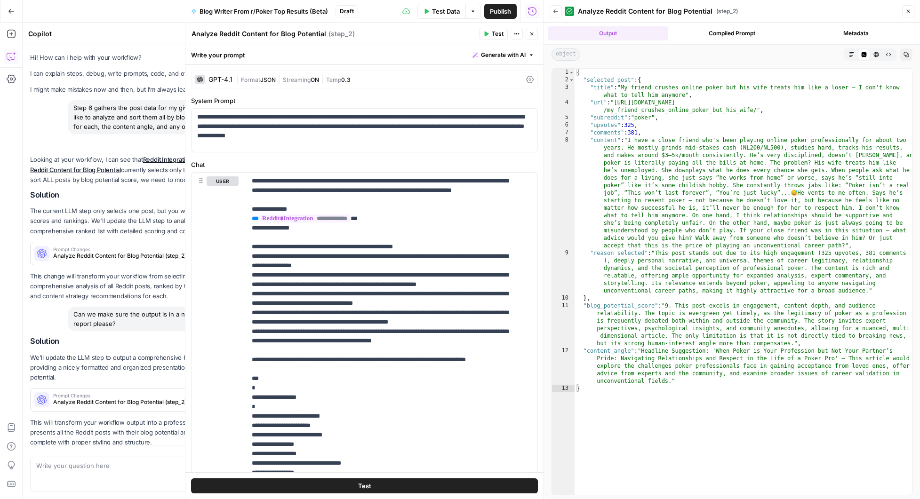
scroll to position [25, 0]
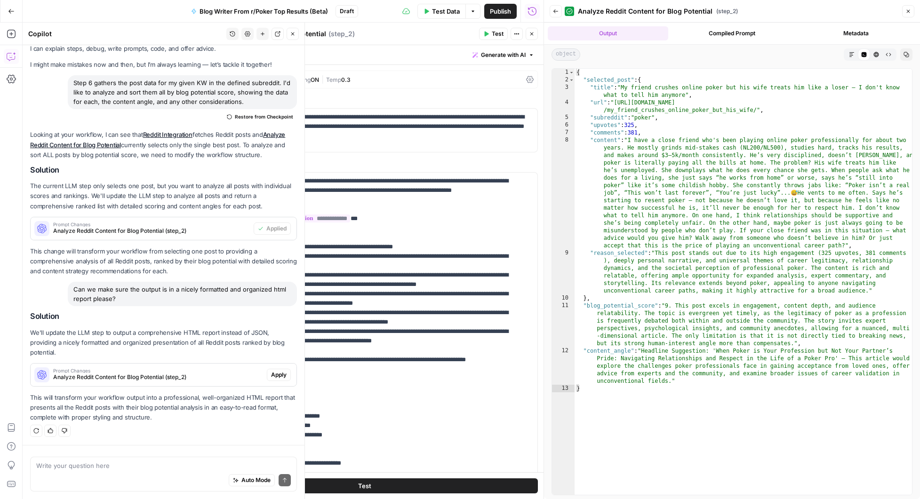
click at [276, 371] on span "Apply" at bounding box center [279, 375] width 16 height 8
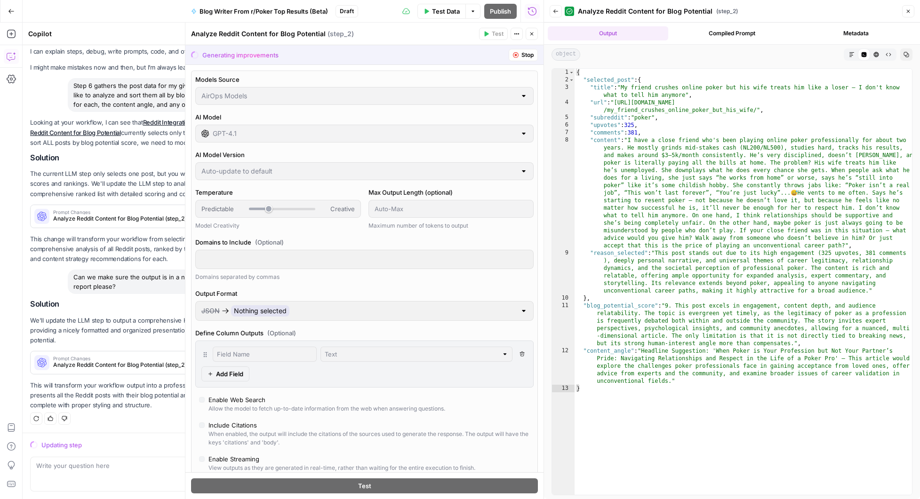
scroll to position [10, 0]
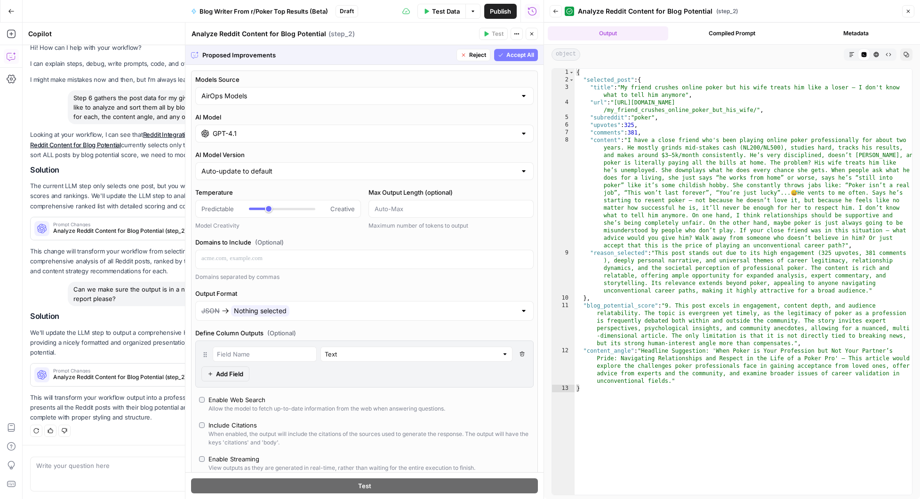
click at [520, 313] on div at bounding box center [524, 310] width 8 height 9
click at [520, 310] on div at bounding box center [524, 310] width 8 height 9
click at [508, 52] on span "Accept All" at bounding box center [521, 55] width 28 height 8
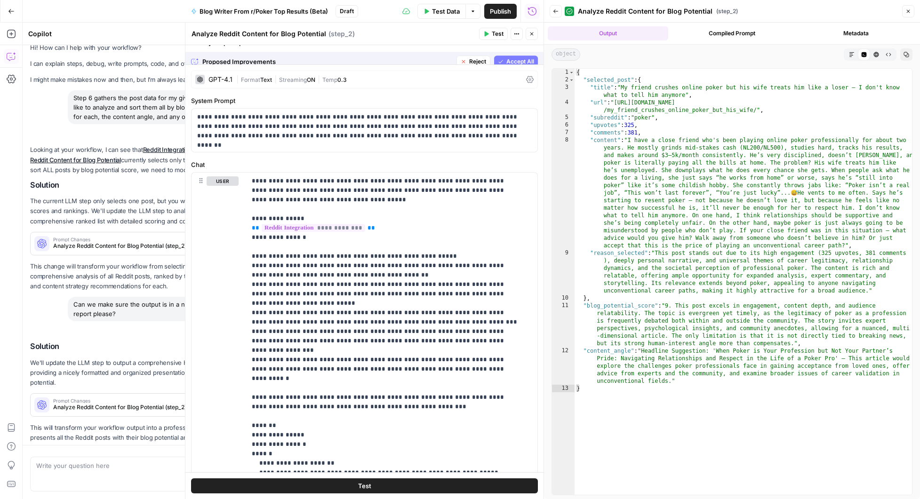
scroll to position [40, 0]
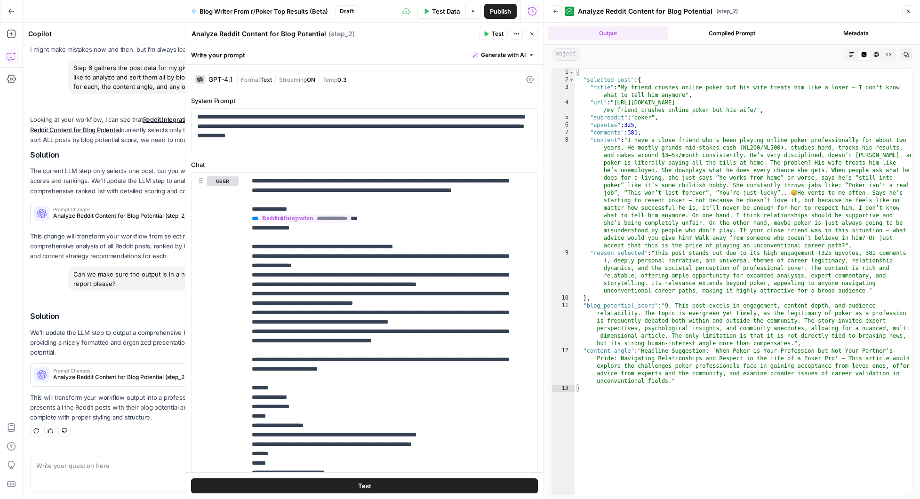
click at [367, 83] on div "| Format Text | Streaming ON | Temp 0.3" at bounding box center [379, 79] width 286 height 9
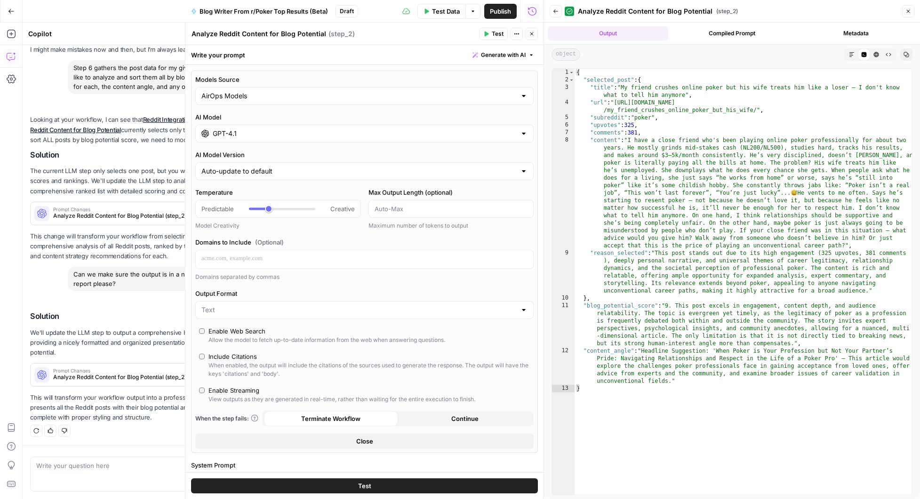
click at [521, 311] on div at bounding box center [364, 310] width 338 height 18
click at [521, 310] on div at bounding box center [364, 310] width 338 height 18
click at [521, 294] on label "Output Format" at bounding box center [364, 293] width 338 height 9
click at [516, 306] on input "Output Format" at bounding box center [358, 310] width 315 height 9
click at [531, 34] on icon "button" at bounding box center [532, 33] width 3 height 3
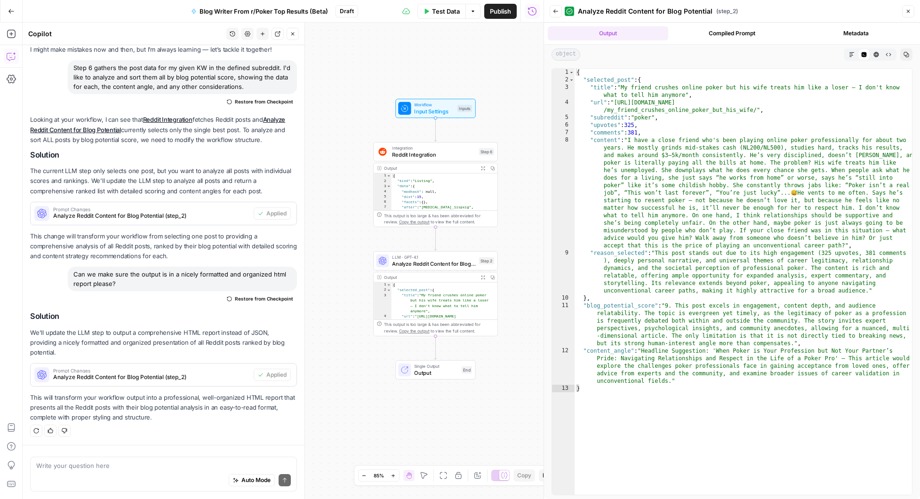
click at [437, 16] on button "Test Data" at bounding box center [442, 11] width 48 height 15
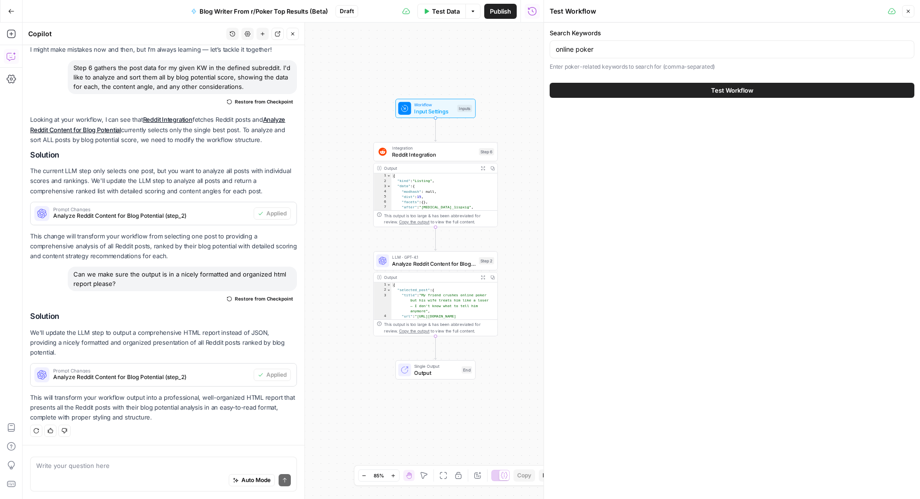
click at [637, 90] on button "Test Workflow" at bounding box center [732, 90] width 365 height 15
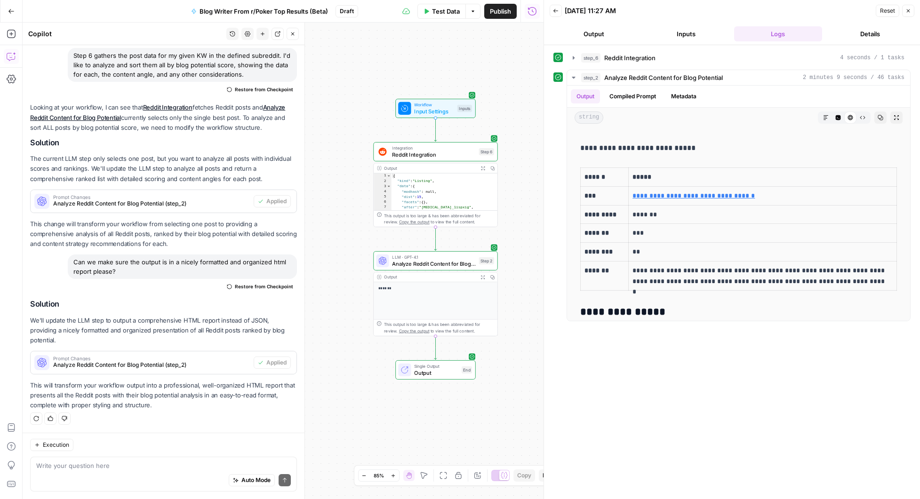
scroll to position [256, 0]
click at [704, 196] on link "**********" at bounding box center [694, 197] width 122 height 7
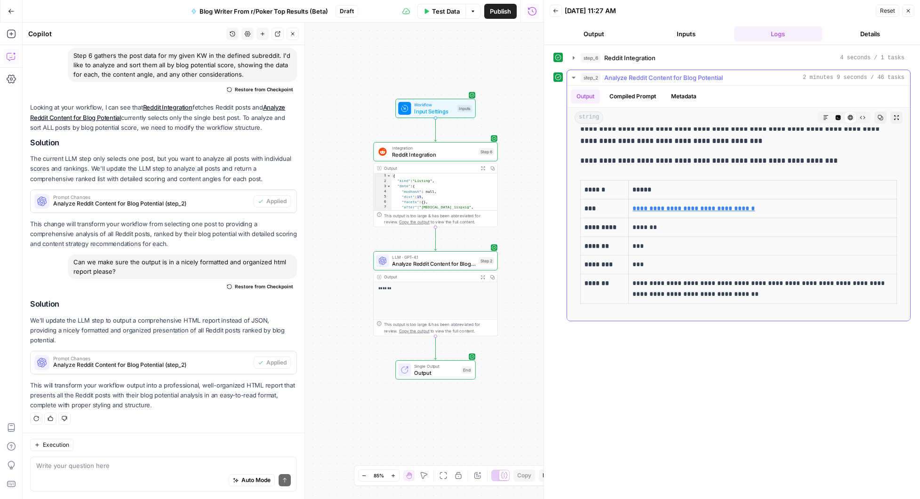
scroll to position [917, 0]
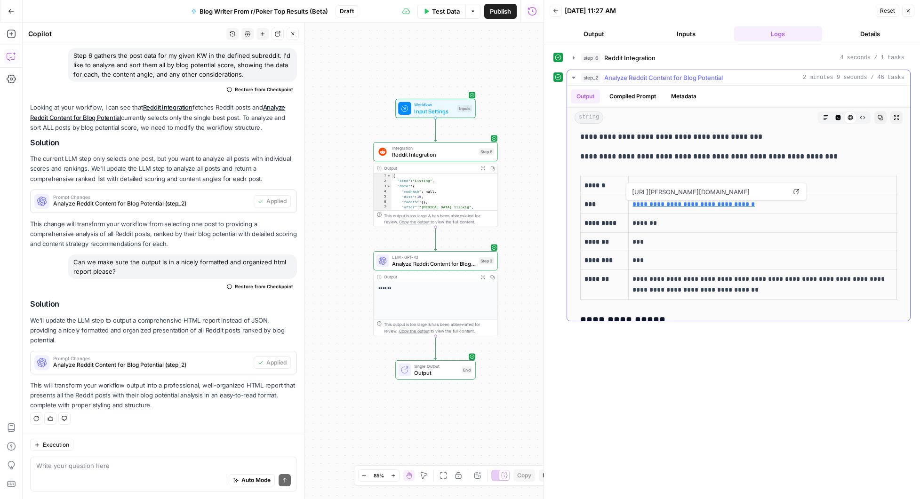
click at [695, 204] on link "**********" at bounding box center [694, 204] width 122 height 7
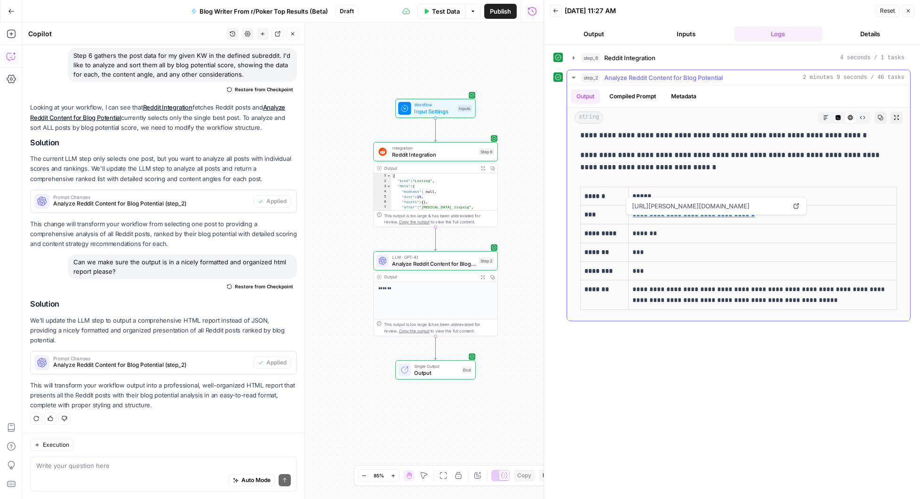
scroll to position [1573, 0]
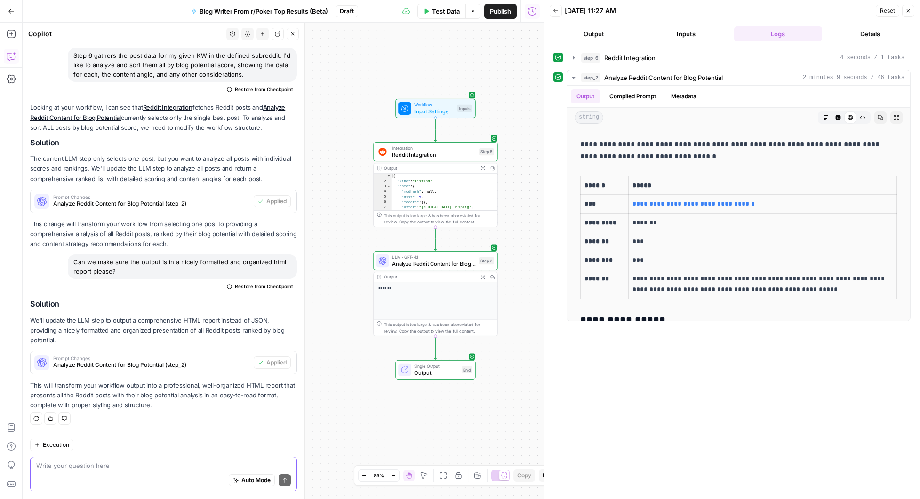
click at [144, 468] on textarea at bounding box center [163, 465] width 255 height 9
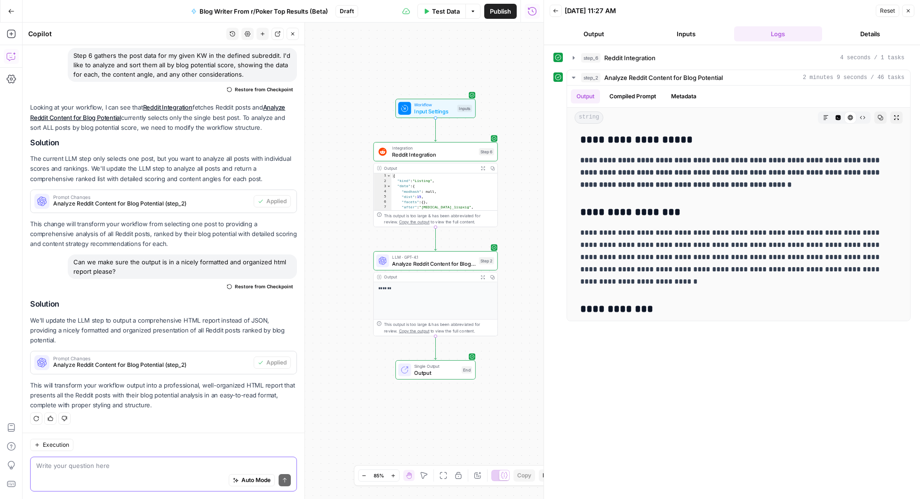
scroll to position [2482, 0]
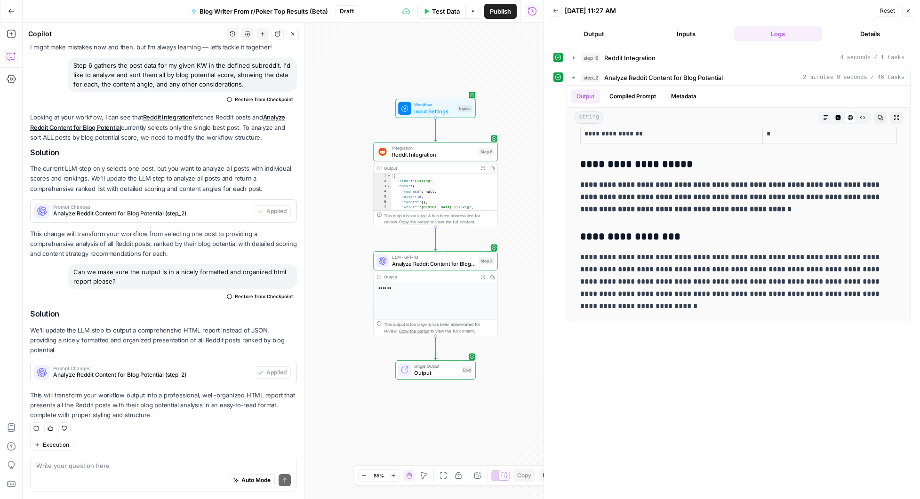
click at [297, 18] on button "Blog Writer From r/Poker Top Results (Beta)" at bounding box center [259, 11] width 148 height 15
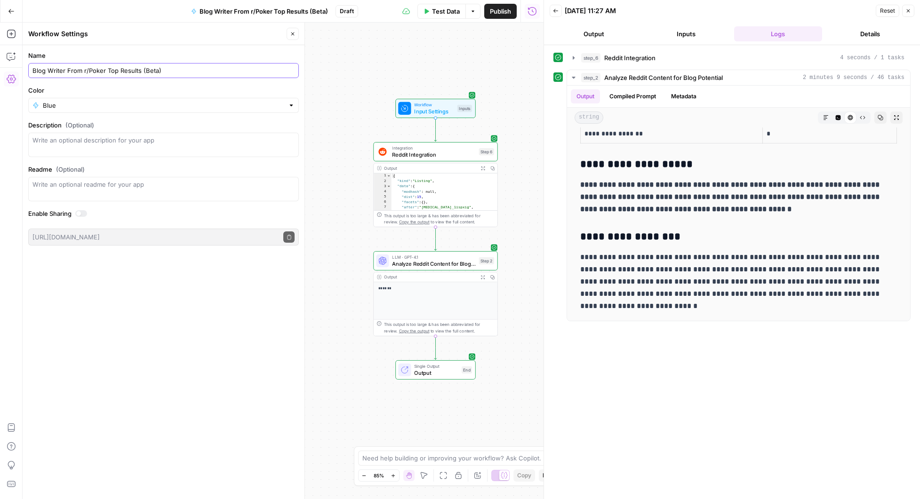
drag, startPoint x: 48, startPoint y: 72, endPoint x: 80, endPoint y: 70, distance: 32.1
click at [80, 70] on input "Blog Writer From r/Poker Top Results (Beta)" at bounding box center [163, 70] width 262 height 9
type input "Blog Topic Creator From r/Poker Top Results (Beta)"
click at [490, 15] on span "Publish" at bounding box center [500, 11] width 21 height 9
click at [13, 12] on icon "button" at bounding box center [11, 11] width 7 height 7
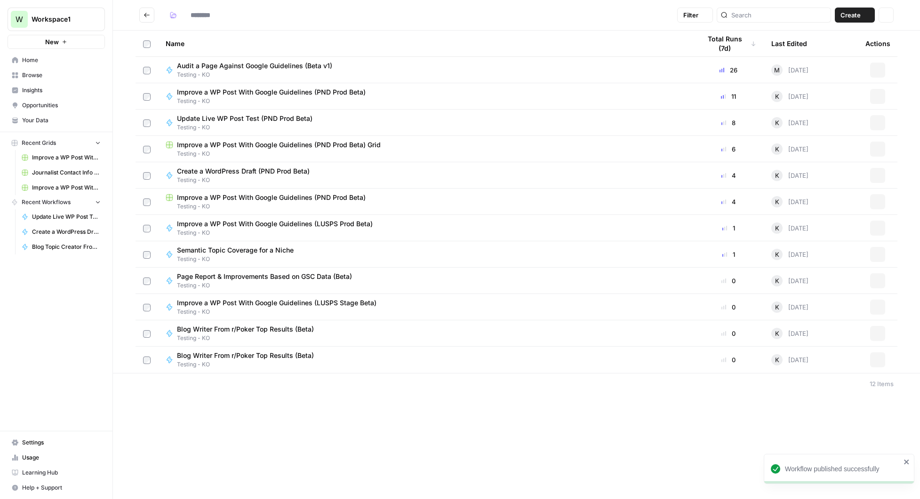
type input "**********"
click at [845, 16] on span "Create" at bounding box center [851, 14] width 20 height 9
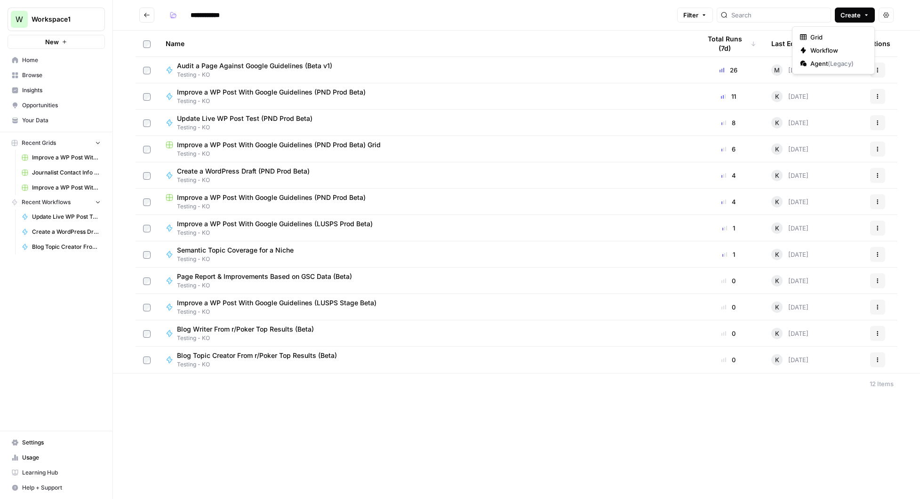
click at [848, 14] on span "Create" at bounding box center [851, 14] width 20 height 9
click at [261, 70] on span "Audit a Page Against Google Guidelines (Beta v1)" at bounding box center [254, 65] width 155 height 9
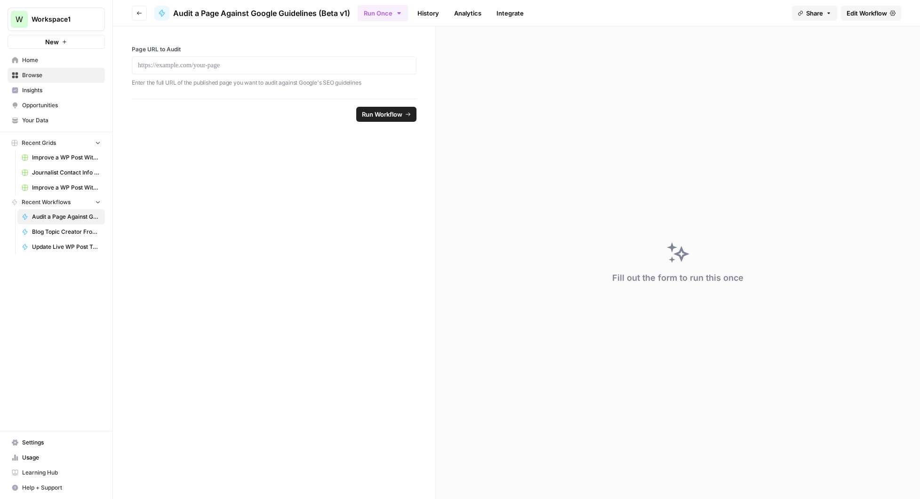
click at [867, 15] on span "Edit Workflow" at bounding box center [867, 12] width 40 height 9
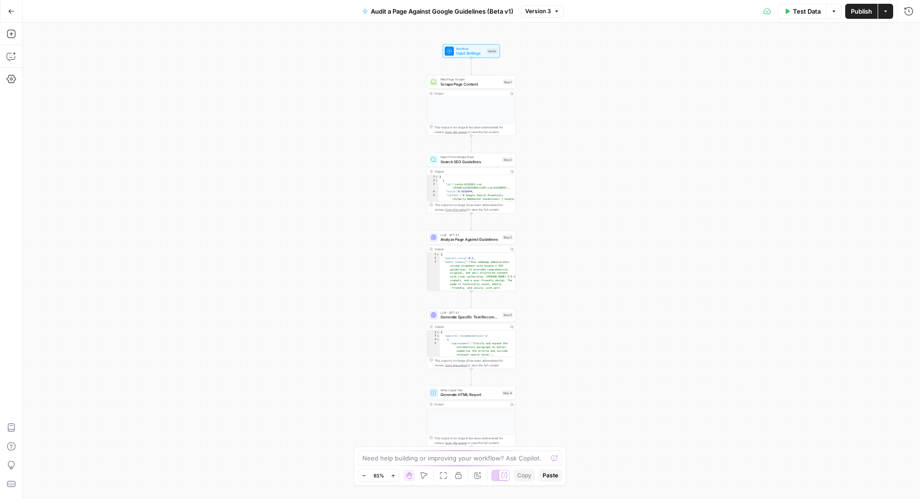
click at [557, 15] on button "Version 3" at bounding box center [542, 11] width 43 height 12
click at [389, 79] on div "Workflow Input Settings Inputs Web Page Scrape Scrape Page Content Step 1 Outpu…" at bounding box center [472, 261] width 898 height 477
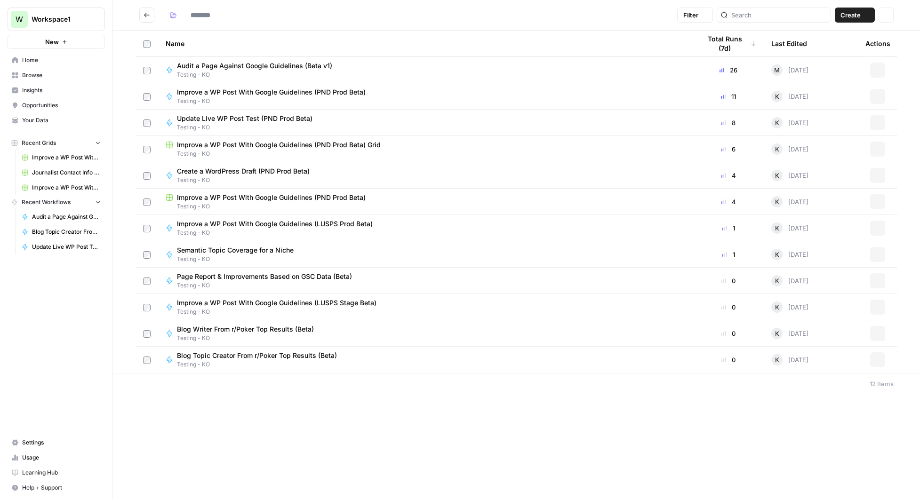
type input "**********"
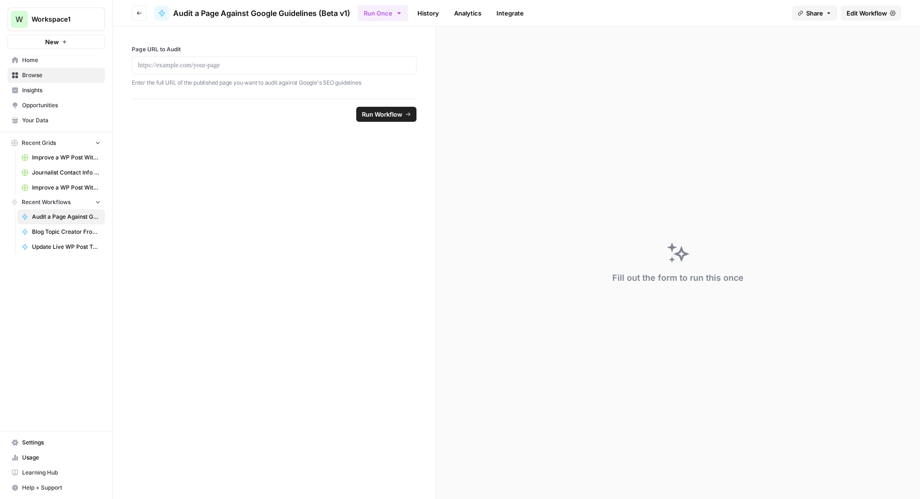
click at [420, 11] on link "History" at bounding box center [428, 13] width 33 height 15
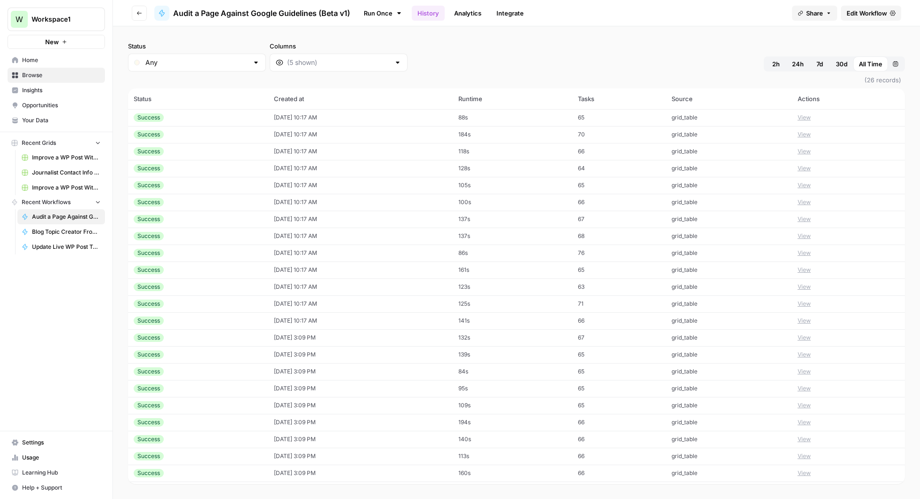
click at [352, 222] on td "10/07/25 at 10:17 AM" at bounding box center [360, 219] width 185 height 17
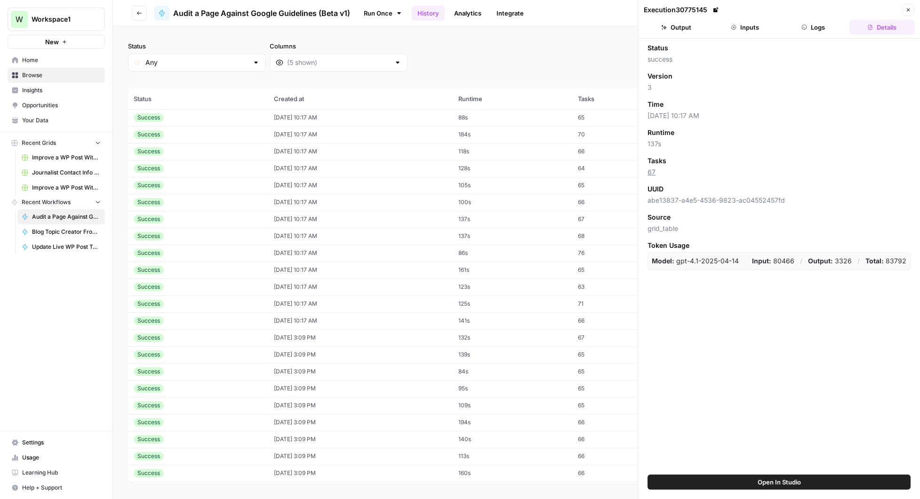
click at [818, 37] on header "Execution 30775145 Close Output Inputs Logs Details" at bounding box center [779, 19] width 282 height 39
click at [816, 29] on button "Logs" at bounding box center [813, 27] width 65 height 15
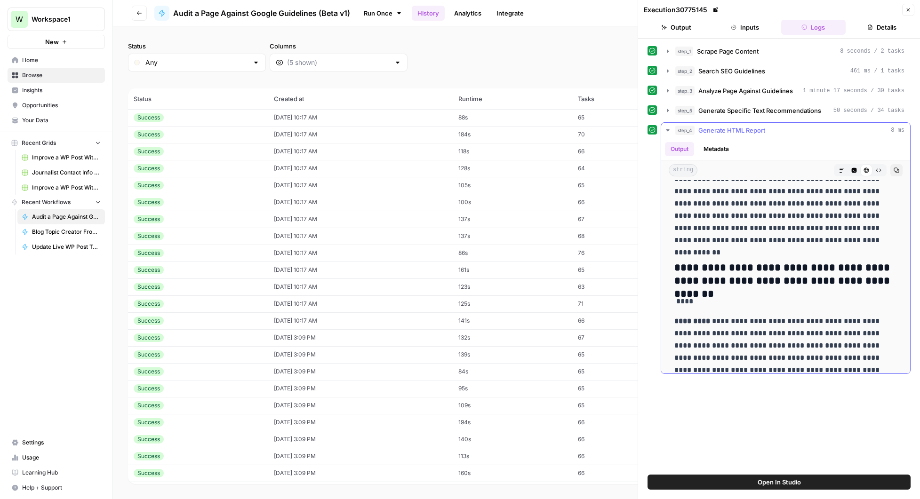
scroll to position [330, 0]
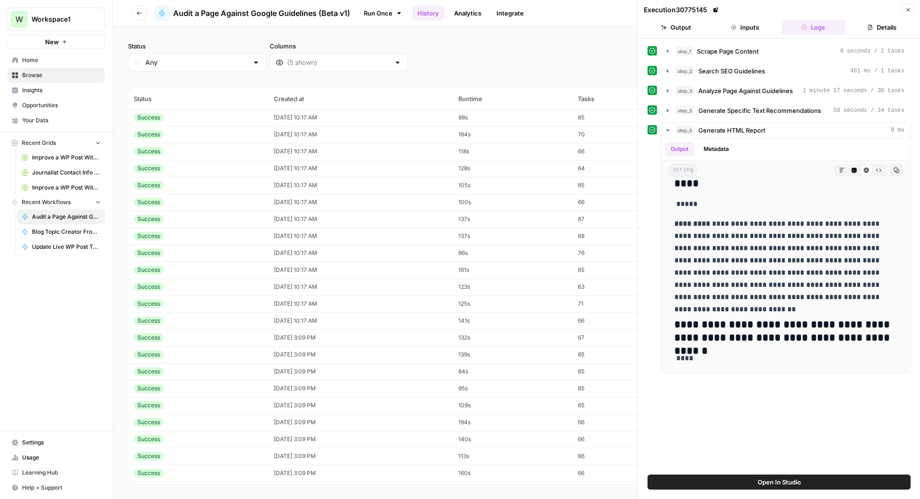
click at [909, 6] on button "Close" at bounding box center [908, 10] width 12 height 12
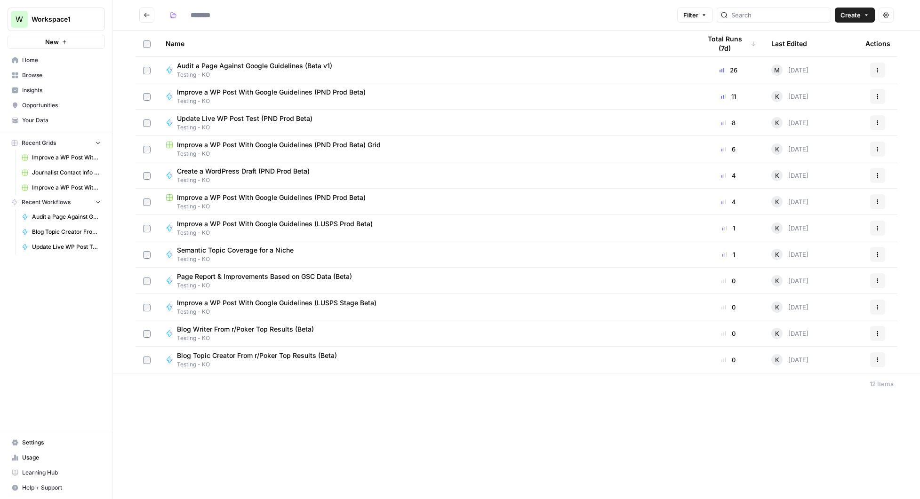
type input "**********"
click at [845, 20] on button "Create" at bounding box center [855, 15] width 40 height 15
click at [824, 51] on span "Workflow" at bounding box center [837, 50] width 53 height 9
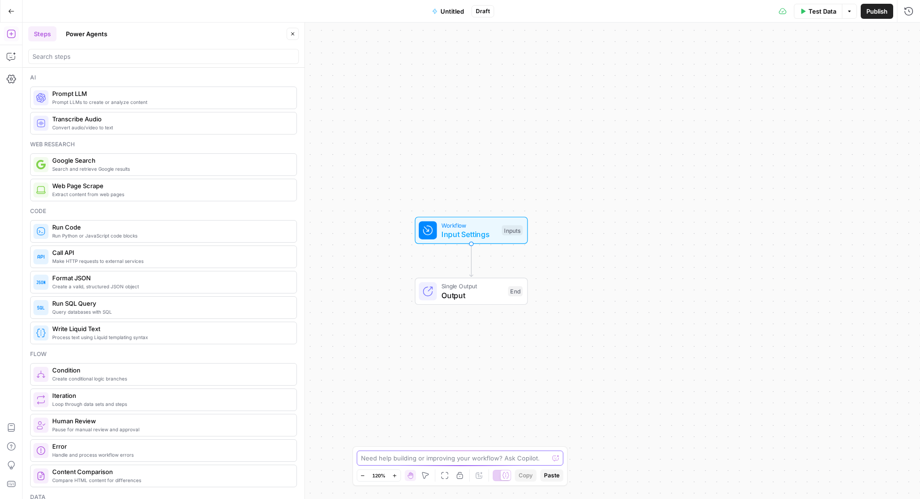
click at [374, 458] on textarea at bounding box center [455, 458] width 188 height 9
paste textarea "Well, how about making a workflow that: Looks for keyword in subreddit. Lists t…"
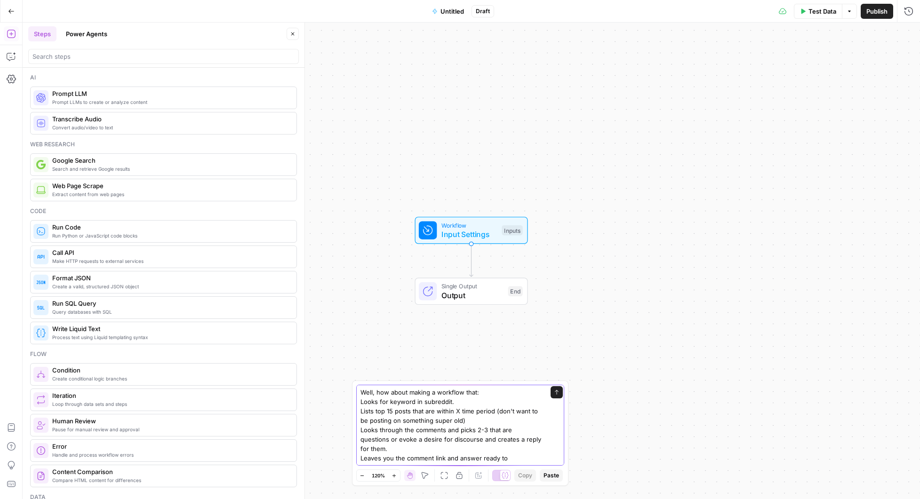
click at [423, 403] on textarea "Well, how about making a workflow that: Looks for keyword in subreddit. Lists t…" at bounding box center [451, 440] width 181 height 104
drag, startPoint x: 411, startPoint y: 411, endPoint x: 464, endPoint y: 417, distance: 53.0
click at [464, 417] on textarea "Well, how about making a workflow that: Looks for keyword in a subreddit. Lists…" at bounding box center [451, 440] width 181 height 104
click at [477, 419] on textarea "Well, how about making a workflow that: Looks for keyword in a subreddit. Lists…" at bounding box center [451, 440] width 181 height 104
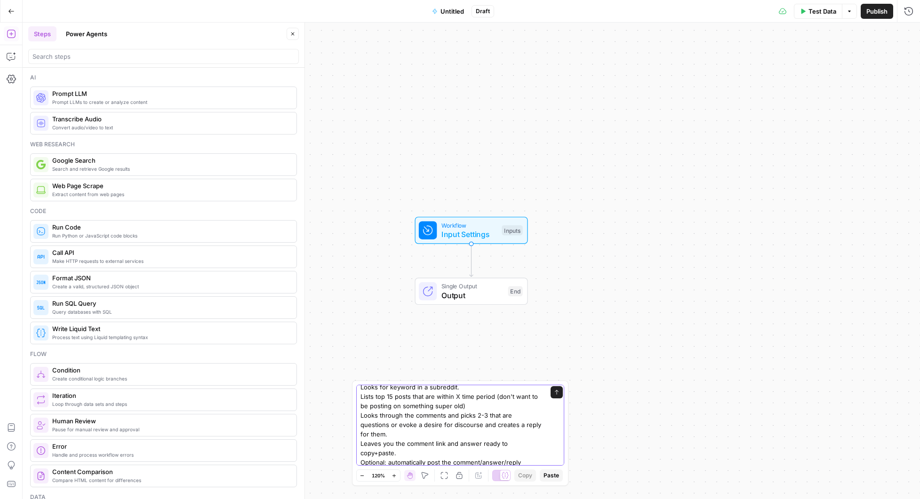
scroll to position [19, 0]
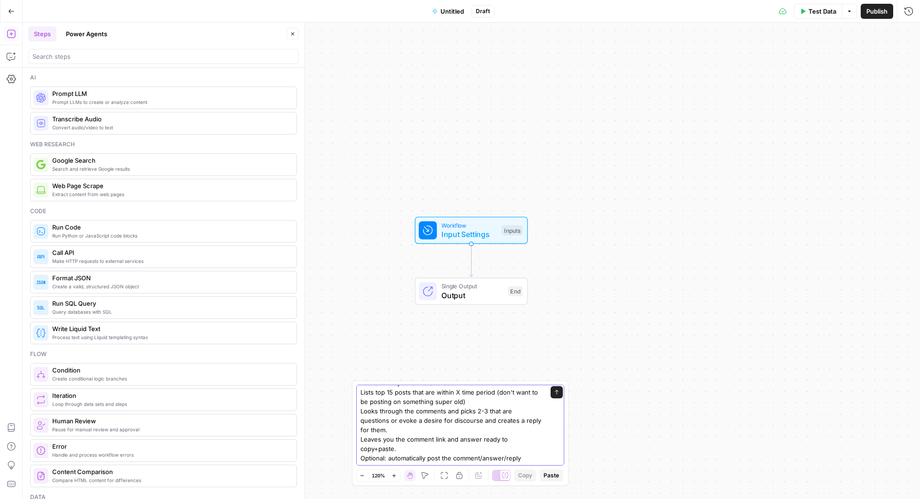
click at [445, 412] on textarea "Well, how about making a workflow that: Looks for keyword in a subreddit. Lists…" at bounding box center [451, 421] width 181 height 104
click at [460, 427] on textarea "Well, how about making a workflow that: Looks for keyword in a subreddit. Lists…" at bounding box center [451, 412] width 181 height 104
drag, startPoint x: 503, startPoint y: 456, endPoint x: 358, endPoint y: 451, distance: 144.6
click at [358, 451] on div "Well, how about making a workflow that: Looks for keyword in a subreddit. Lists…" at bounding box center [460, 425] width 208 height 81
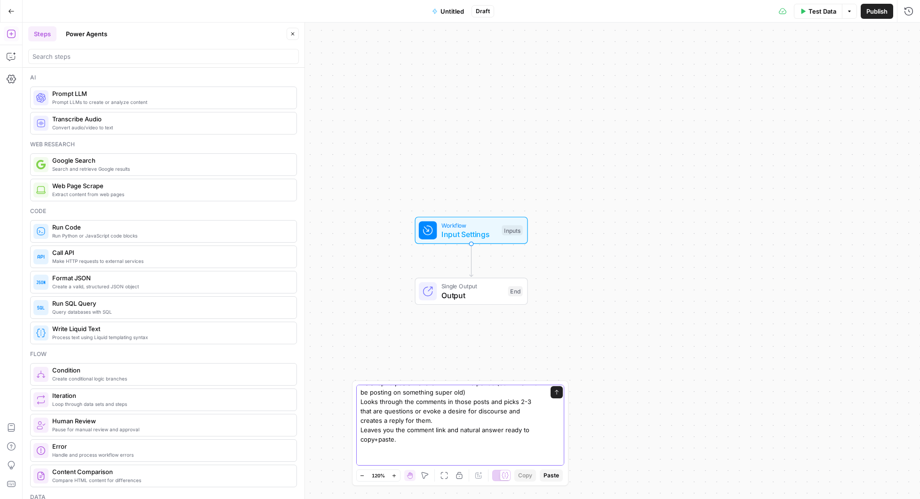
scroll to position [9, 0]
click at [375, 450] on textarea "Well, how about making a workflow that: Looks for keyword in a subreddit. Lists…" at bounding box center [451, 420] width 181 height 85
click at [392, 449] on textarea "Well, how about making a workflow that: Looks for keyword in a subreddit. Lists…" at bounding box center [451, 420] width 181 height 85
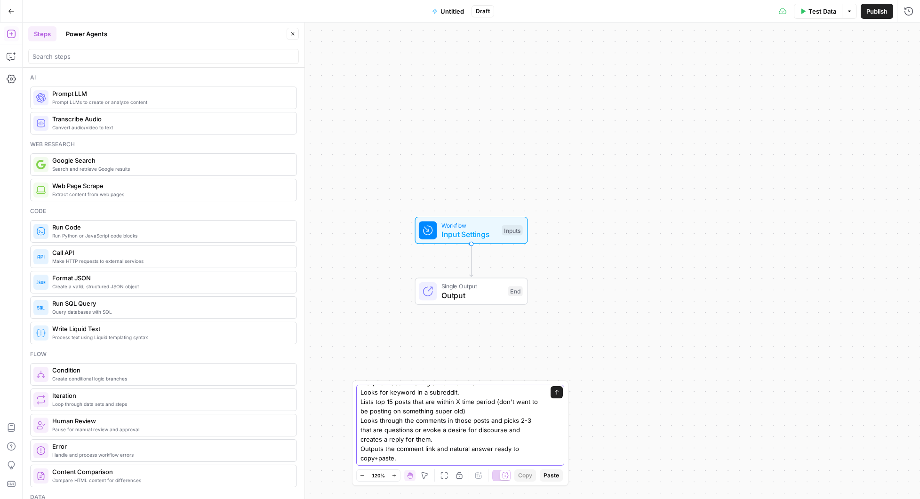
click at [435, 448] on textarea "Well, how about making a workflow that: Looks for keyword in a subreddit. Lists…" at bounding box center [451, 420] width 181 height 85
type textarea "Well, how about making a workflow that: Looks for keyword in a subreddit. Lists…"
click at [541, 447] on div "Well, how about making a workflow that: Looks for keyword in a subreddit. Lists…" at bounding box center [460, 425] width 208 height 81
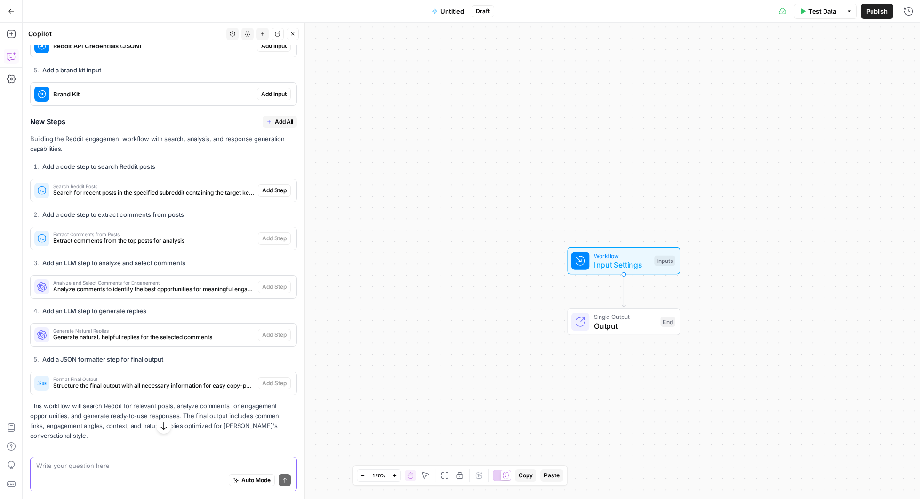
scroll to position [499, 0]
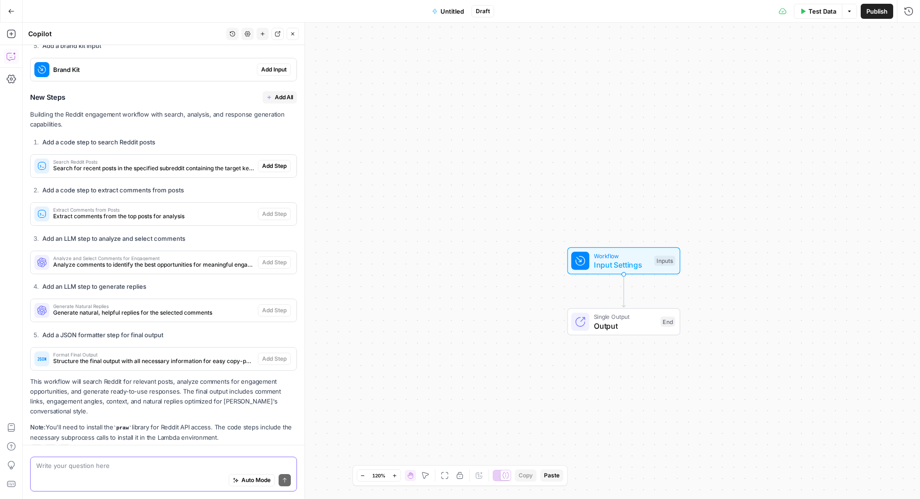
click at [170, 467] on textarea at bounding box center [163, 465] width 255 height 9
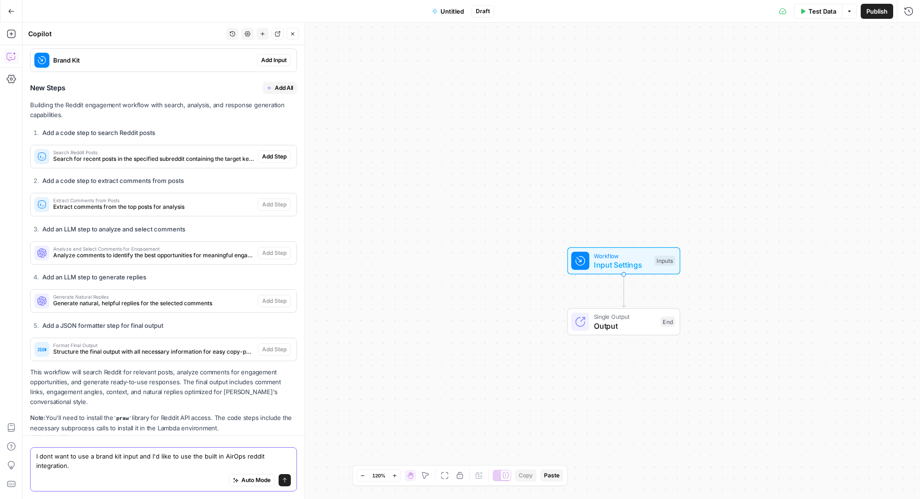
type textarea "I dont want to use a brand kit input and I'd like to use the built in AirOps re…"
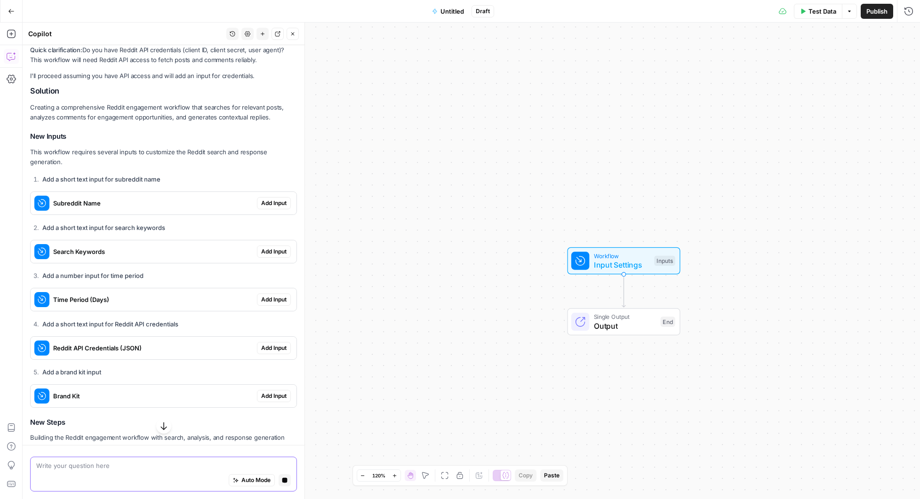
scroll to position [140, 0]
